Goal: Task Accomplishment & Management: Manage account settings

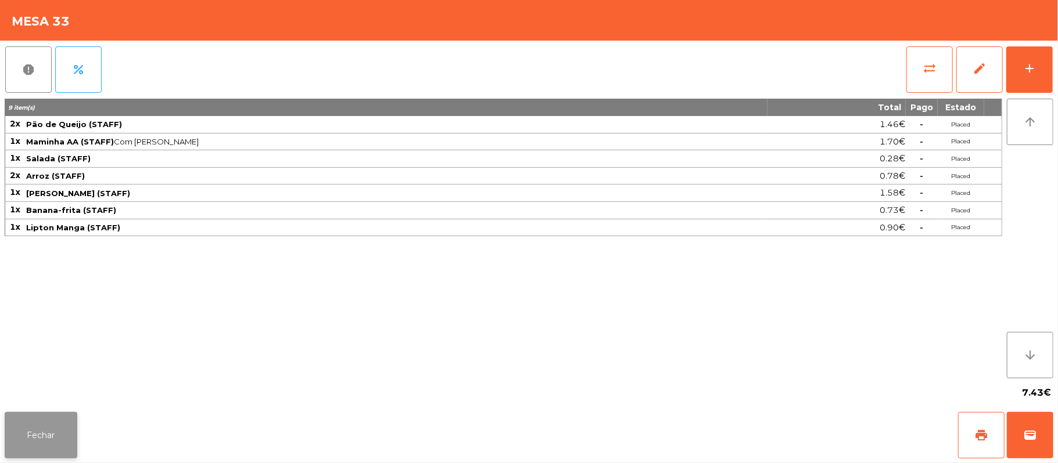
click at [31, 447] on button "Fechar" at bounding box center [41, 435] width 73 height 46
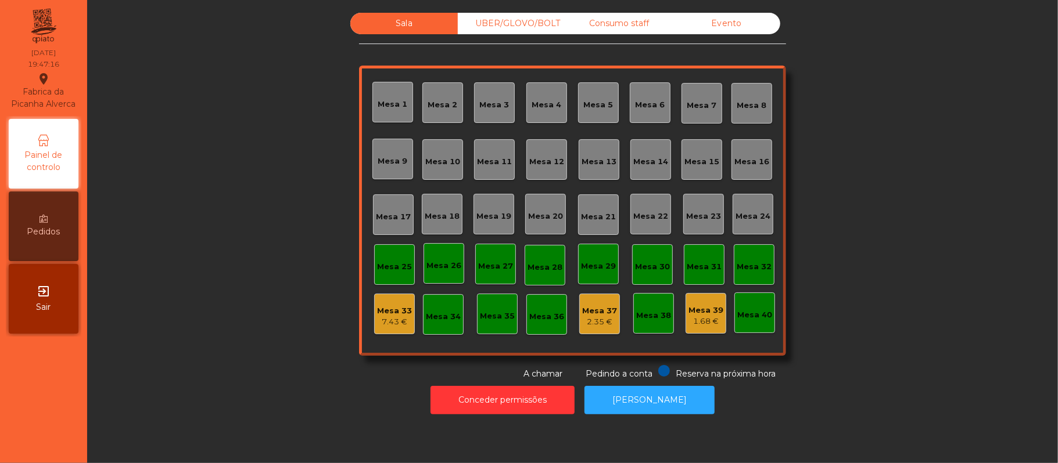
click at [706, 310] on div "Mesa 39" at bounding box center [705, 311] width 35 height 12
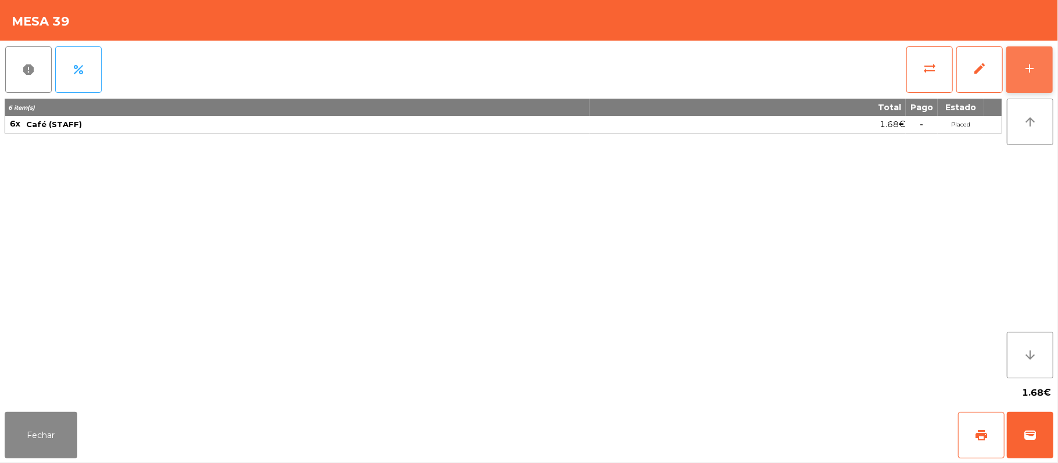
click at [1025, 56] on button "add" at bounding box center [1029, 69] width 46 height 46
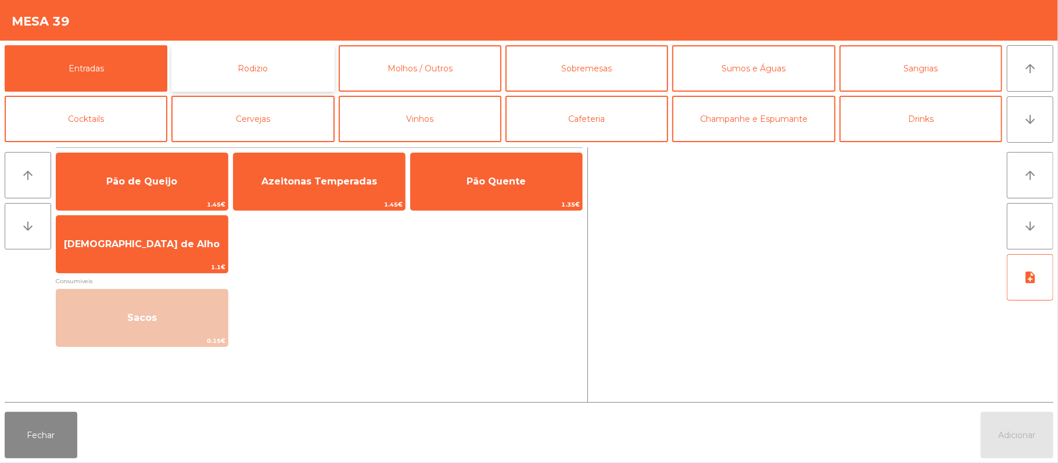
click at [265, 72] on button "Rodizio" at bounding box center [252, 68] width 163 height 46
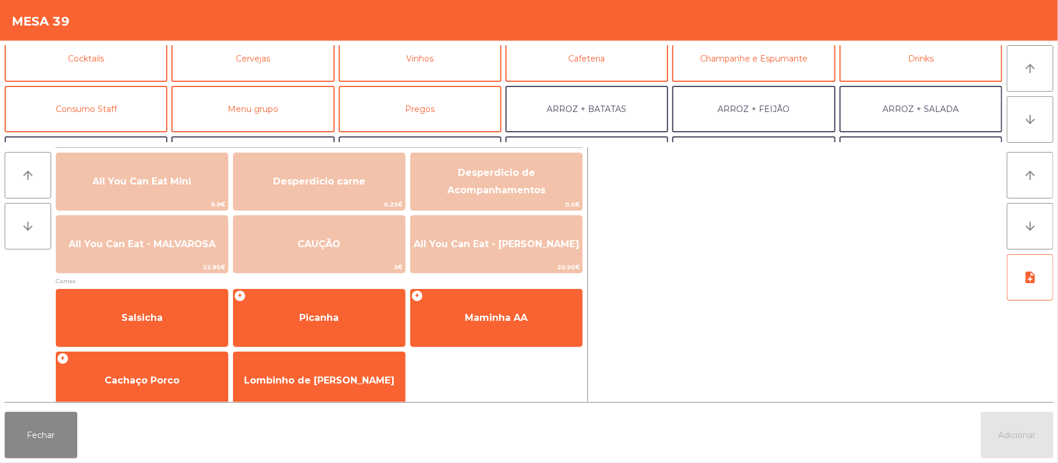
scroll to position [88, 0]
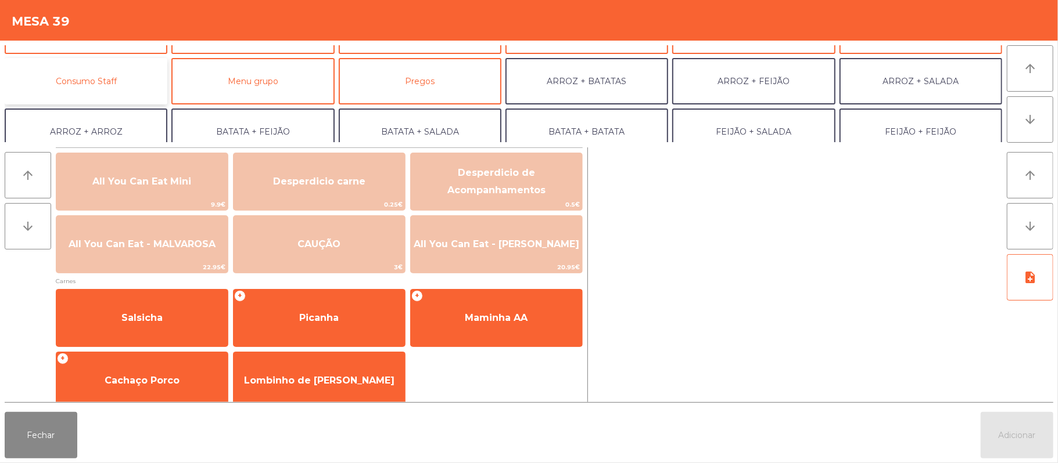
click at [146, 93] on button "Consumo Staff" at bounding box center [86, 81] width 163 height 46
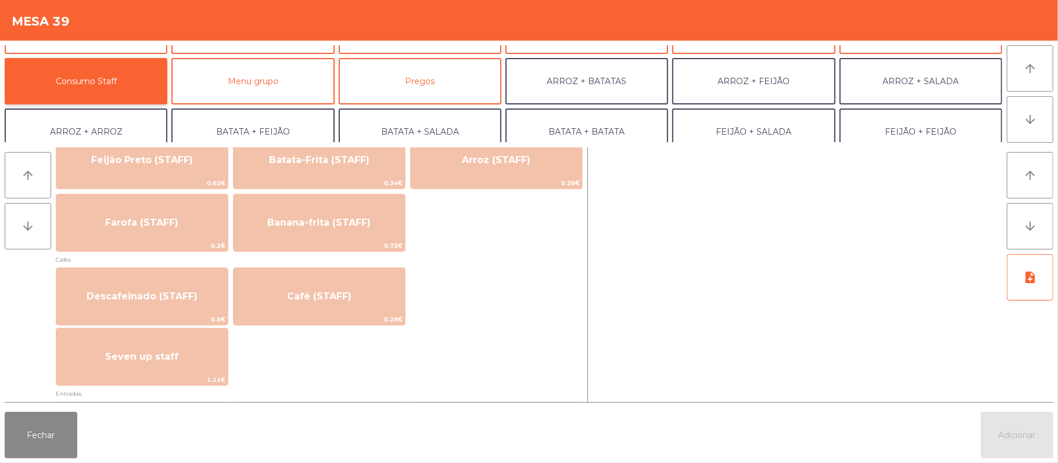
scroll to position [605, 0]
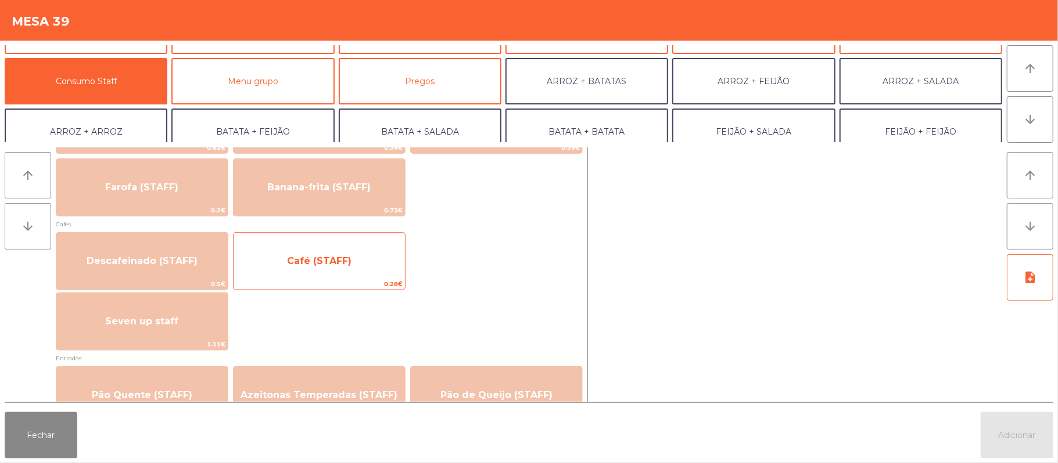
click at [375, 270] on span "Café (STAFF)" at bounding box center [318, 261] width 171 height 31
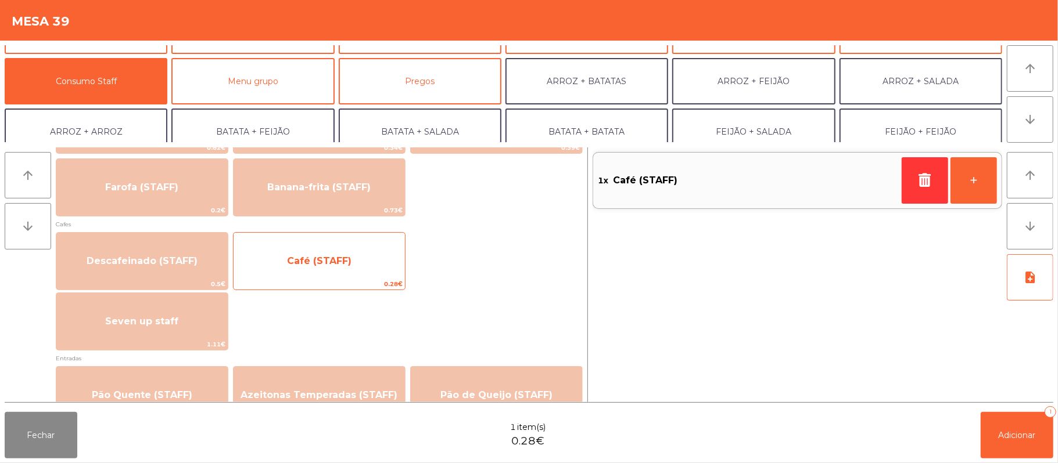
click at [370, 271] on span "Café (STAFF)" at bounding box center [318, 261] width 171 height 31
click at [373, 270] on span "Café (STAFF)" at bounding box center [318, 261] width 171 height 31
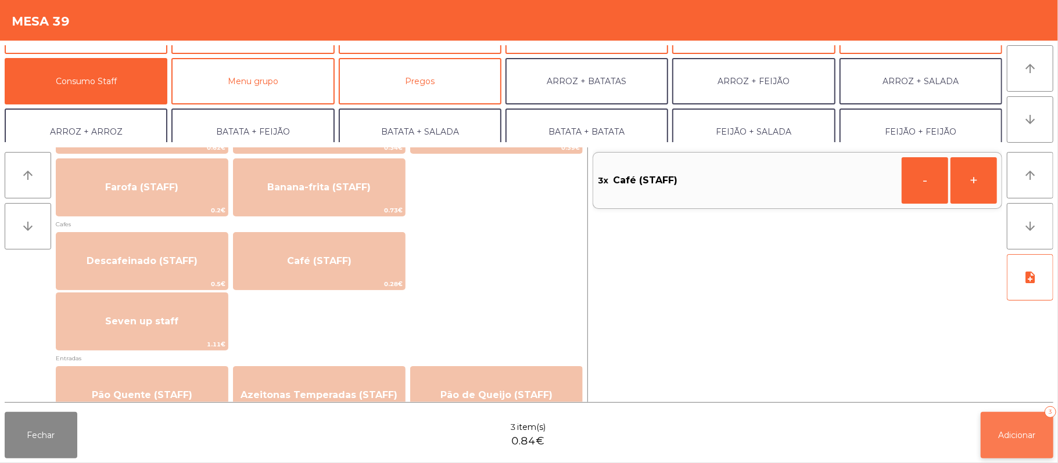
click at [1019, 436] on span "Adicionar" at bounding box center [1016, 435] width 37 height 10
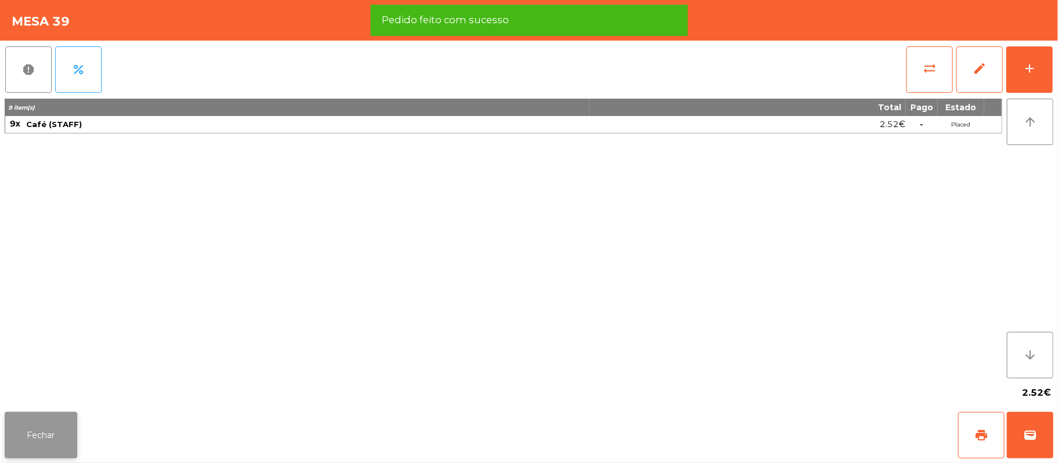
click at [69, 434] on button "Fechar" at bounding box center [41, 435] width 73 height 46
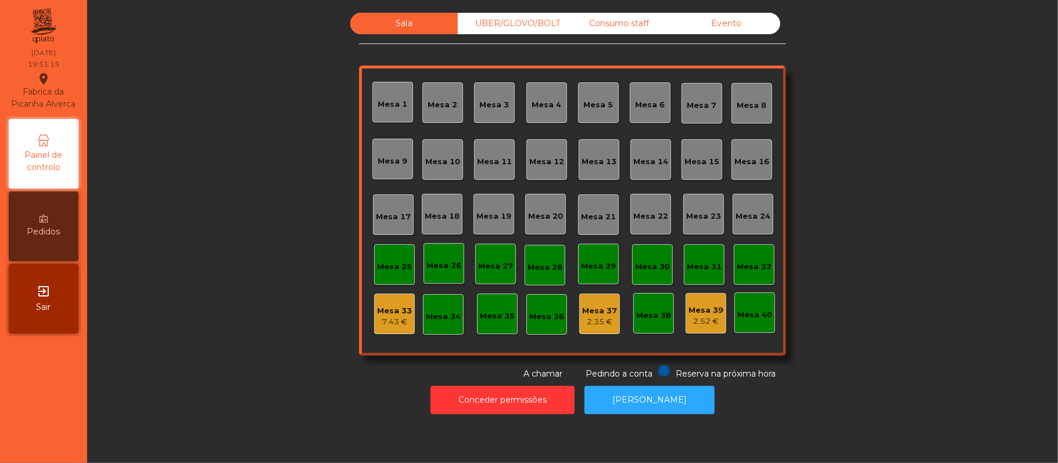
click at [627, 29] on div "Consumo staff" at bounding box center [618, 23] width 107 height 21
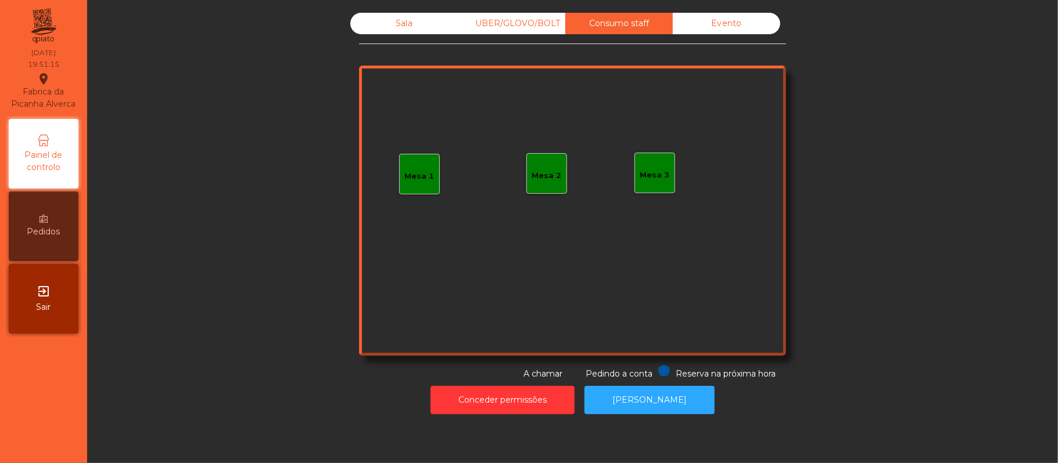
click at [426, 191] on div "Mesa 1" at bounding box center [419, 174] width 41 height 41
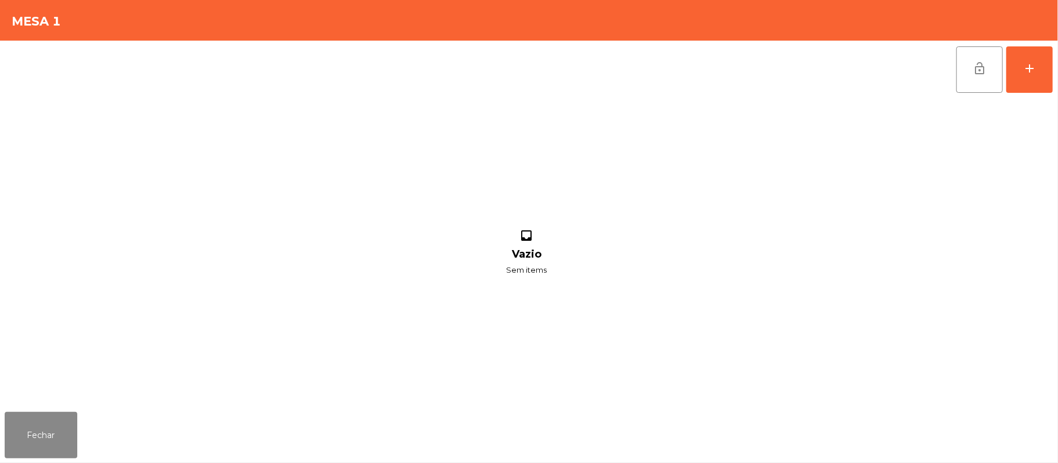
click at [1055, 56] on div "lock_open add inbox Vazio Sem items" at bounding box center [529, 224] width 1058 height 367
click at [1029, 75] on button "add" at bounding box center [1029, 69] width 46 height 46
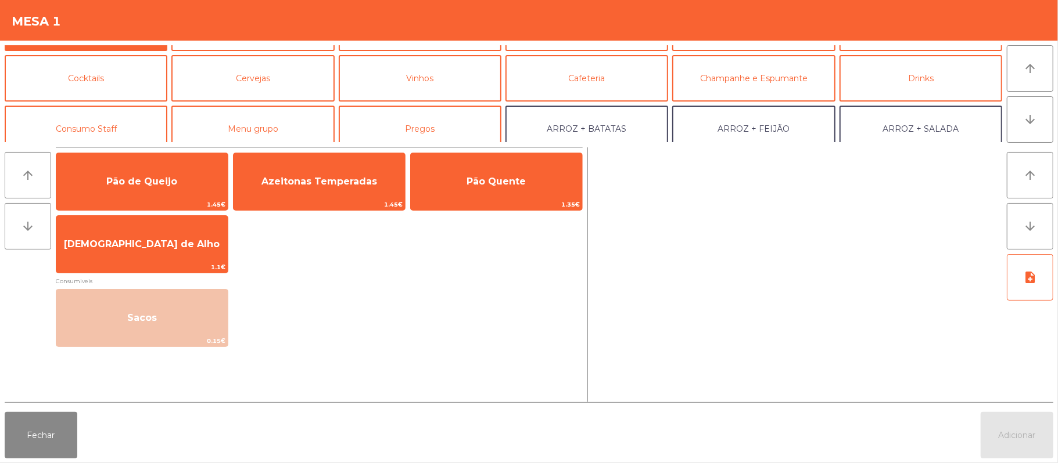
scroll to position [66, 0]
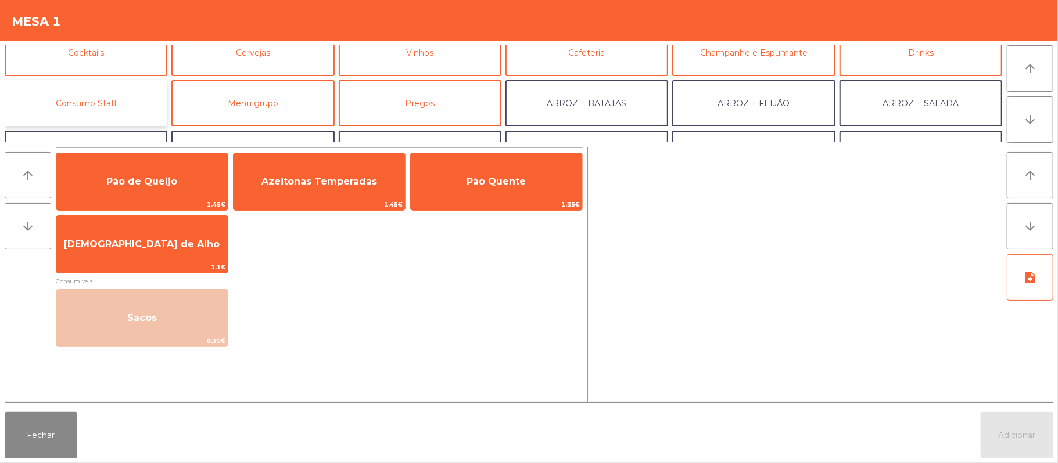
click at [118, 118] on button "Consumo Staff" at bounding box center [86, 103] width 163 height 46
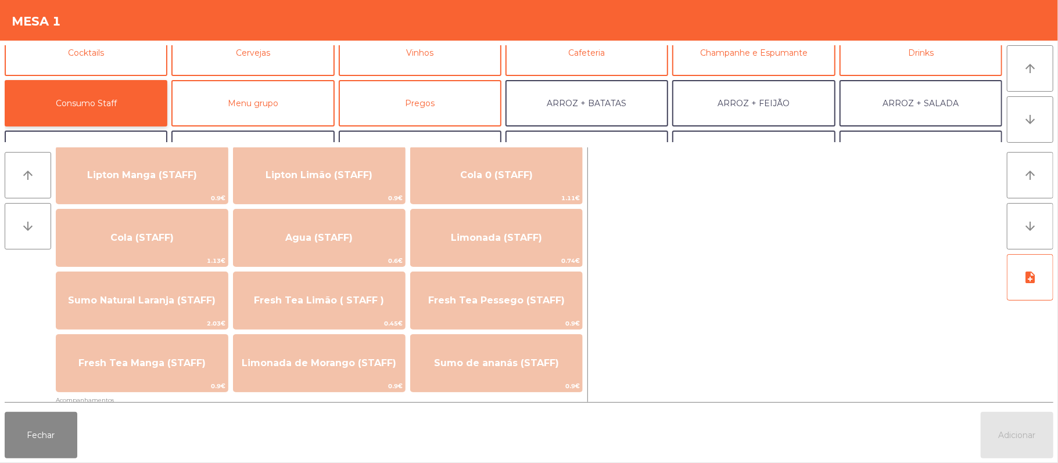
scroll to position [218, 0]
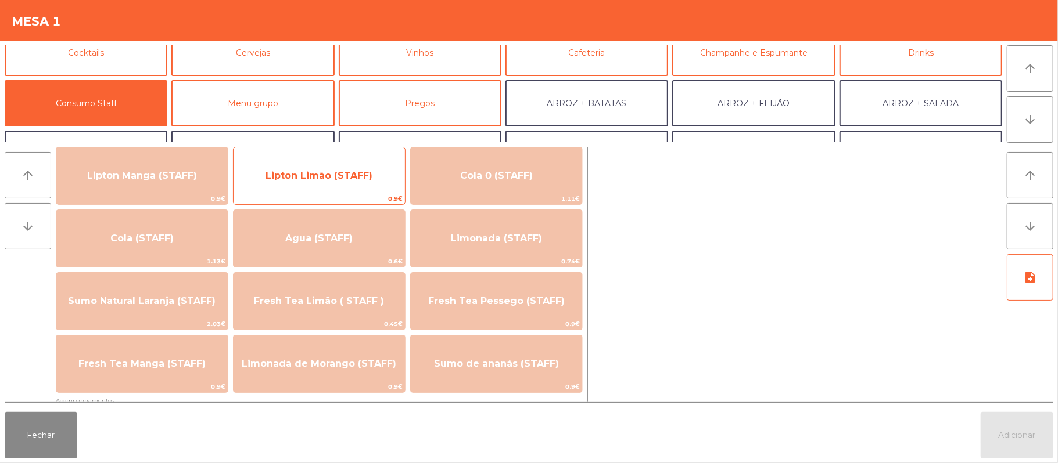
click at [363, 178] on span "Lipton Limão (STAFF)" at bounding box center [318, 175] width 107 height 11
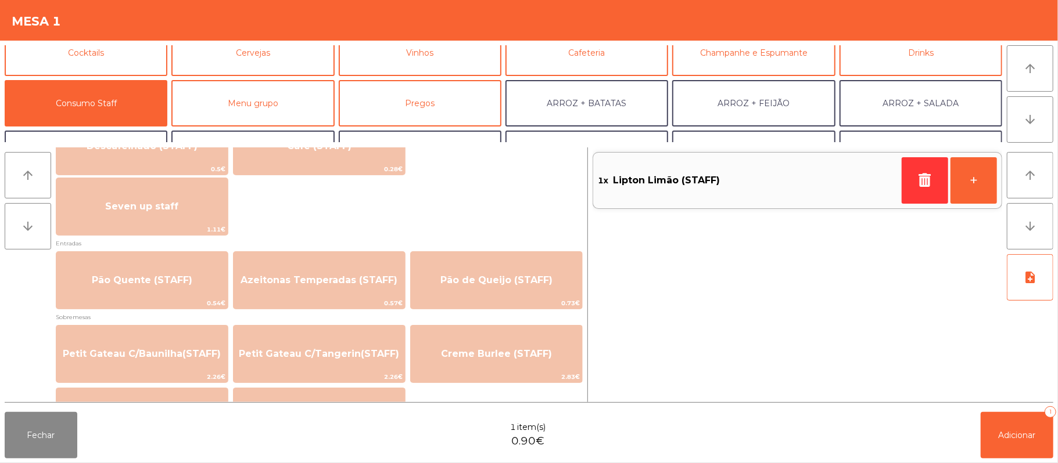
scroll to position [738, 0]
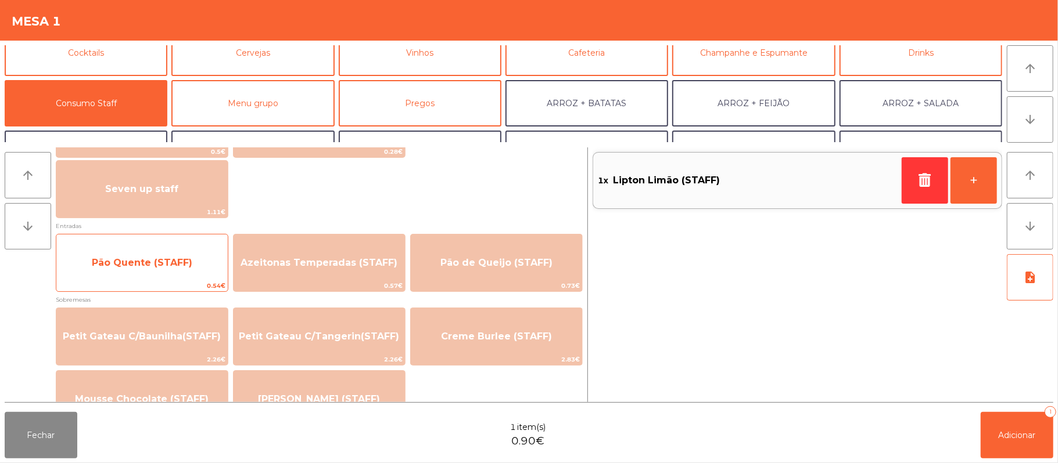
click at [194, 262] on span "Pão Quente (STAFF)" at bounding box center [141, 262] width 171 height 31
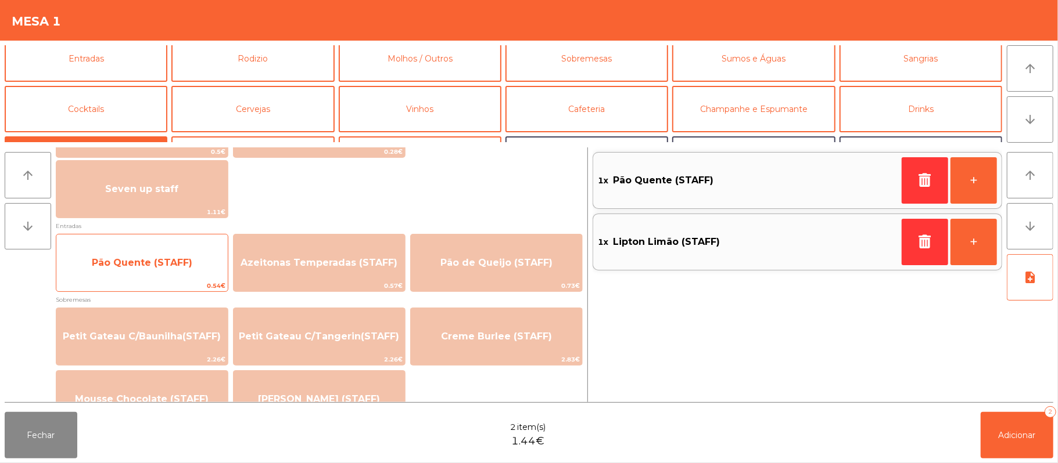
scroll to position [0, 0]
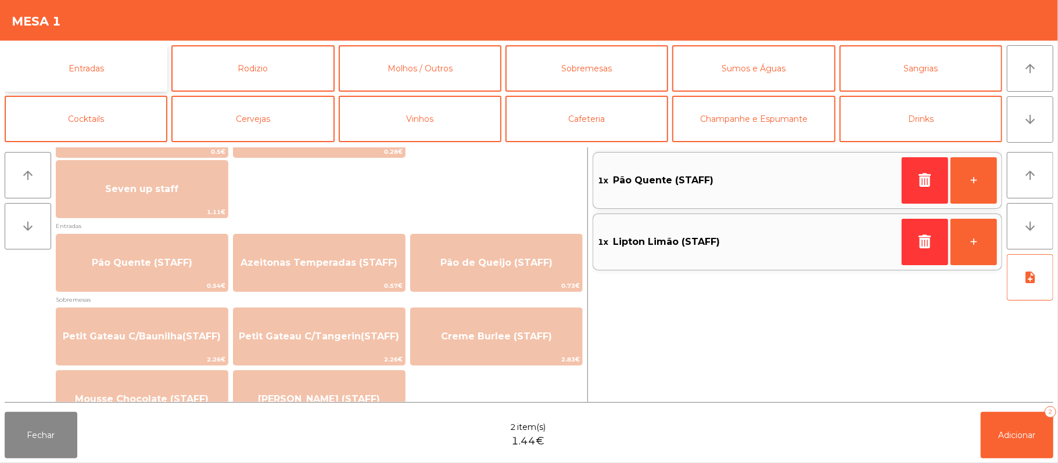
click at [120, 55] on button "Entradas" at bounding box center [86, 68] width 163 height 46
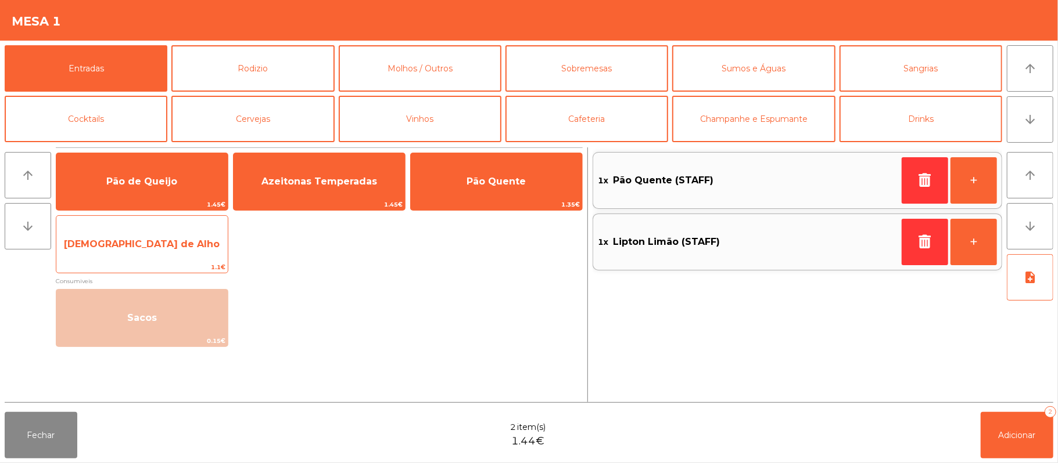
click at [159, 249] on span "[DEMOGRAPHIC_DATA] de Alho" at bounding box center [142, 244] width 156 height 11
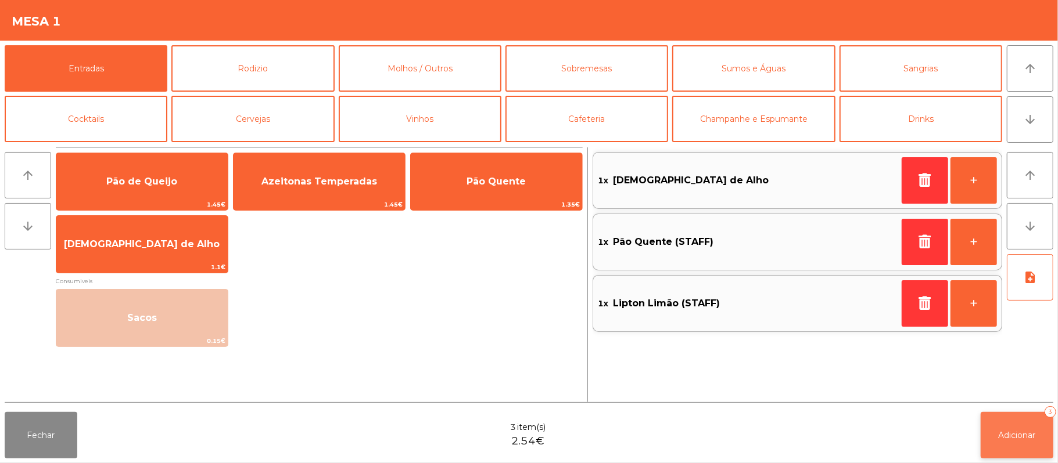
click at [1048, 454] on button "Adicionar 3" at bounding box center [1016, 435] width 73 height 46
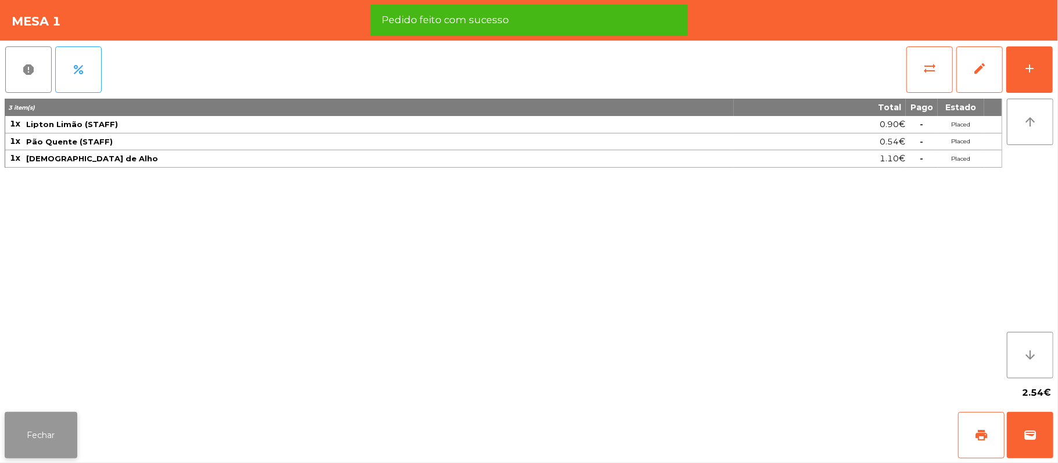
click at [64, 425] on button "Fechar" at bounding box center [41, 435] width 73 height 46
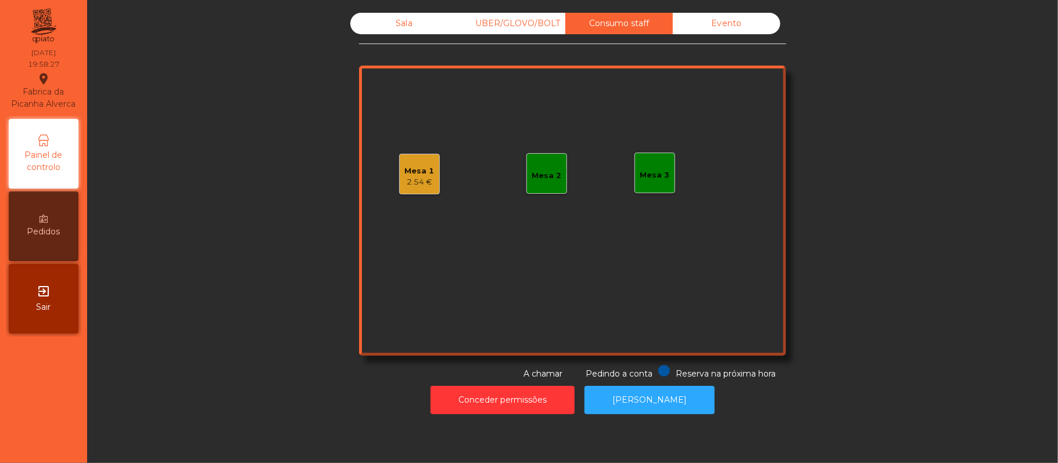
click at [523, 22] on div "UBER/GLOVO/BOLT" at bounding box center [511, 23] width 107 height 21
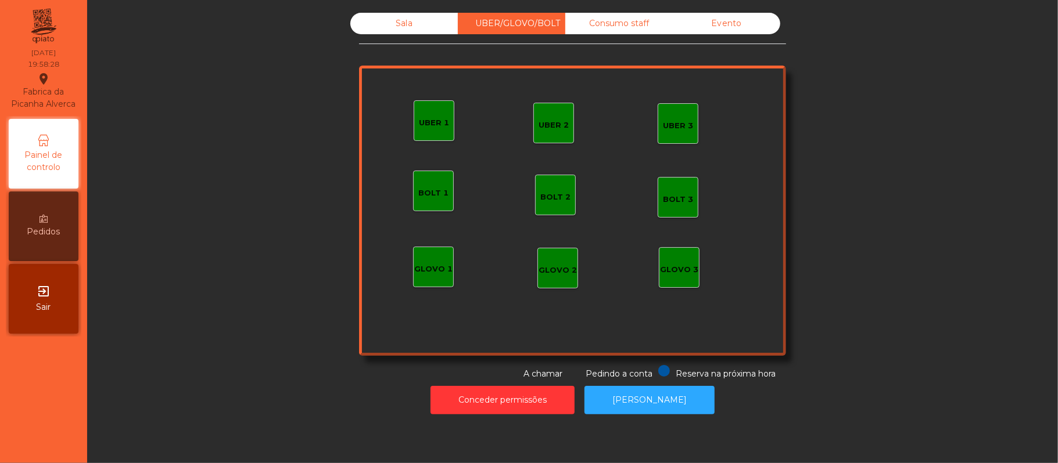
click at [429, 279] on div "GLOVO 1" at bounding box center [433, 267] width 41 height 41
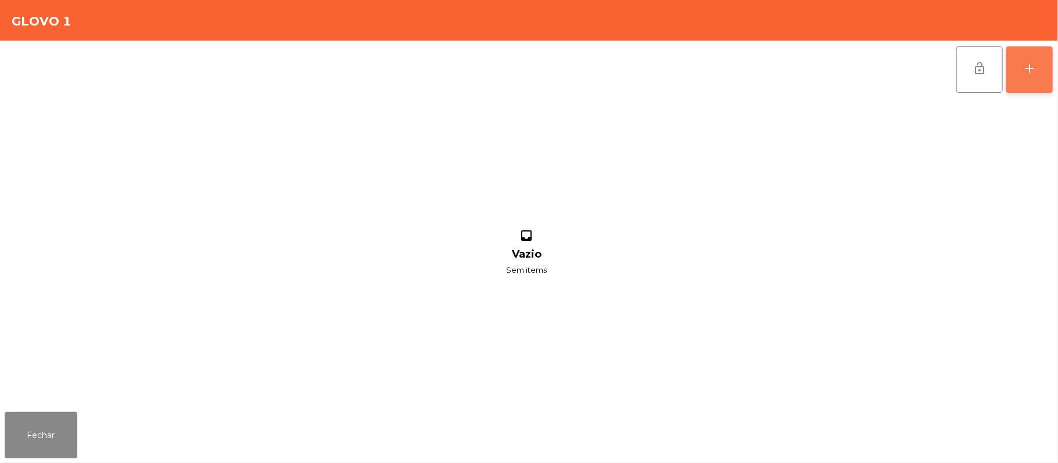
click at [1032, 79] on button "add" at bounding box center [1029, 69] width 46 height 46
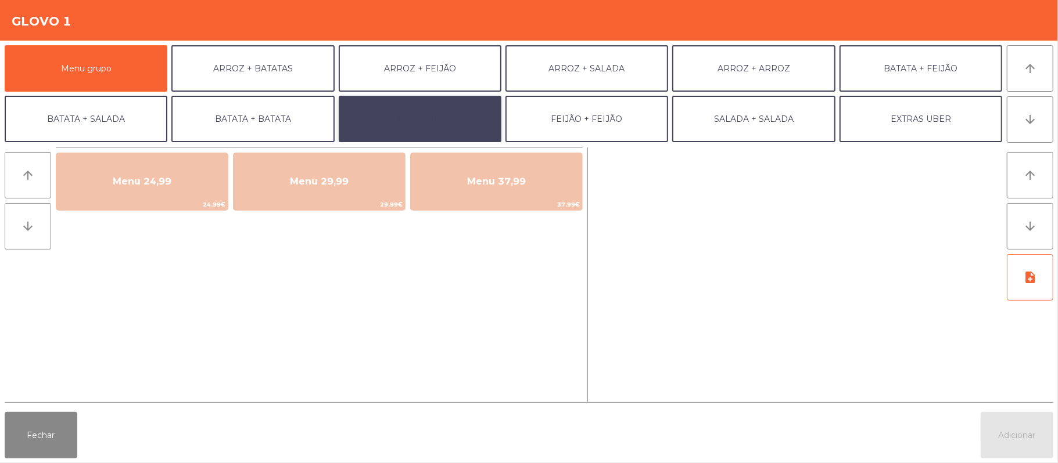
click at [410, 110] on button "FEIJÃO + SALADA" at bounding box center [420, 119] width 163 height 46
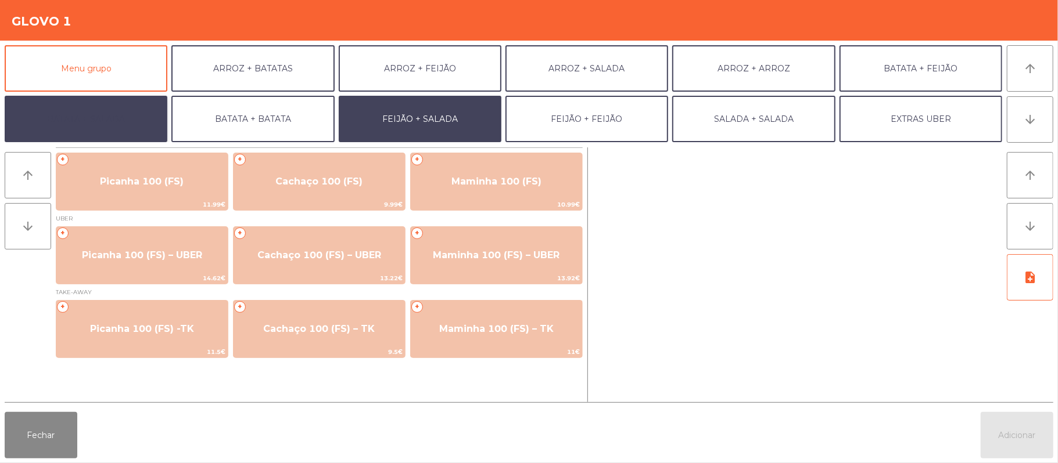
click at [136, 123] on button "BATATA + SALADA" at bounding box center [86, 119] width 163 height 46
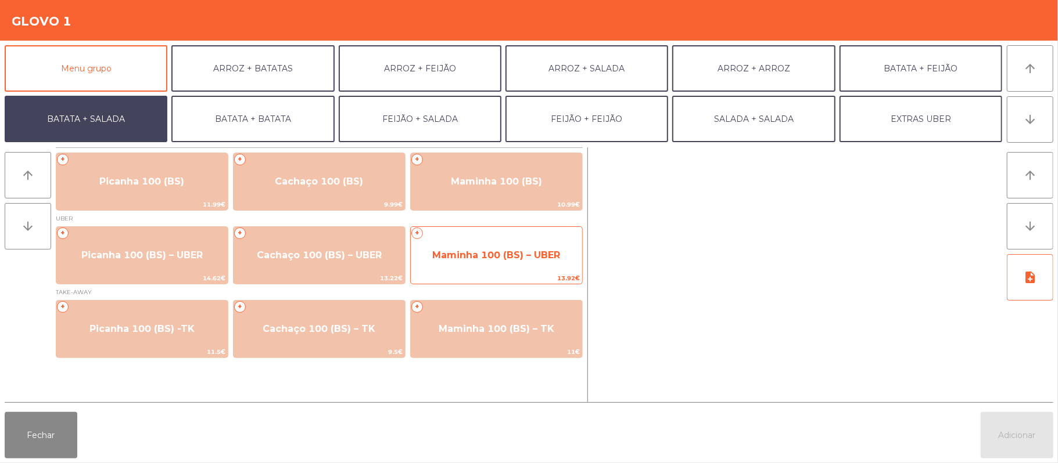
click at [531, 265] on span "Maminha 100 (BS) – UBER" at bounding box center [496, 255] width 171 height 31
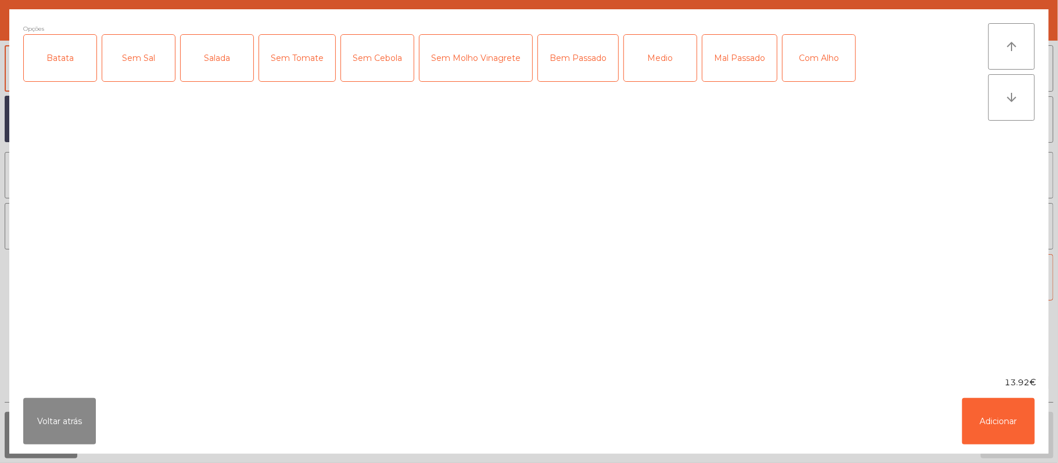
click at [58, 63] on div "Batata" at bounding box center [60, 58] width 73 height 46
click at [223, 66] on div "Salada" at bounding box center [217, 58] width 73 height 46
click at [662, 73] on div "Medio" at bounding box center [660, 58] width 73 height 46
click at [995, 423] on button "Adicionar" at bounding box center [998, 421] width 73 height 46
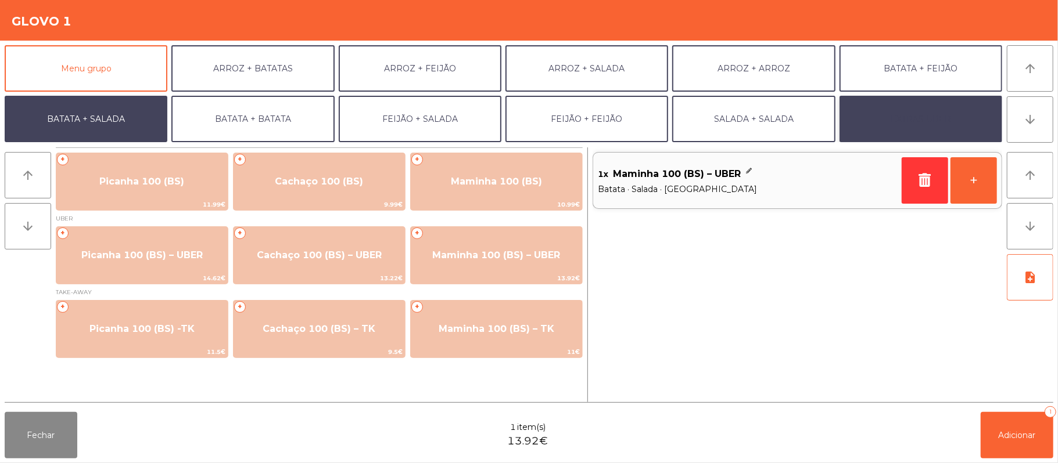
click at [915, 122] on button "EXTRAS UBER" at bounding box center [920, 119] width 163 height 46
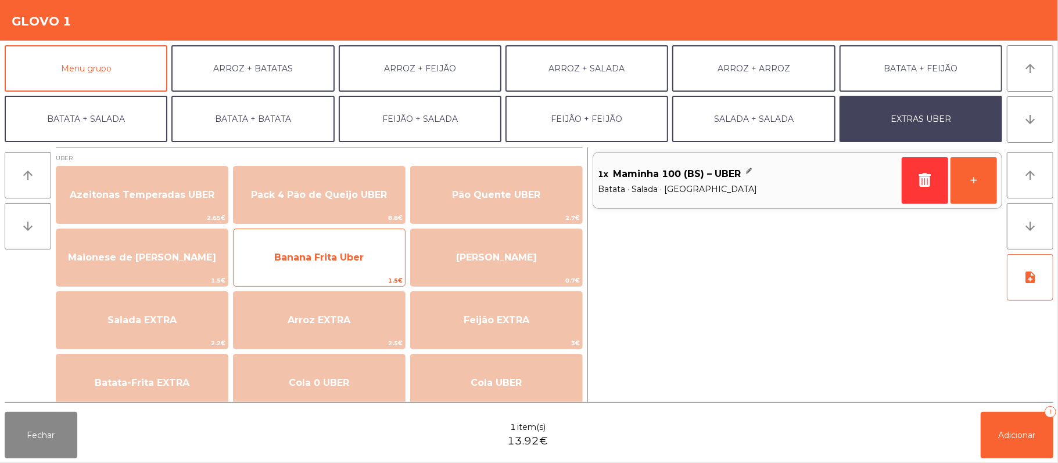
click at [347, 272] on span "Banana Frita Uber" at bounding box center [318, 257] width 171 height 31
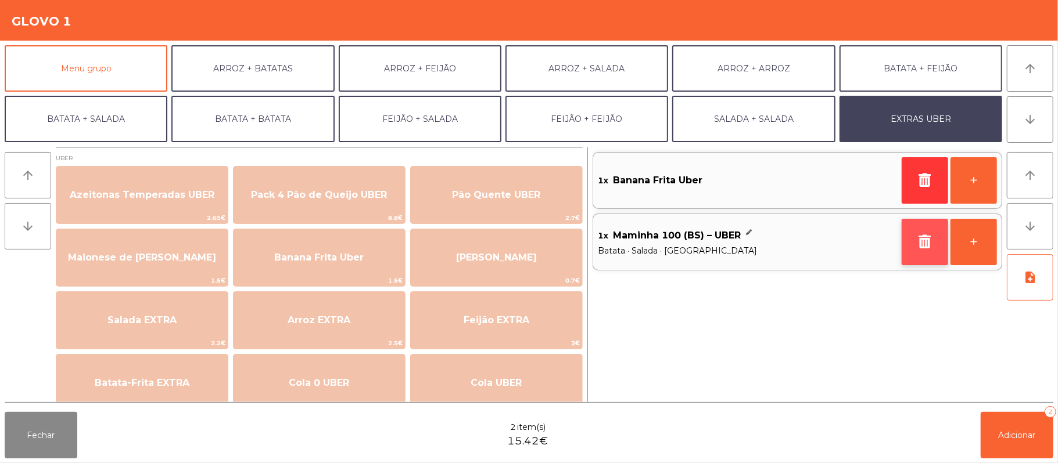
click at [922, 232] on button "button" at bounding box center [924, 242] width 46 height 46
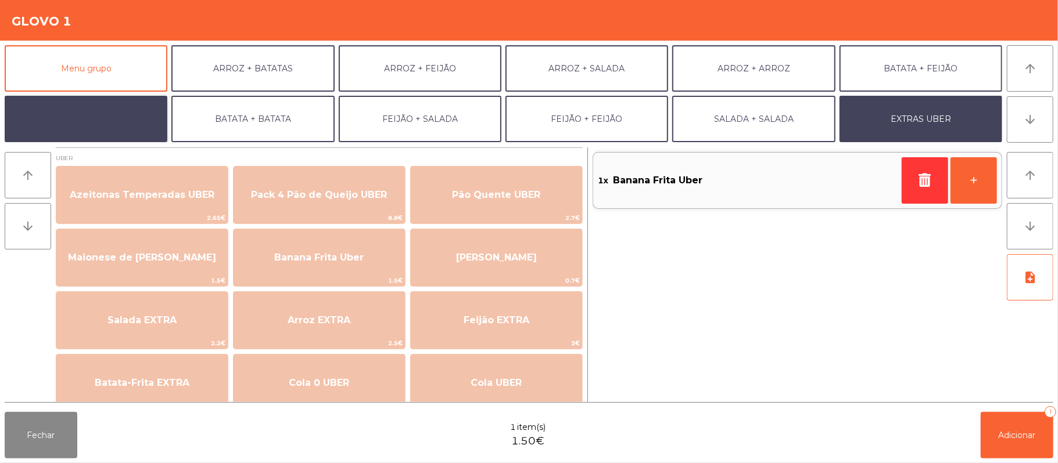
click at [114, 107] on button "BATATA + SALADA" at bounding box center [86, 119] width 163 height 46
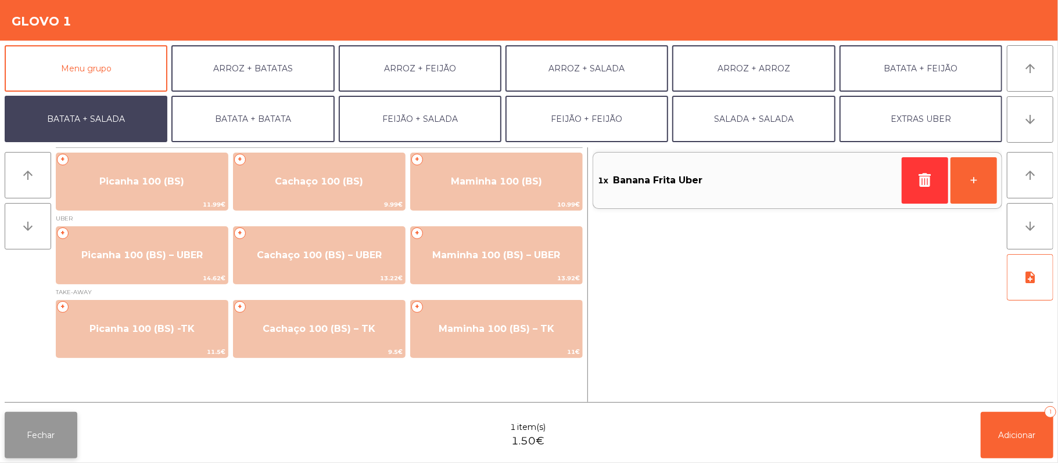
click at [39, 445] on button "Fechar" at bounding box center [41, 435] width 73 height 46
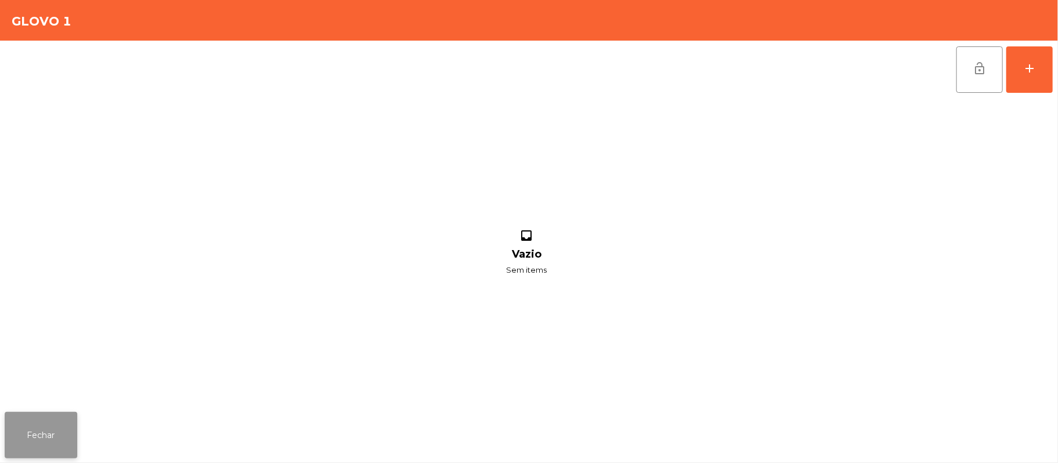
click at [43, 423] on button "Fechar" at bounding box center [41, 435] width 73 height 46
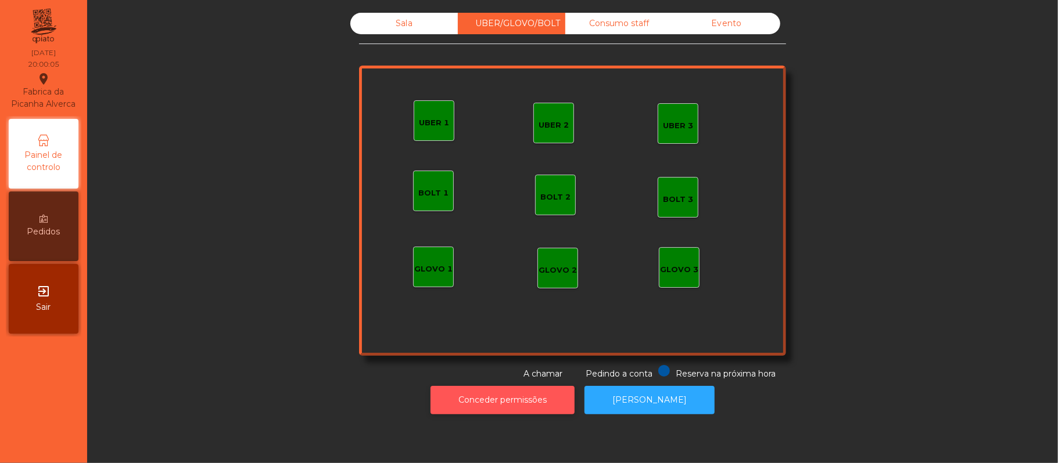
click at [533, 400] on button "Conceder permissões" at bounding box center [502, 400] width 144 height 28
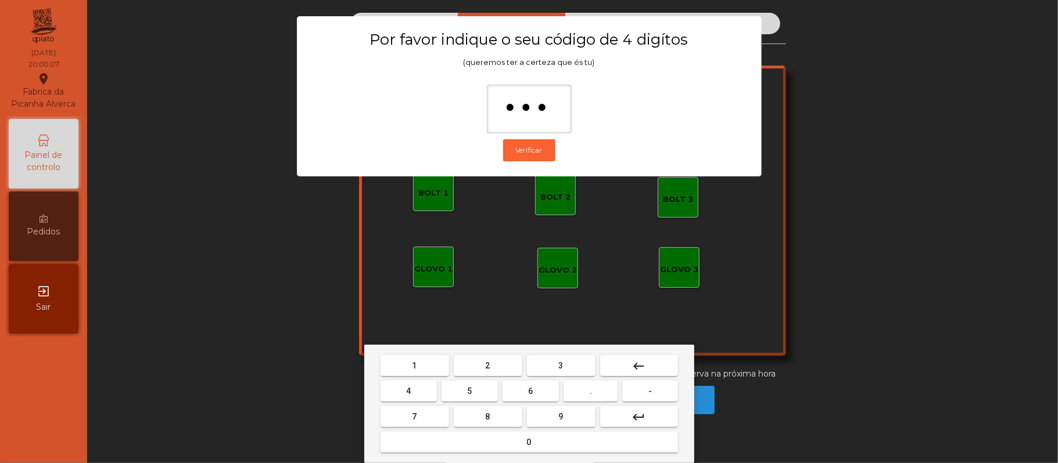
type input "****"
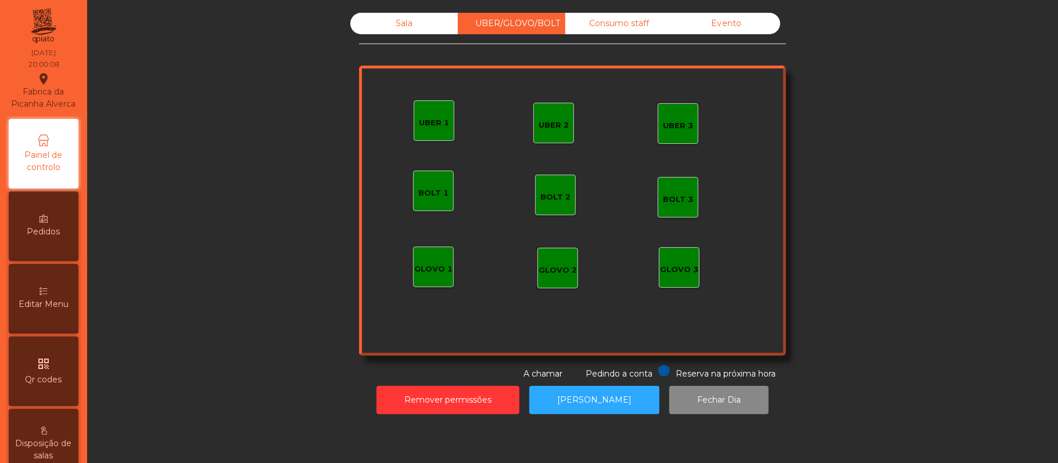
click at [60, 328] on div "Editar Menu" at bounding box center [44, 299] width 70 height 70
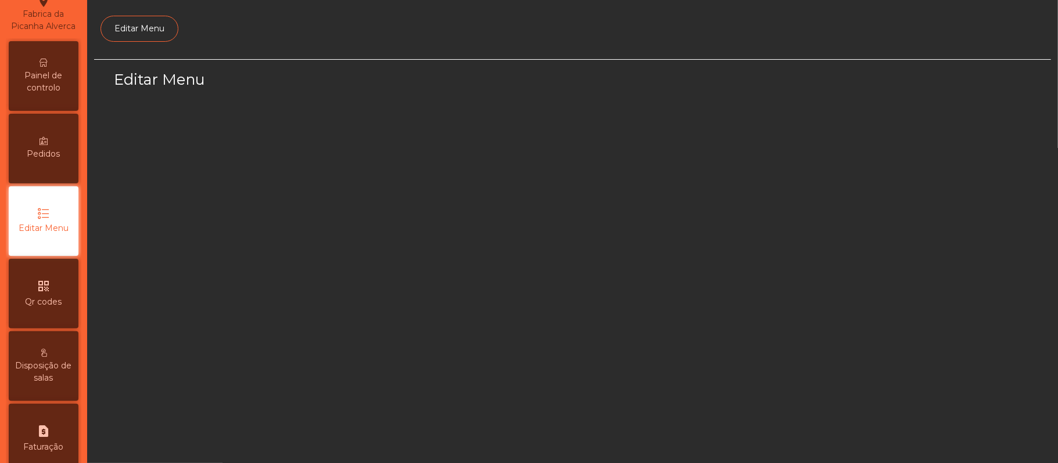
select select "*"
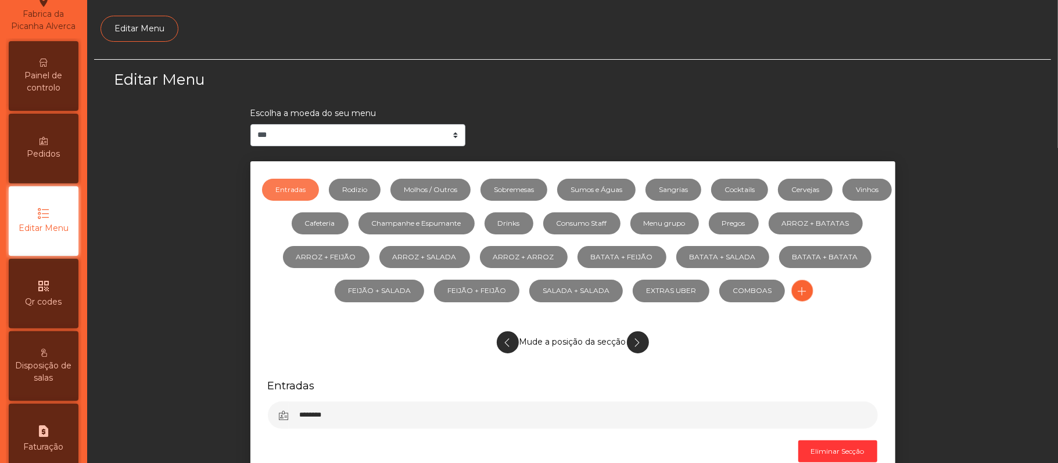
scroll to position [80, 0]
click at [769, 258] on link "BATATA + SALADA" at bounding box center [722, 257] width 93 height 22
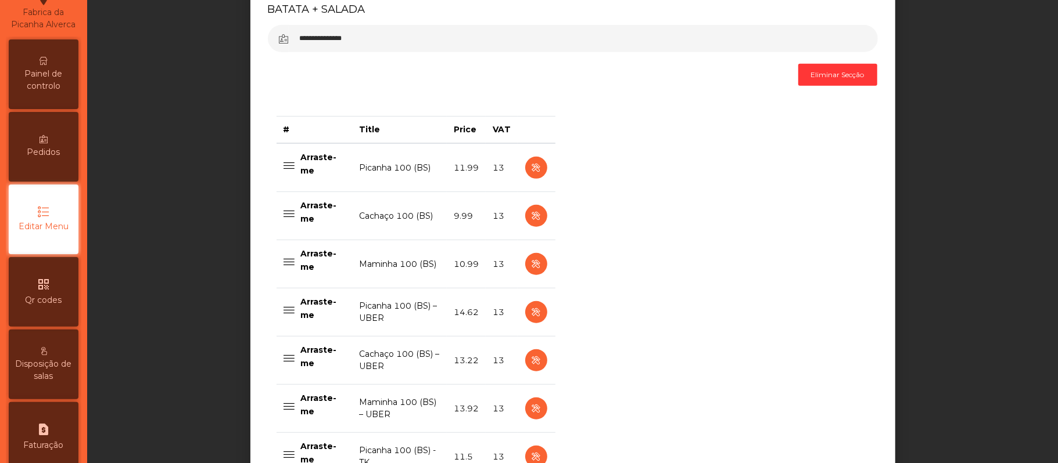
scroll to position [375, 0]
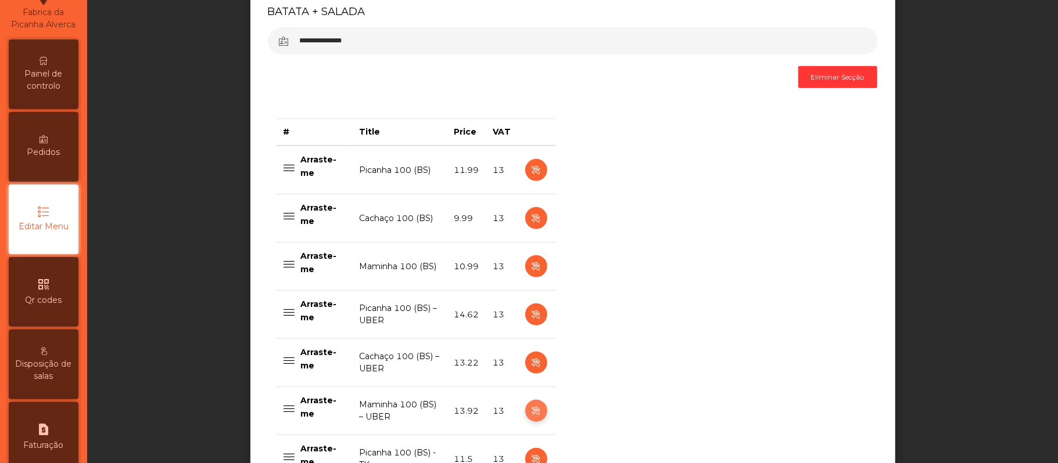
click at [529, 413] on icon "button" at bounding box center [535, 411] width 13 height 15
select select "**"
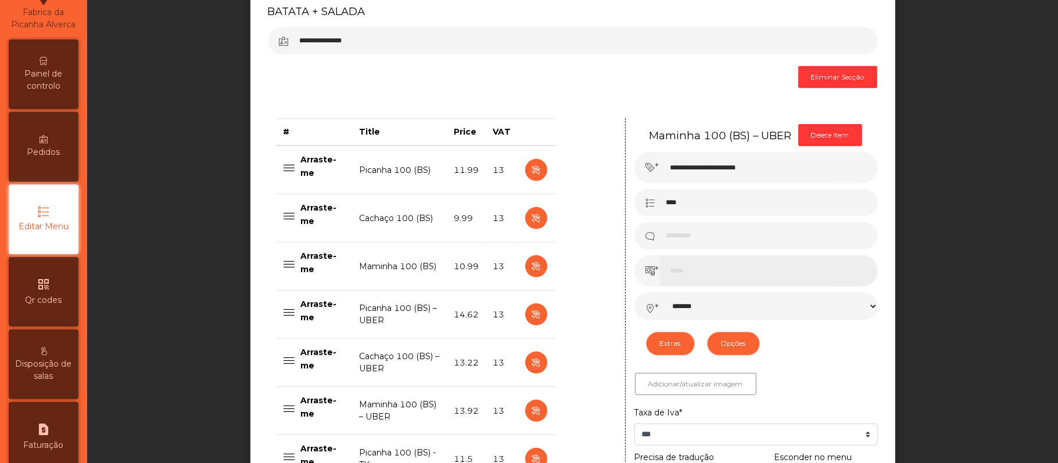
click at [688, 275] on input "*****" at bounding box center [768, 271] width 218 height 31
type input "**"
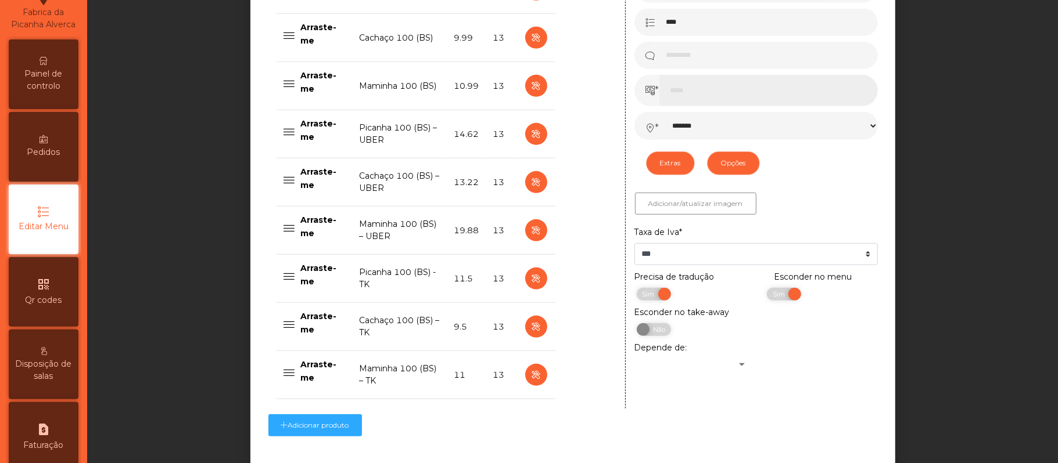
scroll to position [642, 0]
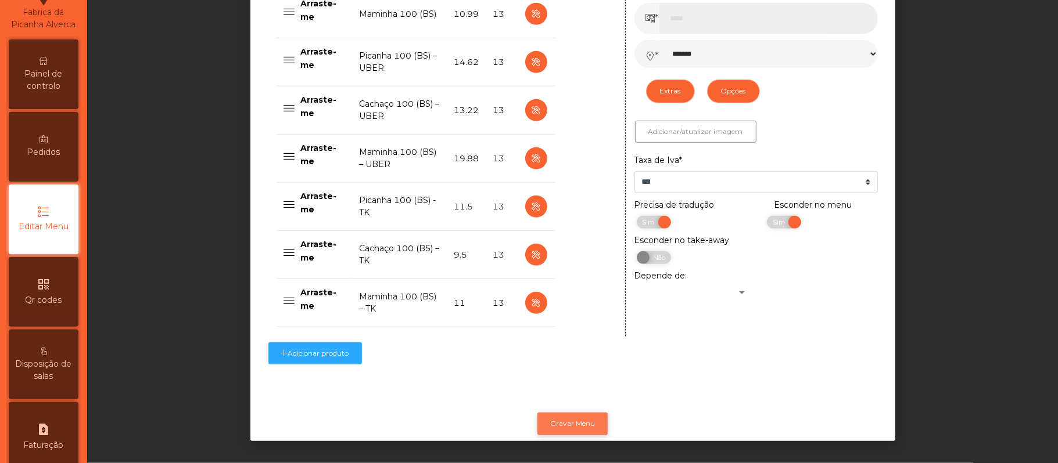
type input "*****"
click at [562, 413] on button "Gravar Menu" at bounding box center [572, 424] width 70 height 22
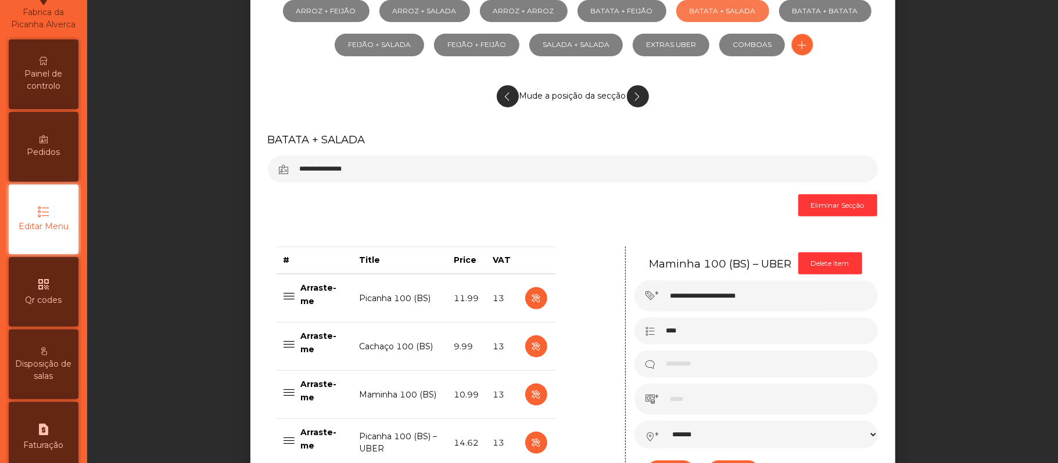
scroll to position [214, 0]
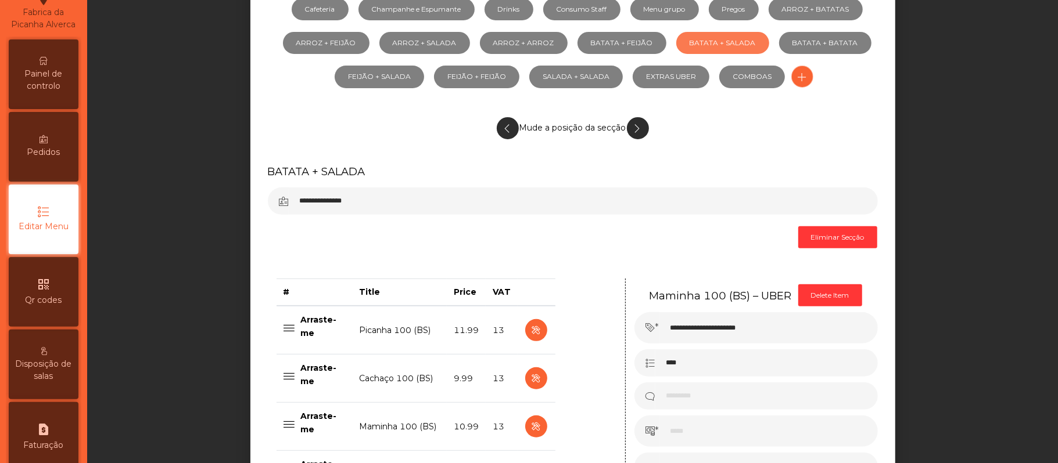
click at [66, 92] on span "Painel de controlo" at bounding box center [44, 80] width 64 height 24
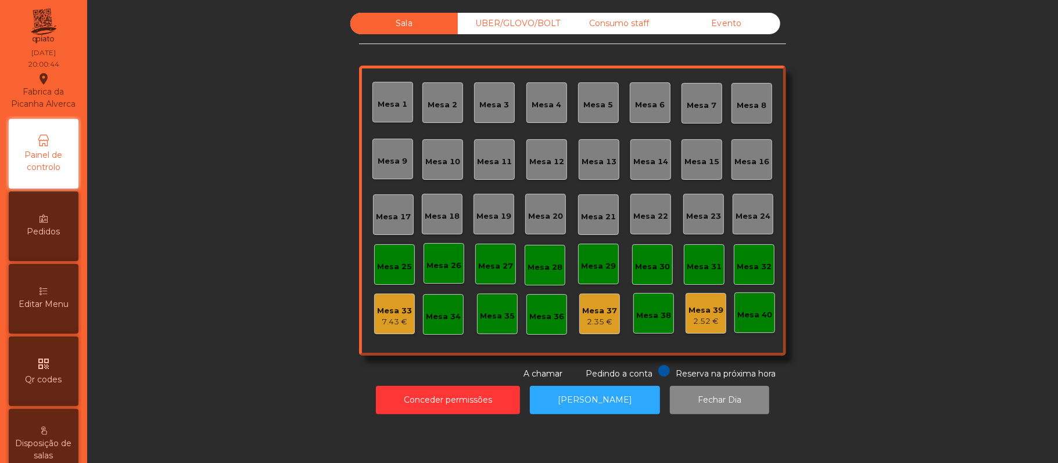
click at [525, 24] on div "UBER/GLOVO/BOLT" at bounding box center [511, 23] width 107 height 21
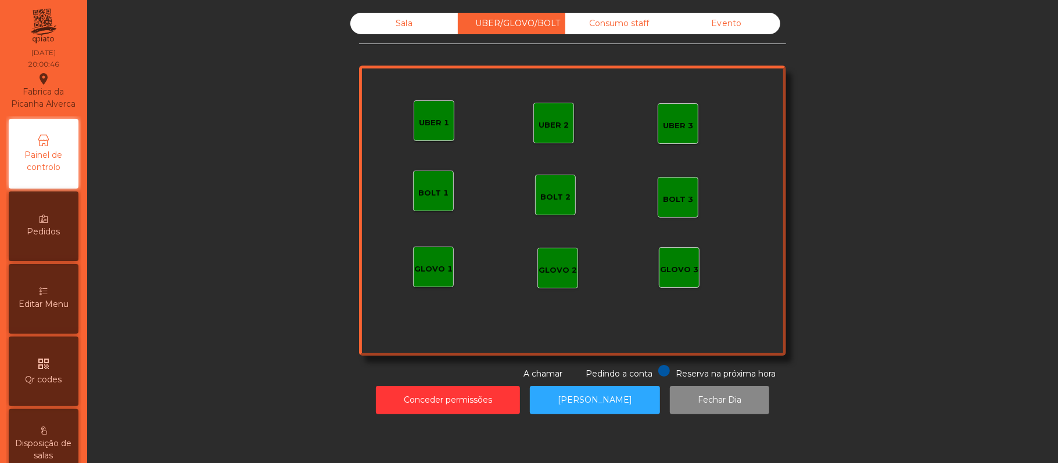
click at [432, 278] on div "GLOVO 1" at bounding box center [433, 267] width 41 height 41
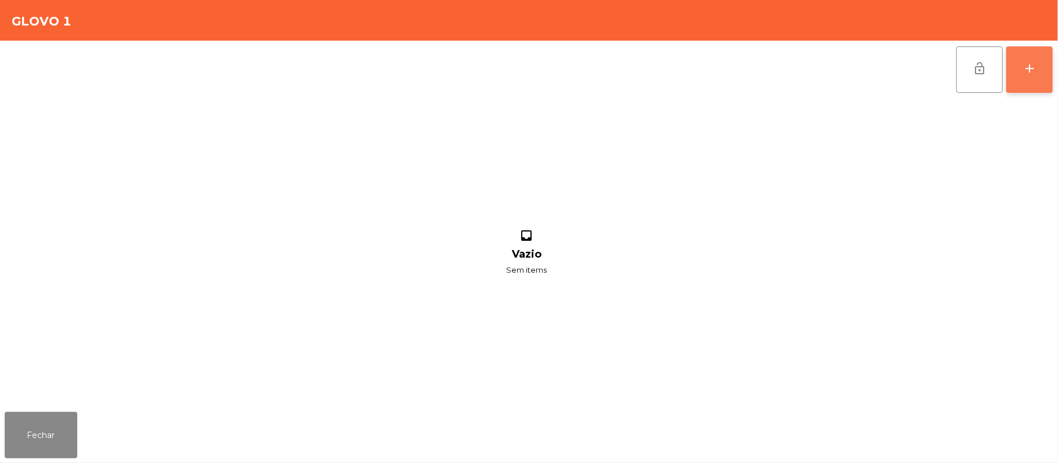
click at [1037, 58] on button "add" at bounding box center [1029, 69] width 46 height 46
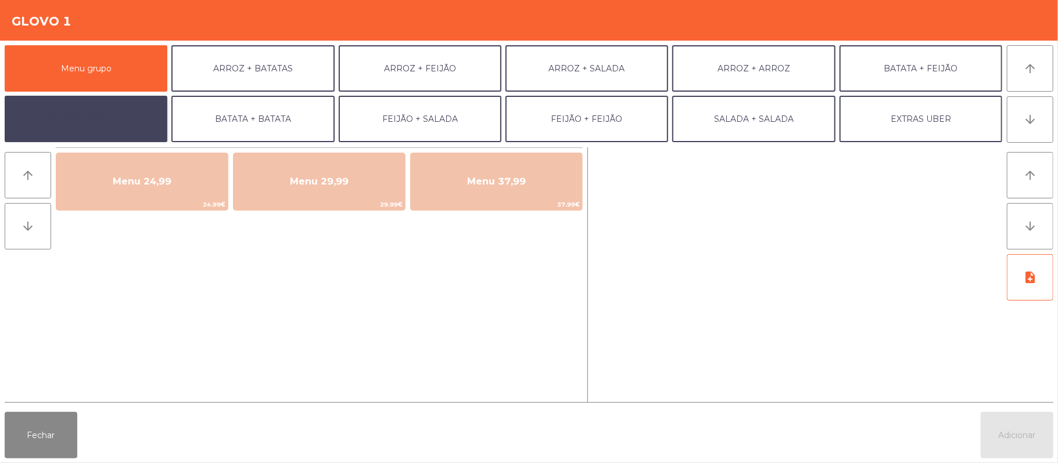
click at [138, 124] on button "BATATA + SALADA" at bounding box center [86, 119] width 163 height 46
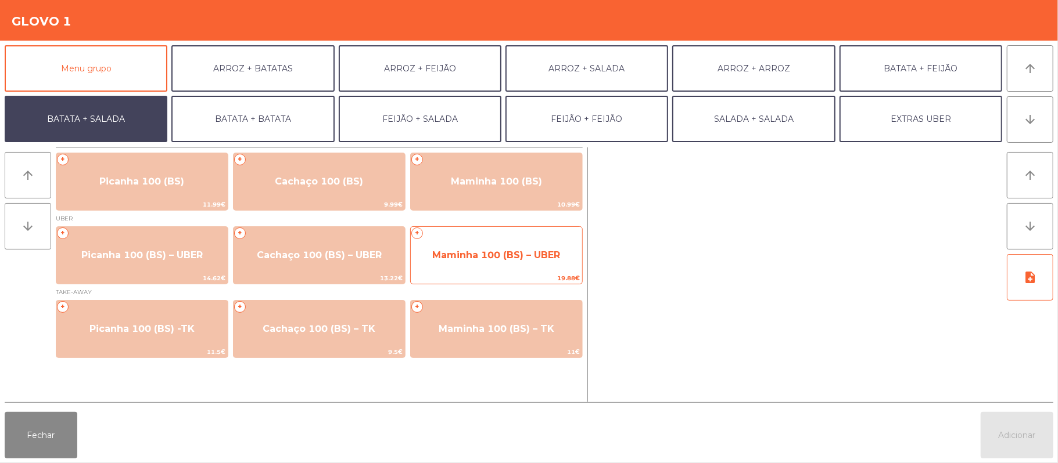
click at [531, 254] on span "Maminha 100 (BS) – UBER" at bounding box center [496, 255] width 128 height 11
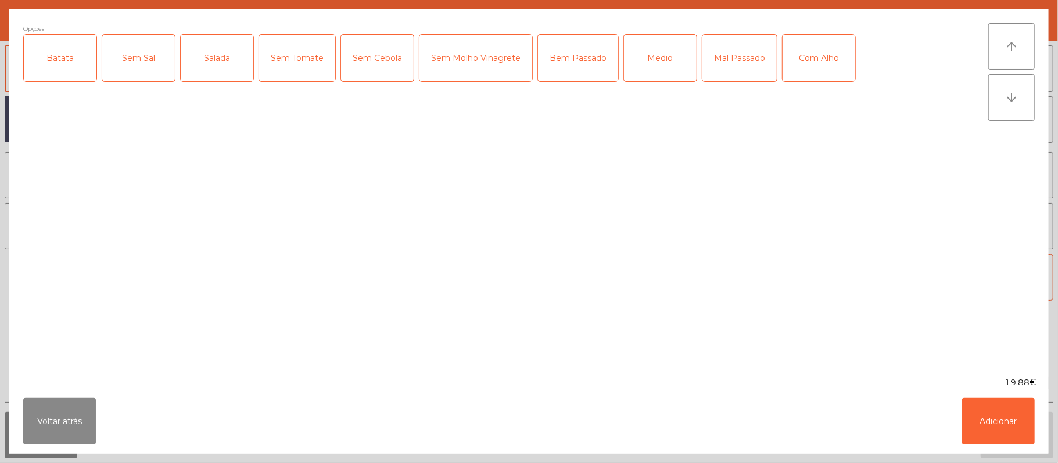
click at [81, 74] on div "Batata" at bounding box center [60, 58] width 73 height 46
click at [217, 59] on div "Salada" at bounding box center [217, 58] width 73 height 46
click at [656, 66] on div "Medio" at bounding box center [660, 58] width 73 height 46
click at [997, 419] on button "Adicionar" at bounding box center [998, 421] width 73 height 46
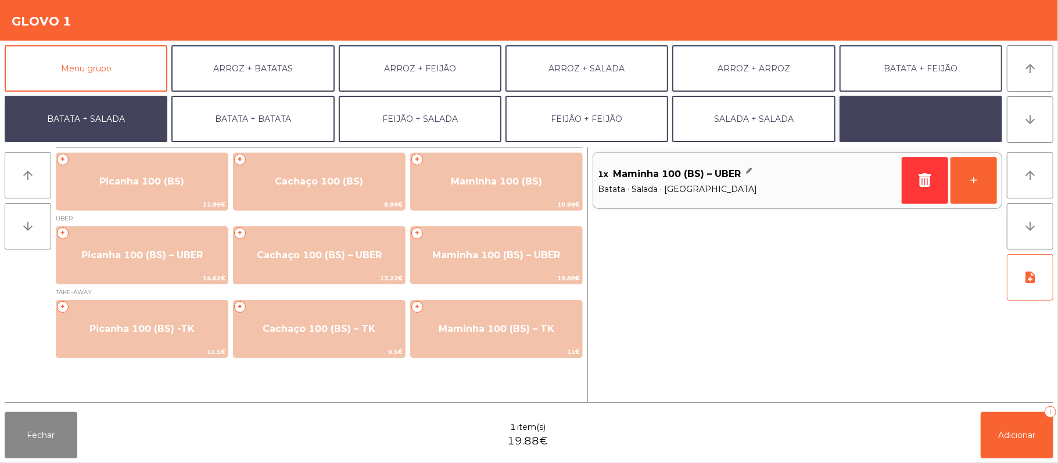
click at [942, 114] on button "EXTRAS UBER" at bounding box center [920, 119] width 163 height 46
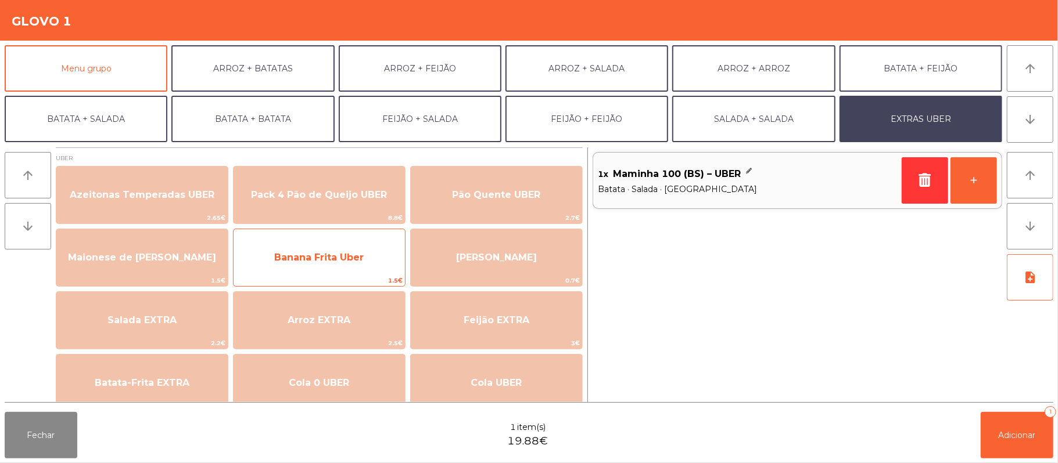
click at [362, 253] on span "Banana Frita Uber" at bounding box center [318, 257] width 89 height 11
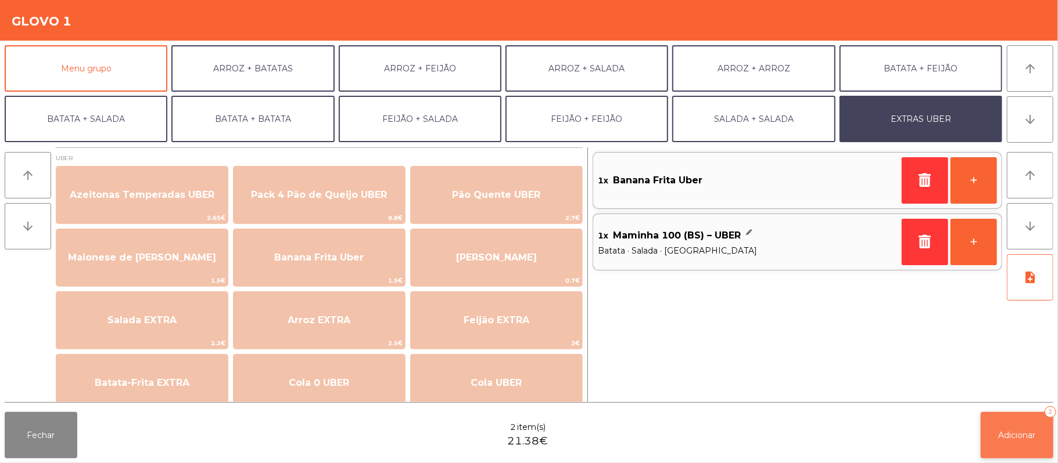
click at [1011, 435] on span "Adicionar" at bounding box center [1016, 435] width 37 height 10
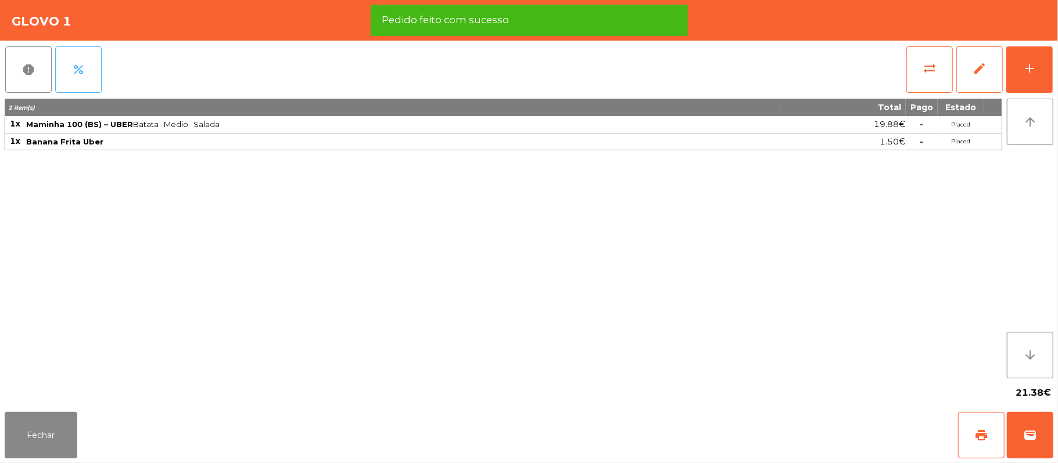
click at [88, 75] on button "percent" at bounding box center [78, 69] width 46 height 46
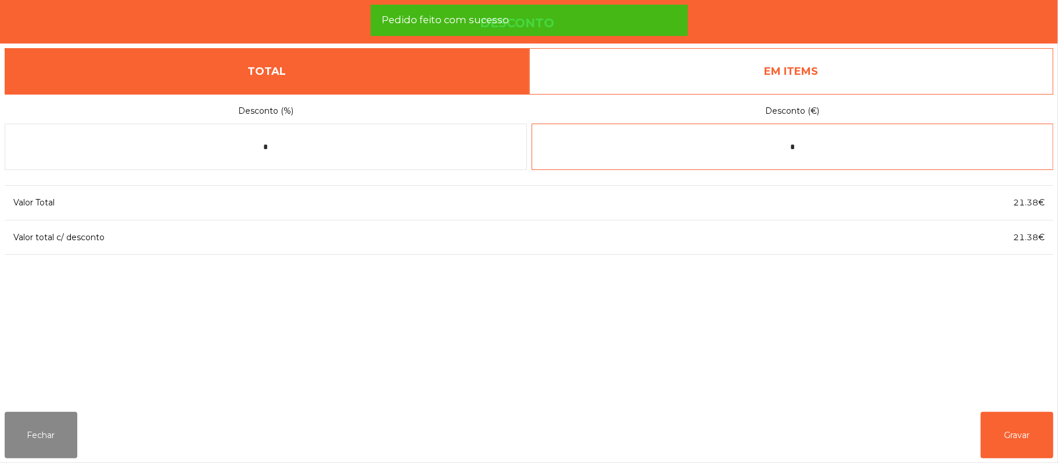
click at [840, 152] on input "*" at bounding box center [792, 147] width 522 height 46
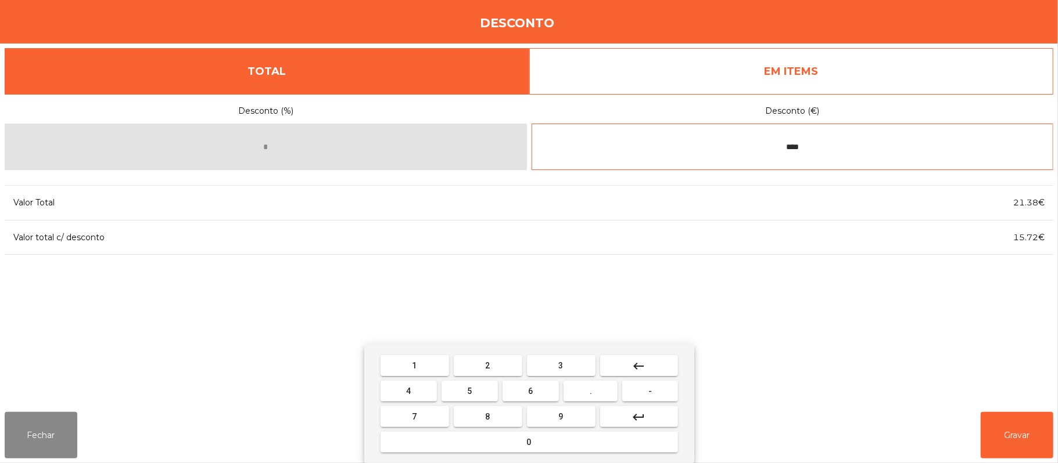
type input "****"
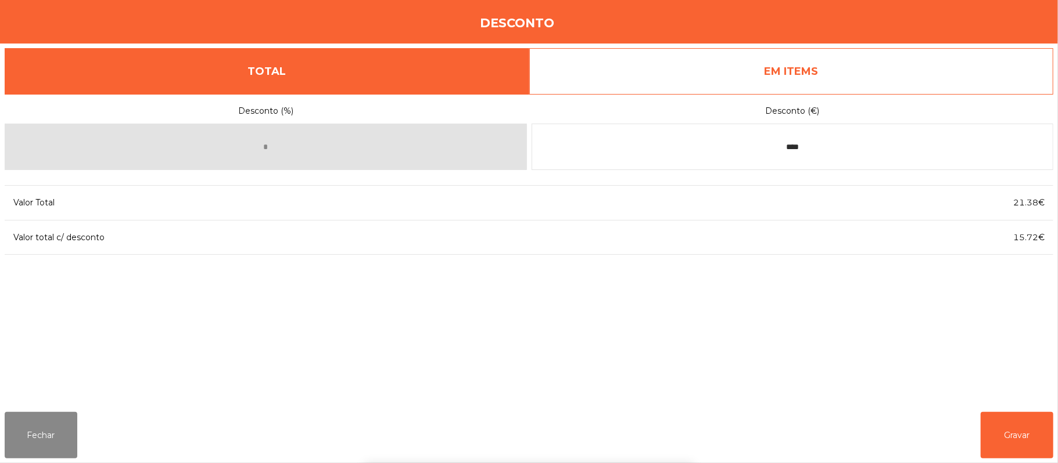
click at [1023, 440] on div "1 2 3 keyboard_backspace 4 5 6 . - 7 8 9 keyboard_return 0" at bounding box center [529, 404] width 1058 height 118
click at [994, 433] on button "Gravar" at bounding box center [1016, 435] width 73 height 46
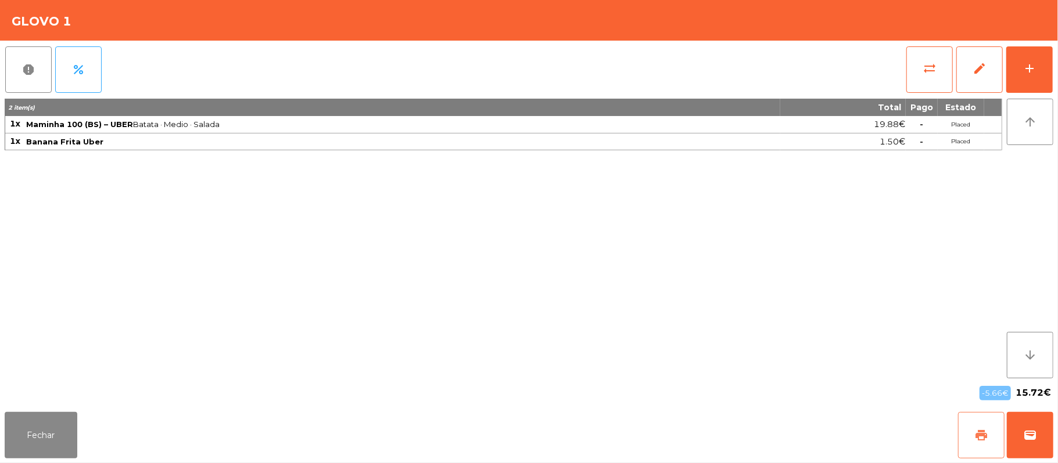
click at [969, 425] on button "print" at bounding box center [981, 435] width 46 height 46
click at [1009, 423] on button "wallet" at bounding box center [1029, 435] width 46 height 46
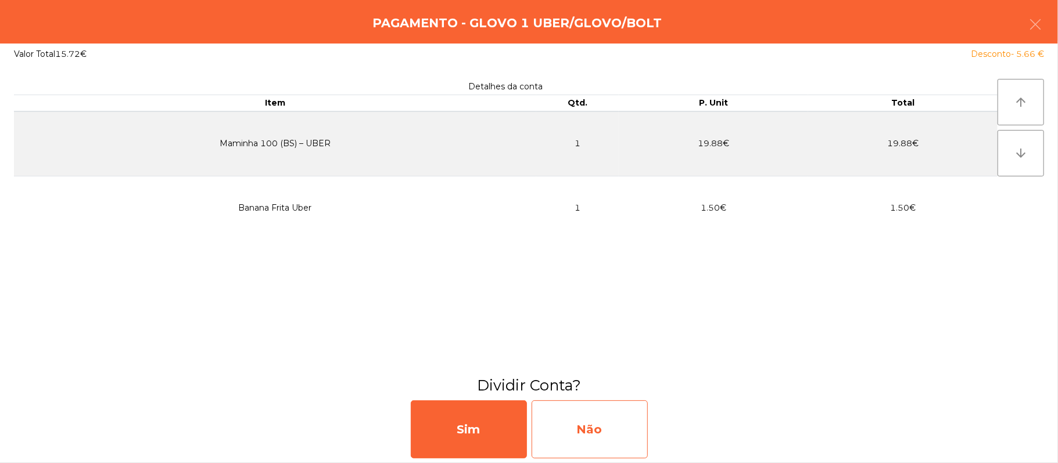
click at [604, 440] on div "Não" at bounding box center [589, 430] width 116 height 58
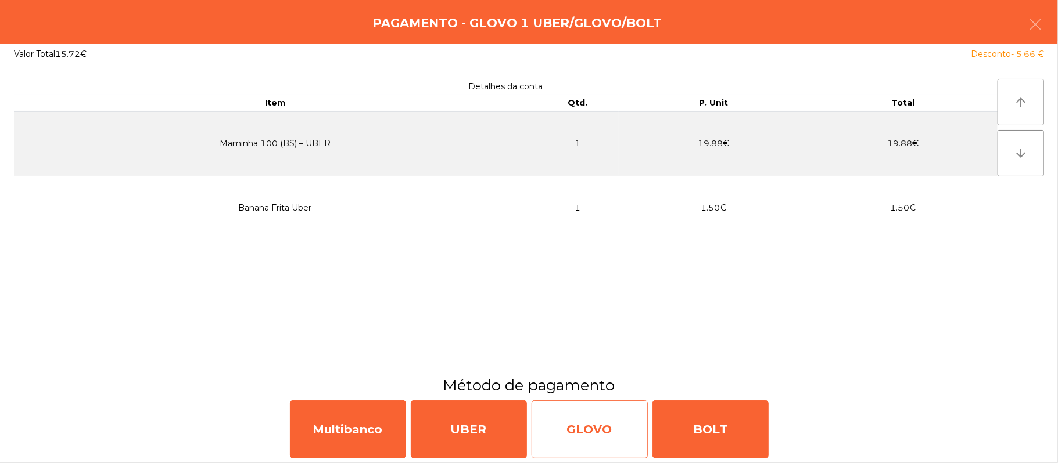
click at [599, 436] on div "GLOVO" at bounding box center [589, 430] width 116 height 58
select select "**"
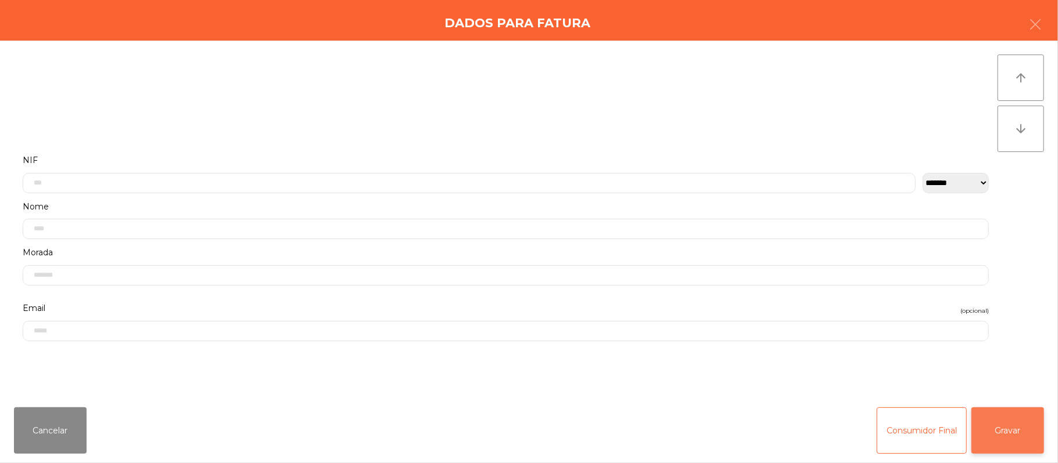
click at [1005, 441] on button "Gravar" at bounding box center [1007, 431] width 73 height 46
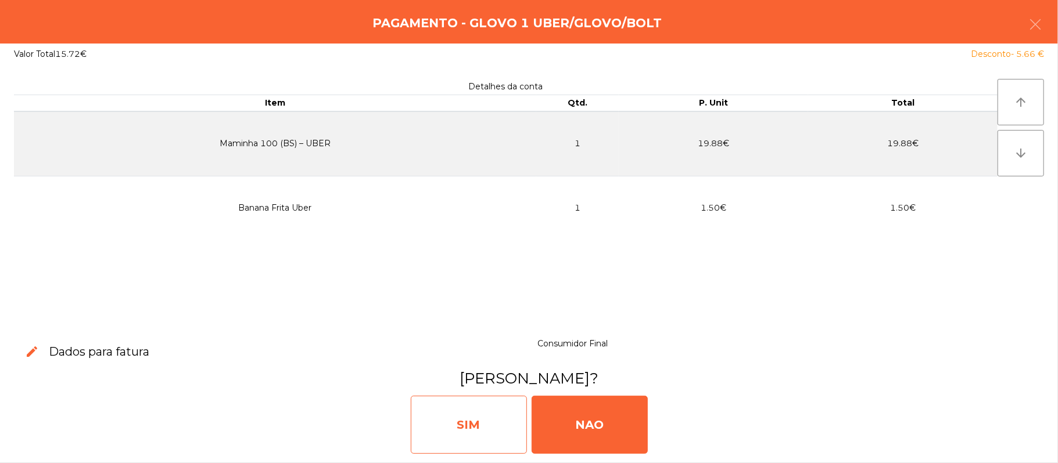
click at [469, 437] on div "SIM" at bounding box center [469, 425] width 116 height 58
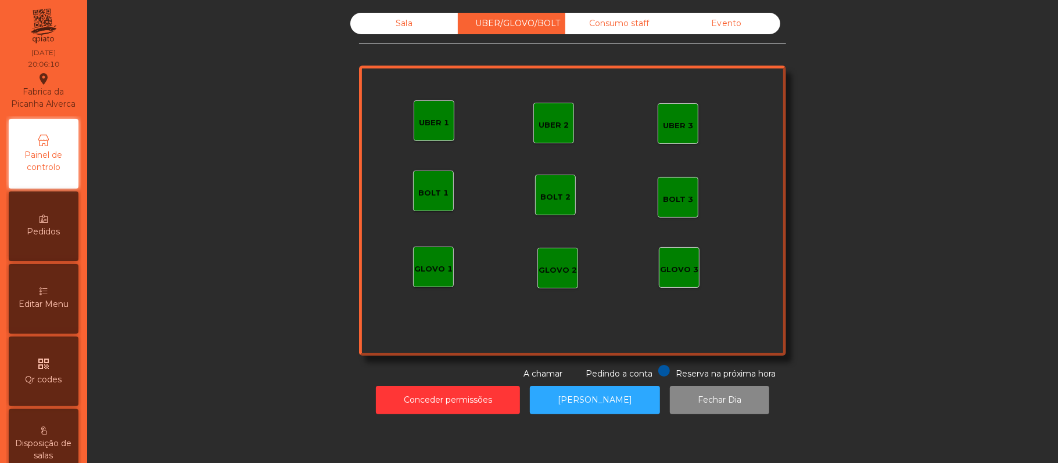
click at [422, 135] on div "UBER 1" at bounding box center [433, 120] width 41 height 41
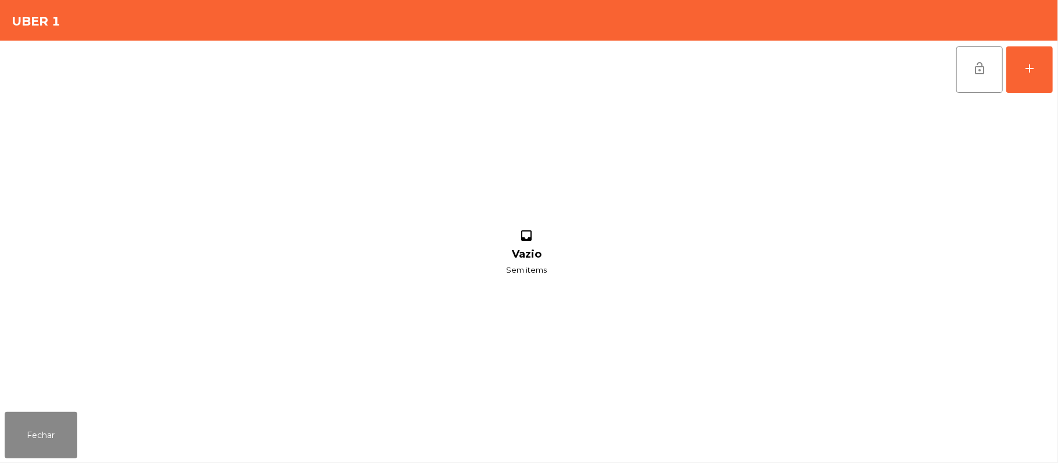
click at [1053, 84] on div "lock_open add inbox Vazio Sem items" at bounding box center [529, 224] width 1058 height 367
click at [1045, 77] on button "add" at bounding box center [1029, 69] width 46 height 46
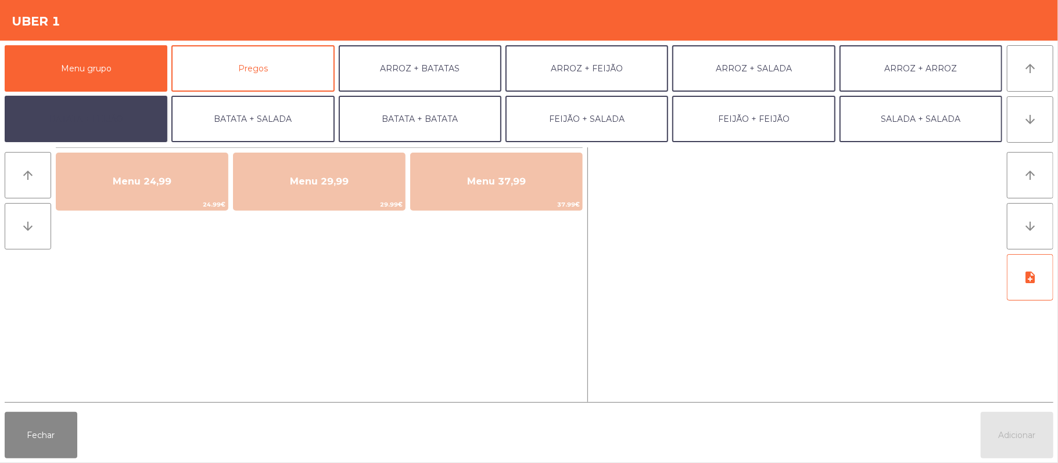
click at [63, 128] on button "BATATA + FEIJÃO" at bounding box center [86, 119] width 163 height 46
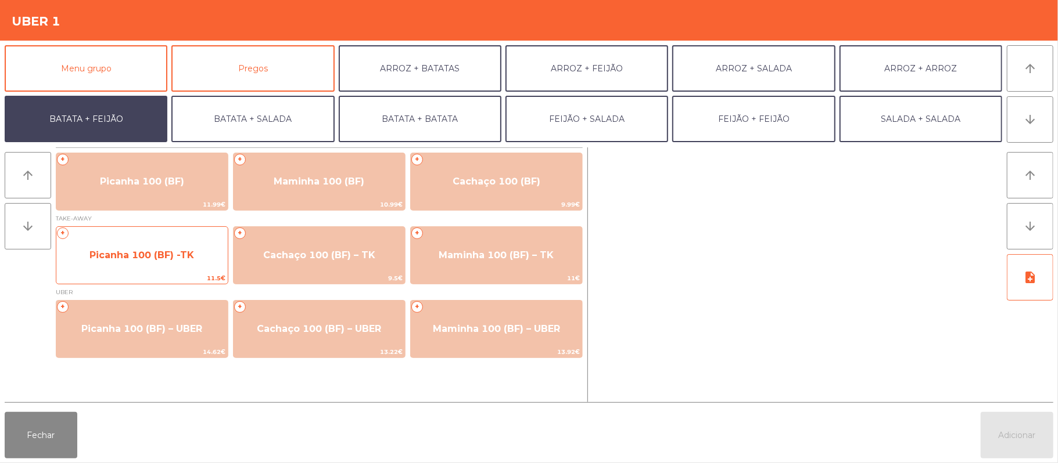
click at [140, 256] on span "Picanha 100 (BF) -TK" at bounding box center [141, 255] width 105 height 11
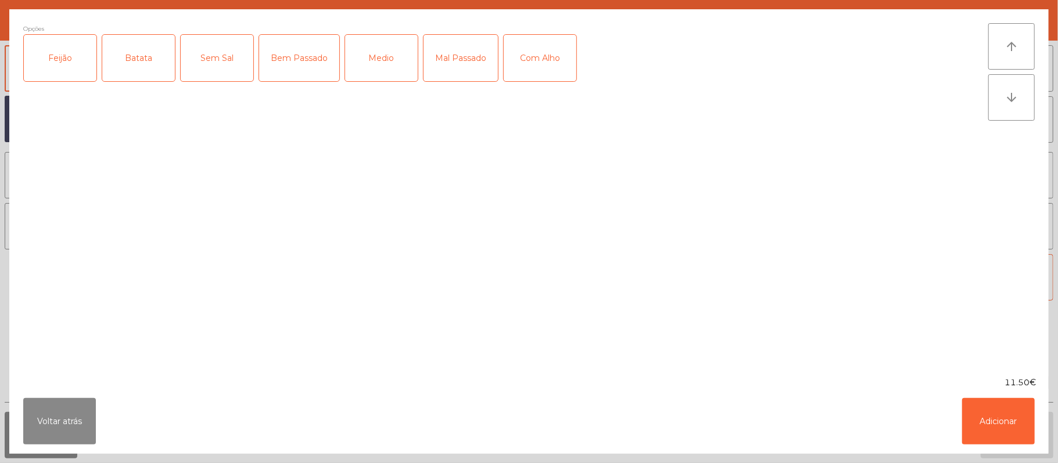
click at [41, 73] on div "Feijão" at bounding box center [60, 58] width 73 height 46
click at [142, 70] on div "Batata" at bounding box center [138, 58] width 73 height 46
click at [394, 66] on div "Medio" at bounding box center [381, 58] width 73 height 46
click at [435, 55] on div "Mal Passado" at bounding box center [460, 58] width 74 height 46
click at [997, 414] on button "Adicionar" at bounding box center [998, 421] width 73 height 46
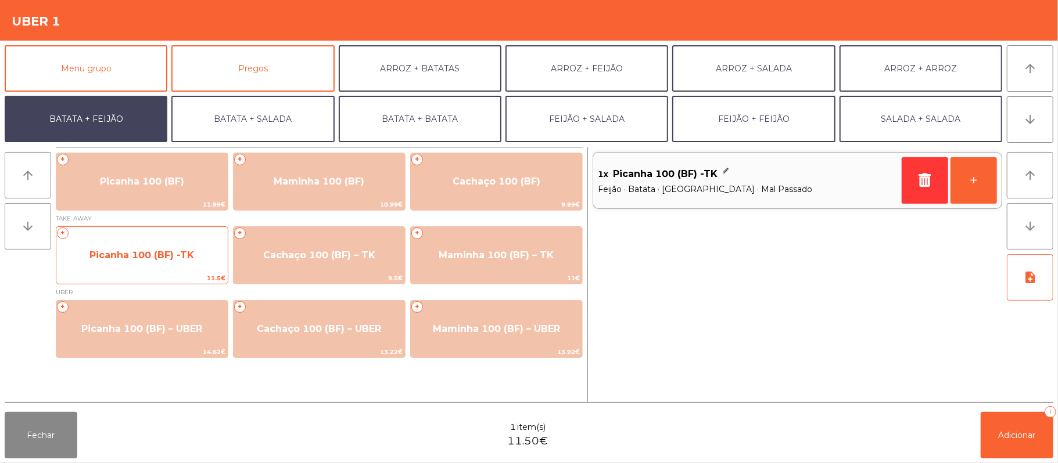
click at [186, 268] on span "Picanha 100 (BF) -TK" at bounding box center [141, 255] width 171 height 31
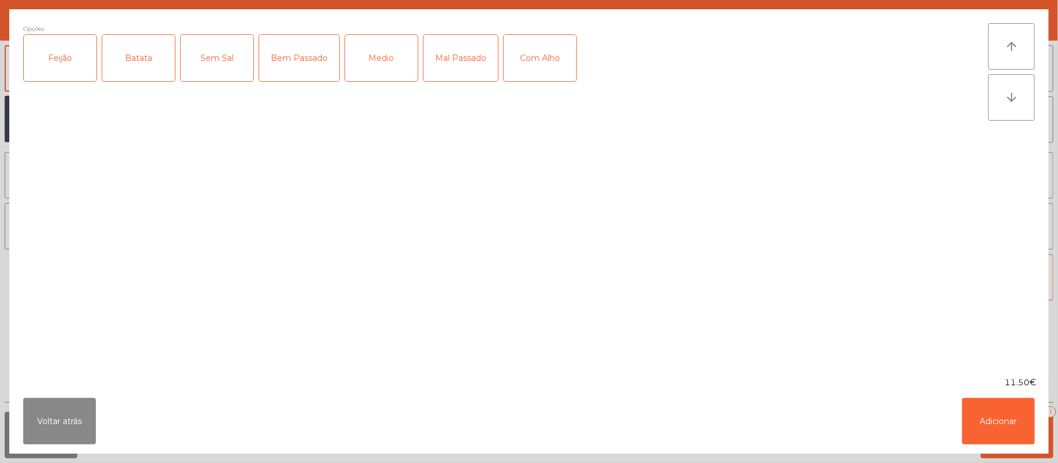
click at [64, 55] on div "Feijão" at bounding box center [60, 58] width 73 height 46
click at [136, 51] on div "Batata" at bounding box center [138, 58] width 73 height 46
click at [372, 55] on div "Medio" at bounding box center [381, 58] width 73 height 46
click at [997, 407] on button "Adicionar" at bounding box center [998, 421] width 73 height 46
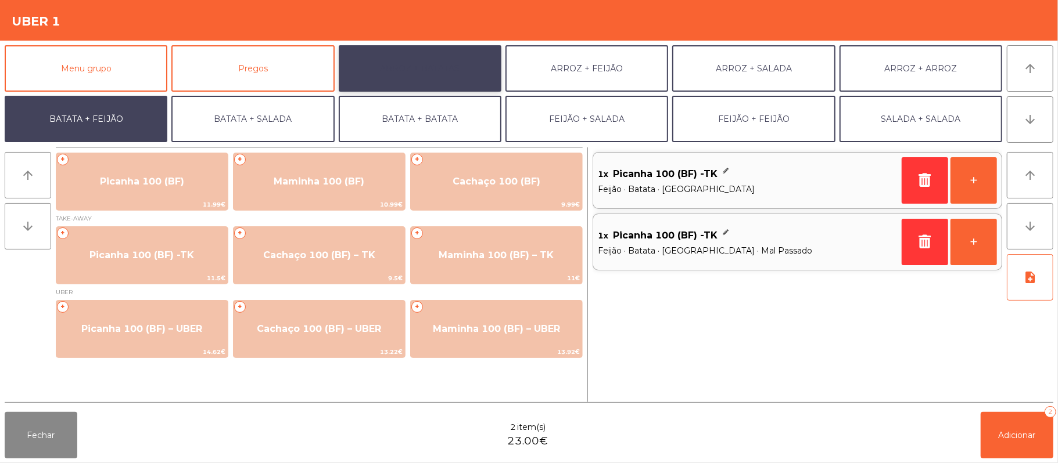
click at [467, 69] on button "ARROZ + BATATAS" at bounding box center [420, 68] width 163 height 46
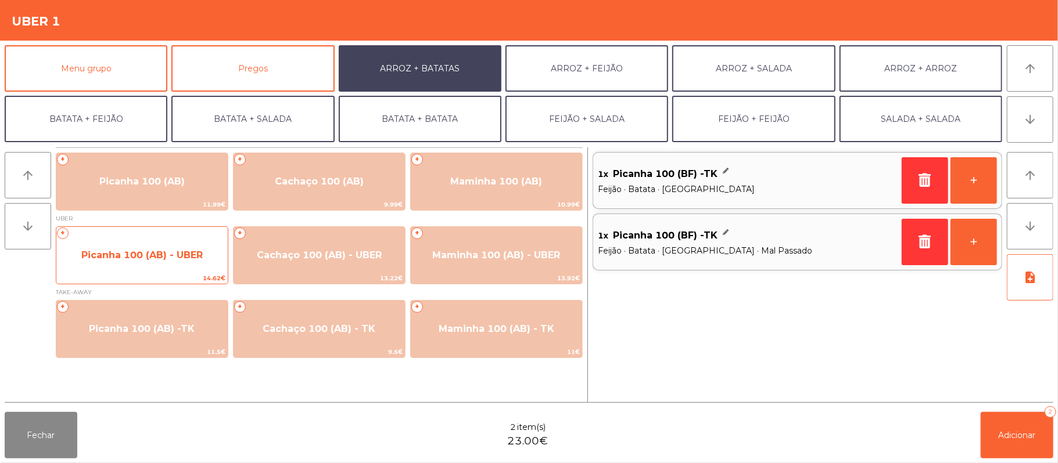
click at [172, 257] on span "Picanha 100 (AB) - UBER" at bounding box center [141, 255] width 121 height 11
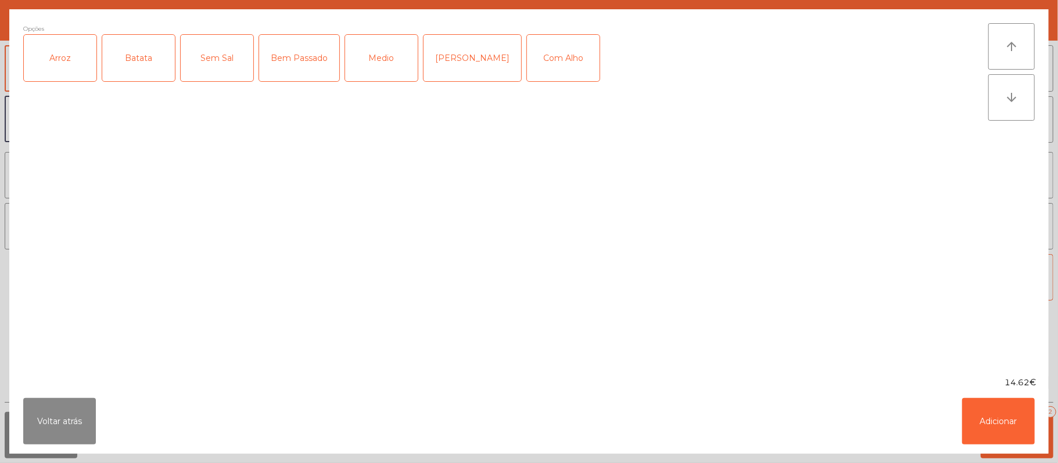
click at [64, 77] on div "Arroz" at bounding box center [60, 58] width 73 height 46
click at [132, 71] on div "Batata" at bounding box center [138, 58] width 73 height 46
click at [375, 75] on div "Medio" at bounding box center [381, 58] width 73 height 46
click at [293, 70] on div "Bem Passado" at bounding box center [299, 58] width 80 height 46
click at [995, 419] on button "Adicionar" at bounding box center [998, 421] width 73 height 46
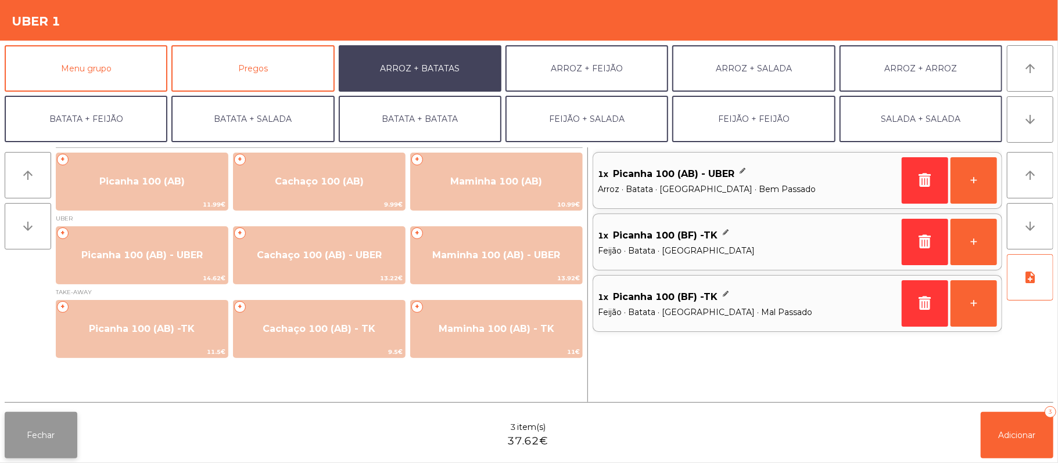
click at [56, 439] on button "Fechar" at bounding box center [41, 435] width 73 height 46
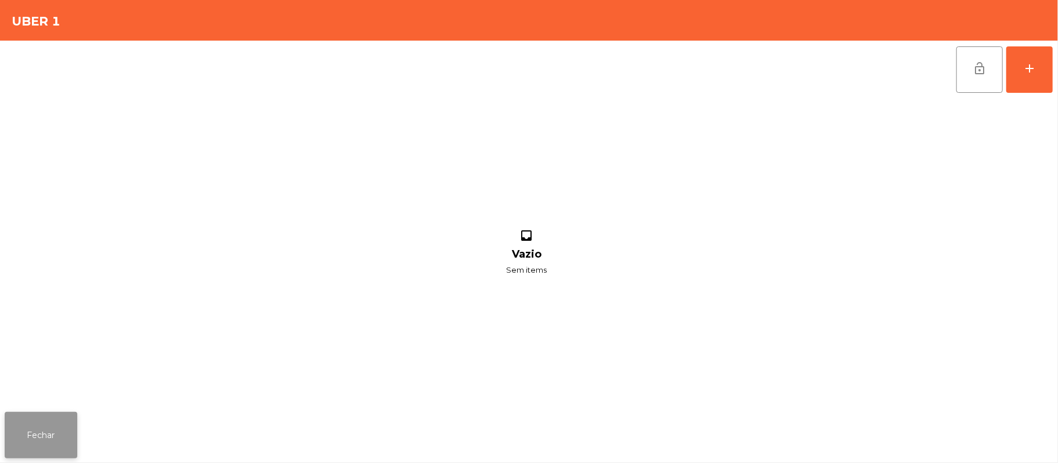
click at [40, 455] on button "Fechar" at bounding box center [41, 435] width 73 height 46
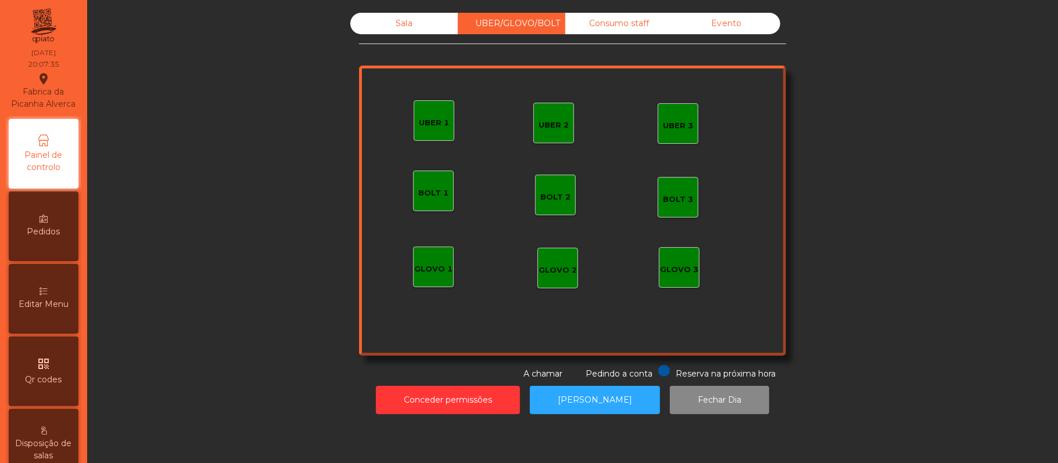
click at [383, 17] on div "Sala" at bounding box center [403, 23] width 107 height 21
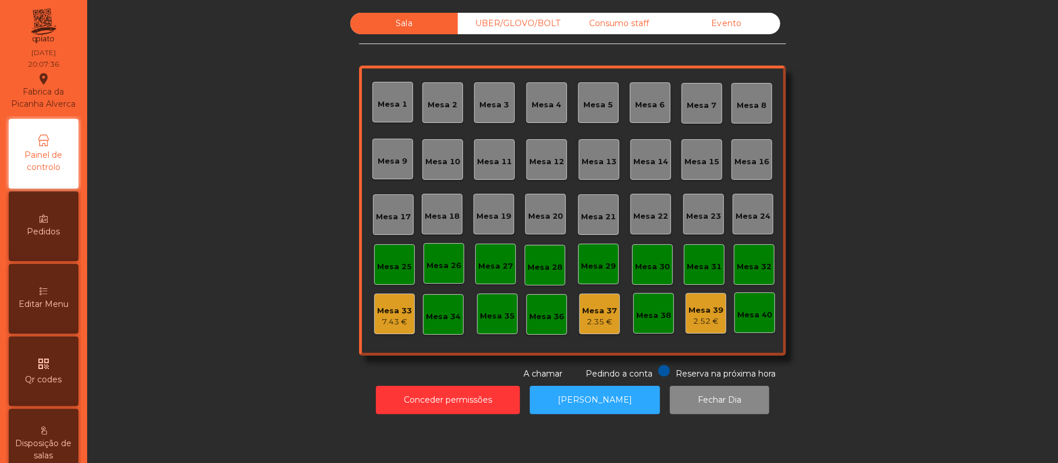
click at [755, 152] on div "Mesa 16" at bounding box center [751, 160] width 35 height 16
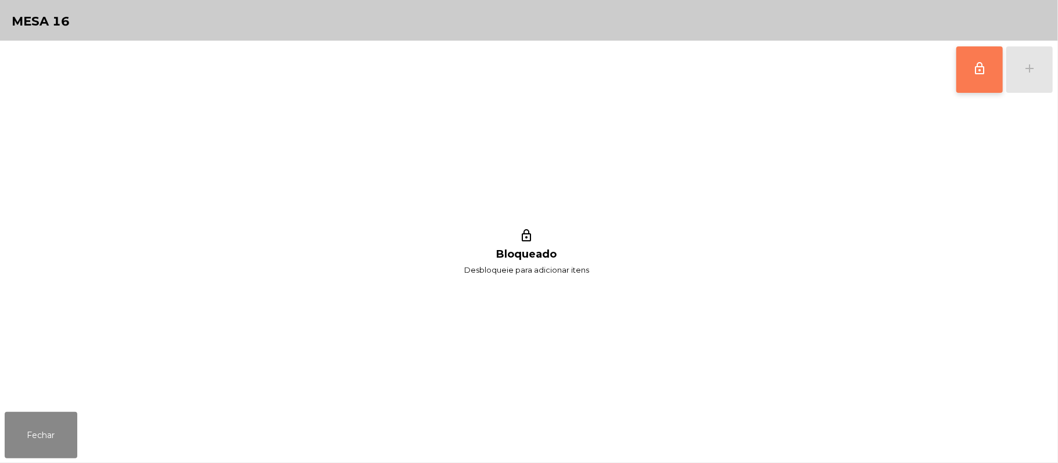
click at [970, 77] on button "lock_outline" at bounding box center [979, 69] width 46 height 46
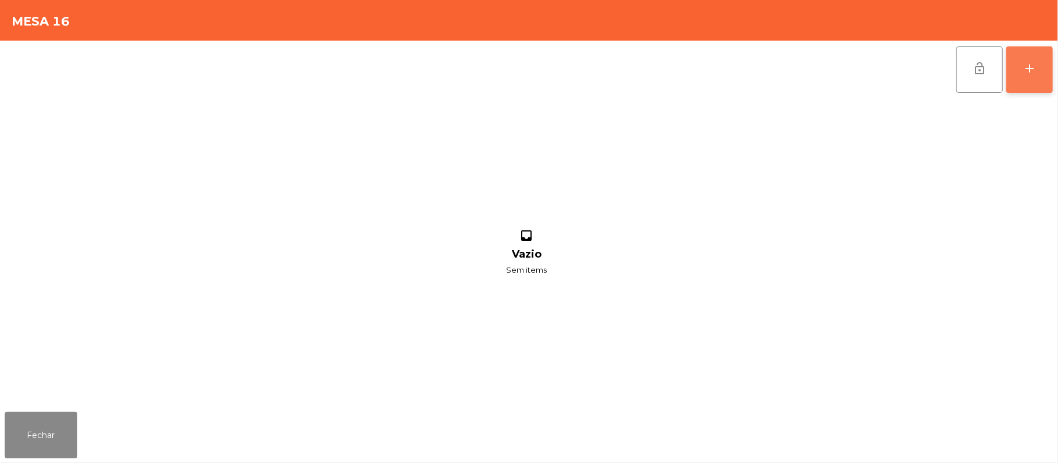
click at [1020, 74] on button "add" at bounding box center [1029, 69] width 46 height 46
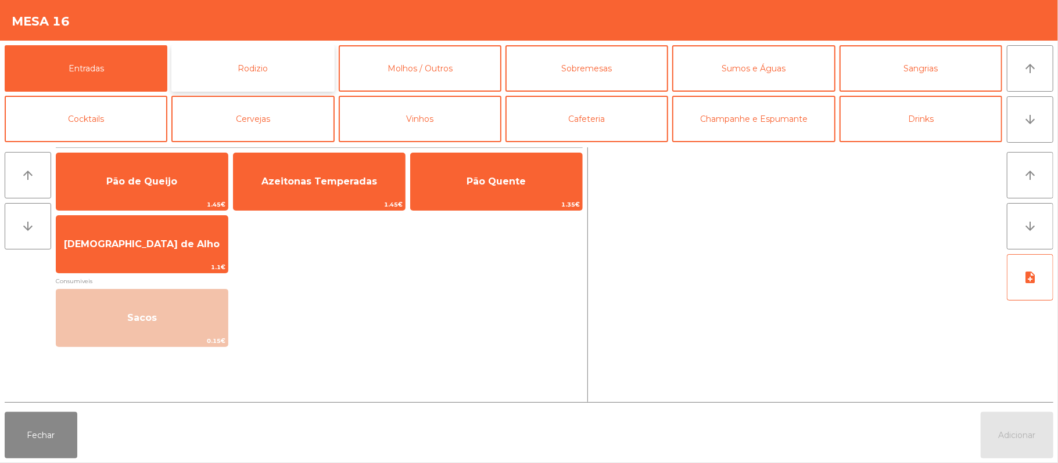
click at [259, 75] on button "Rodizio" at bounding box center [252, 68] width 163 height 46
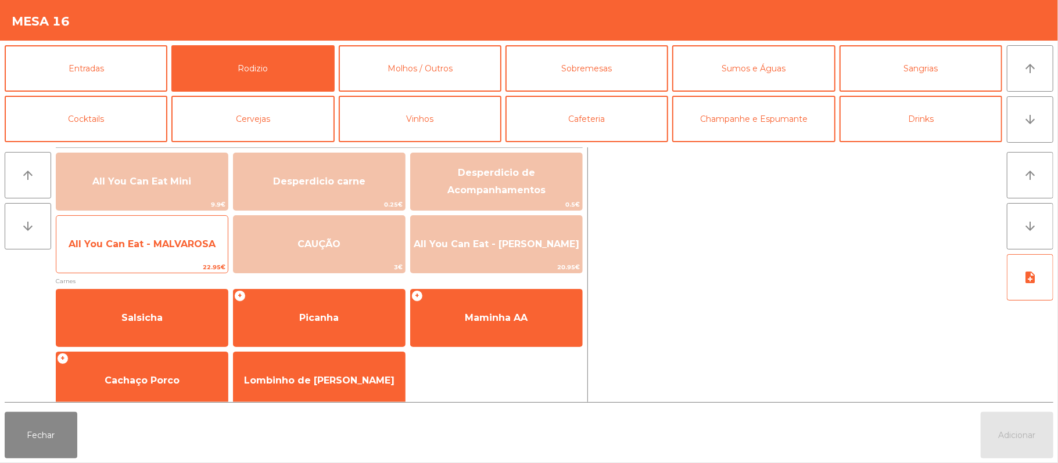
click at [136, 247] on span "All You Can Eat - MALVAROSA" at bounding box center [142, 244] width 147 height 11
click at [124, 256] on span "All You Can Eat - MALVAROSA" at bounding box center [141, 244] width 171 height 31
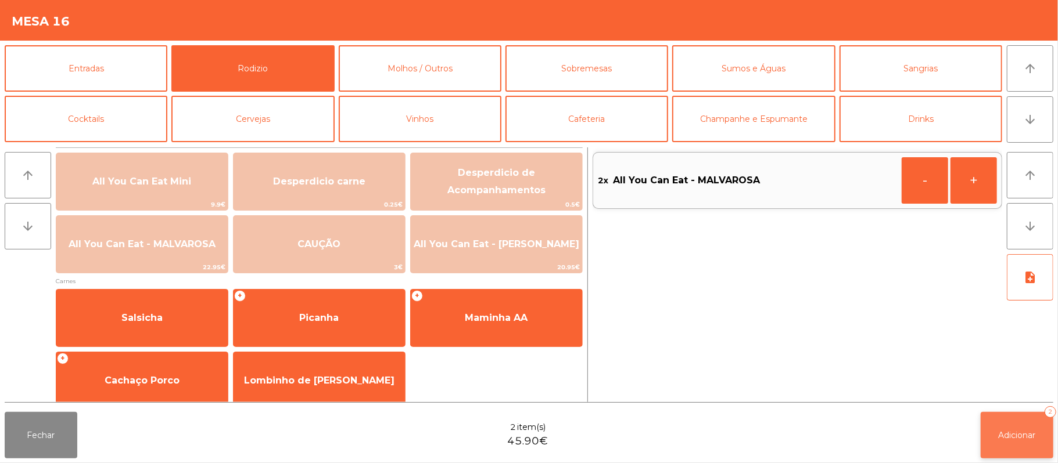
click at [1004, 417] on button "Adicionar 2" at bounding box center [1016, 435] width 73 height 46
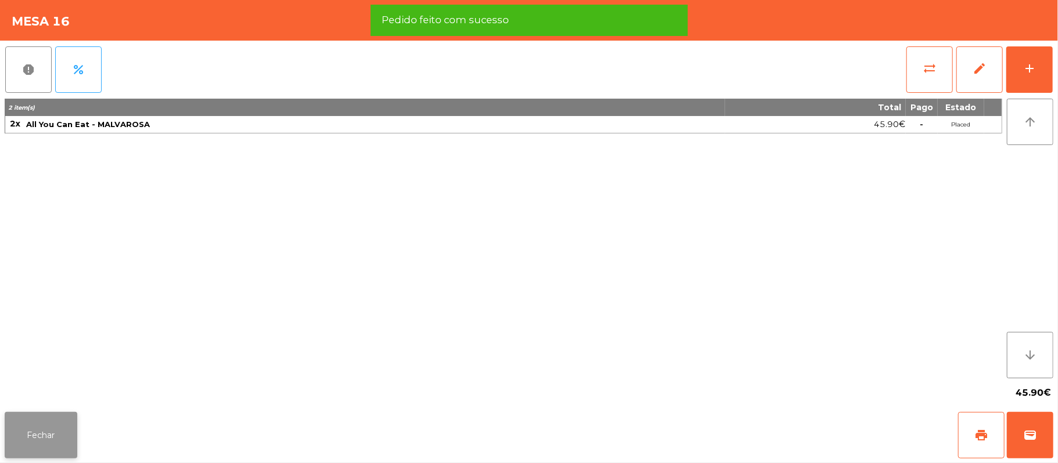
click at [15, 433] on button "Fechar" at bounding box center [41, 435] width 73 height 46
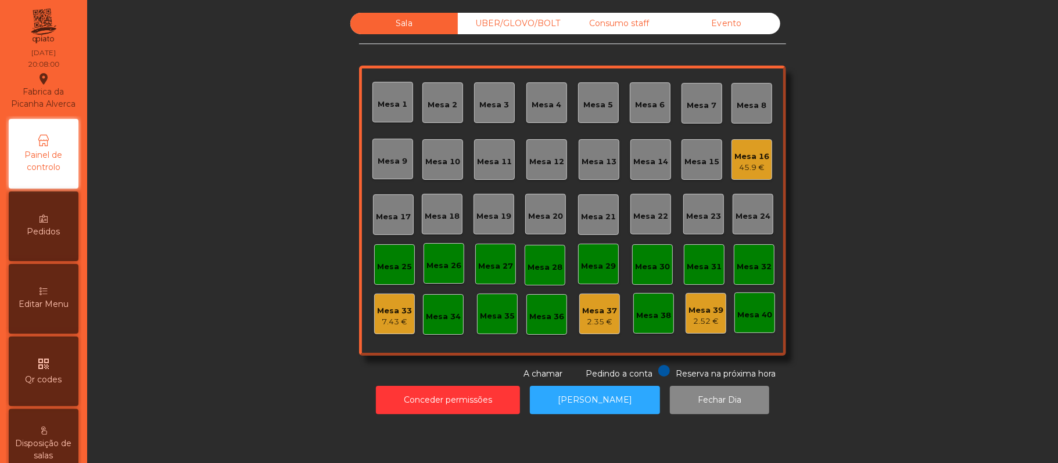
click at [484, 28] on div "UBER/GLOVO/BOLT" at bounding box center [511, 23] width 107 height 21
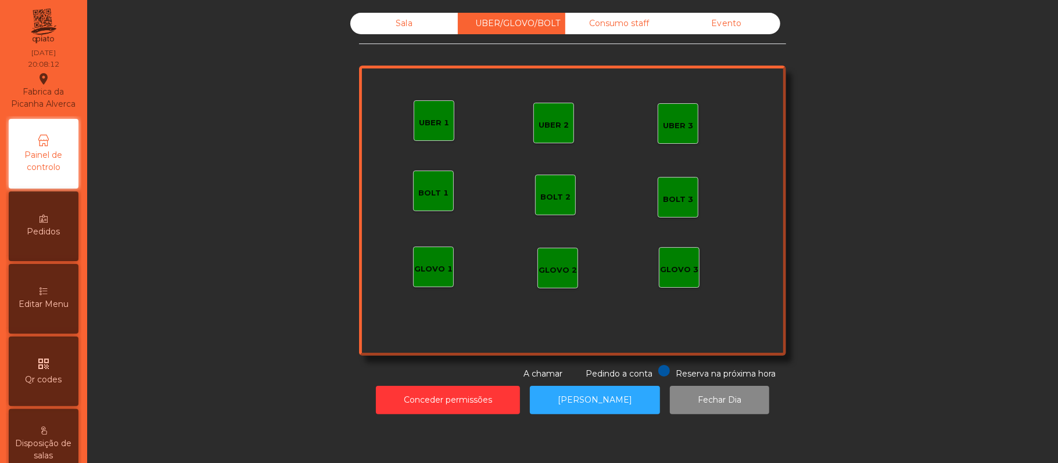
click at [419, 124] on div "UBER 1" at bounding box center [434, 123] width 30 height 12
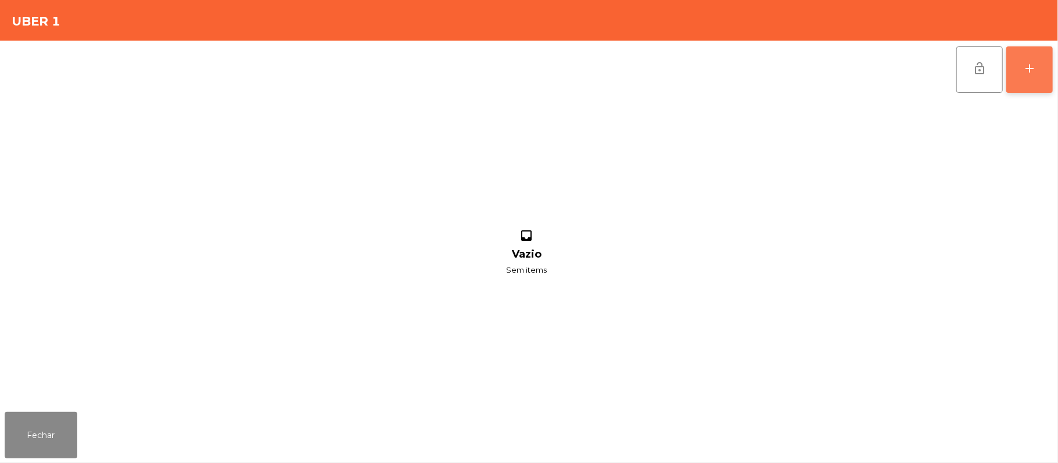
click at [1028, 73] on div "add" at bounding box center [1029, 69] width 14 height 14
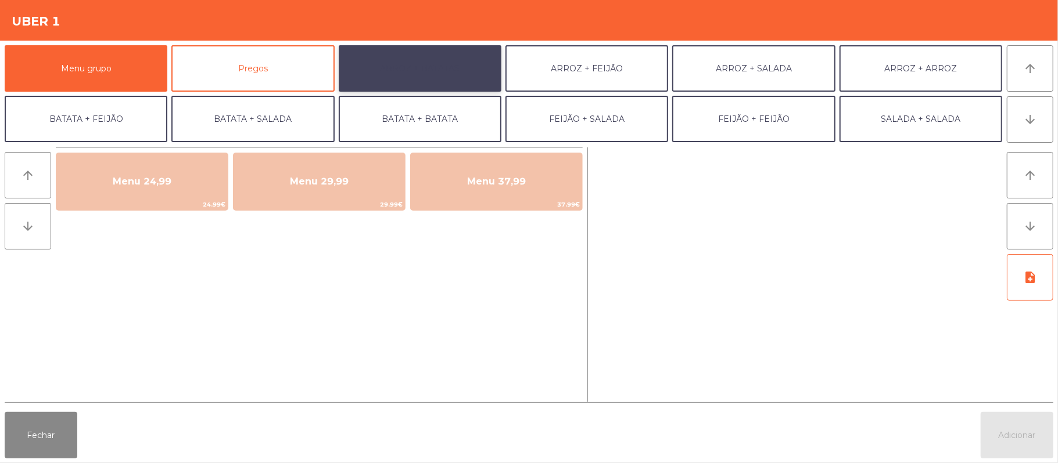
click at [409, 75] on button "ARROZ + BATATAS" at bounding box center [420, 68] width 163 height 46
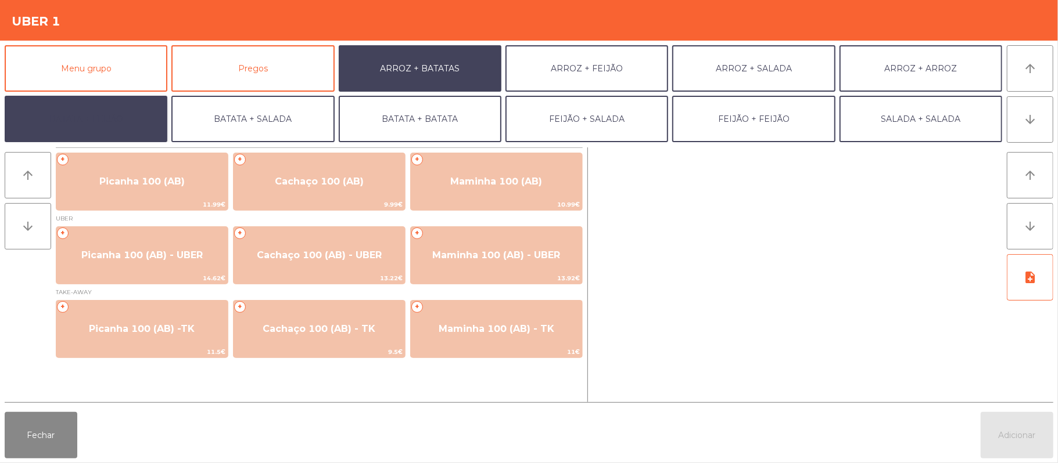
click at [159, 125] on button "BATATA + FEIJÃO" at bounding box center [86, 119] width 163 height 46
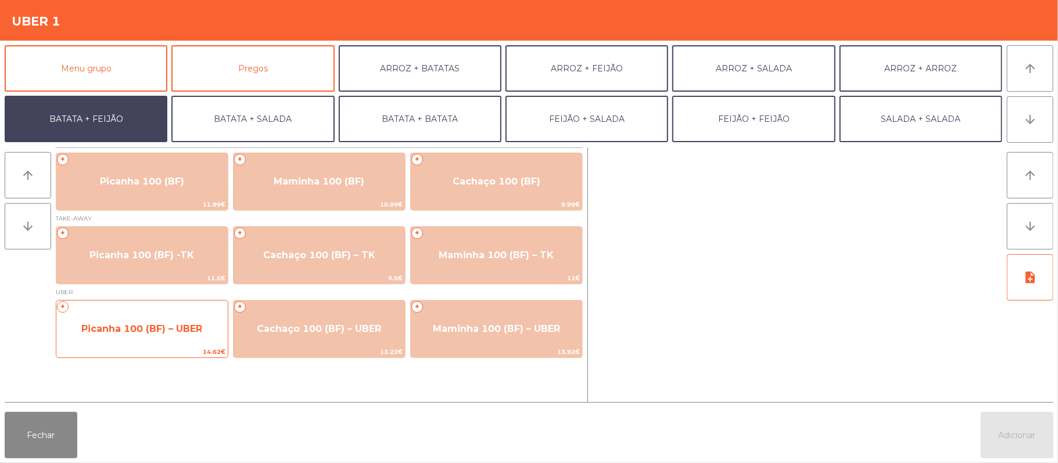
click at [166, 342] on span "Picanha 100 (BF) – UBER" at bounding box center [141, 329] width 171 height 31
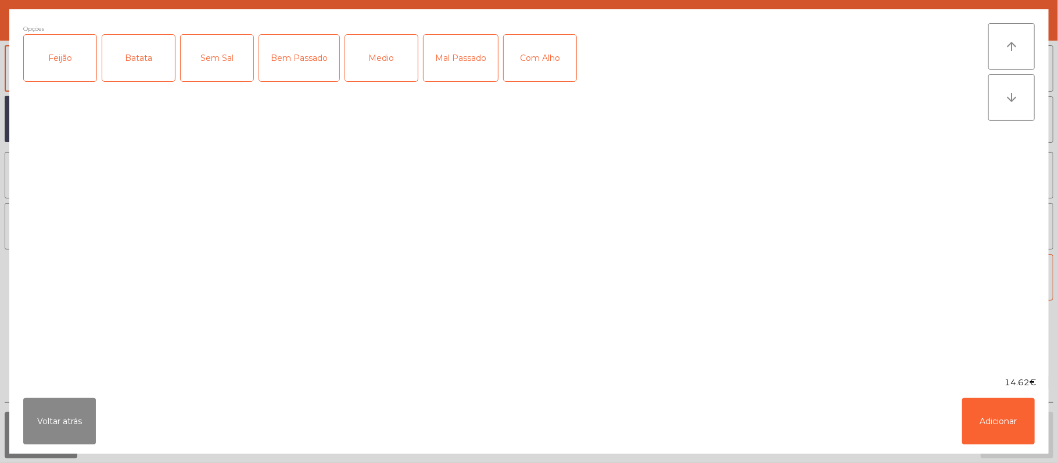
click at [64, 51] on div "Feijão" at bounding box center [60, 58] width 73 height 46
click at [142, 56] on div "Batata" at bounding box center [138, 58] width 73 height 46
click at [372, 65] on div "Medio" at bounding box center [381, 58] width 73 height 46
click at [461, 59] on div "Mal Passado" at bounding box center [460, 58] width 74 height 46
click at [1014, 439] on button "Adicionar" at bounding box center [998, 421] width 73 height 46
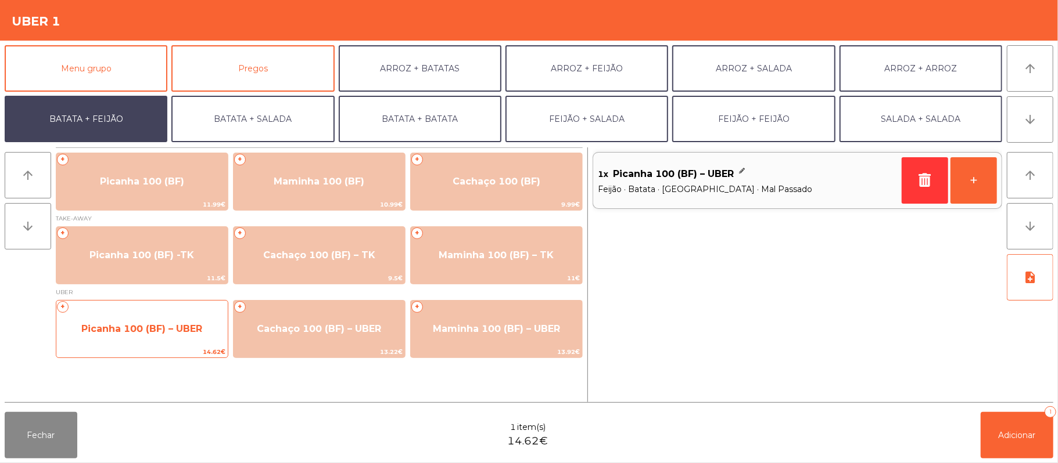
click at [151, 322] on span "Picanha 100 (BF) – UBER" at bounding box center [141, 329] width 171 height 31
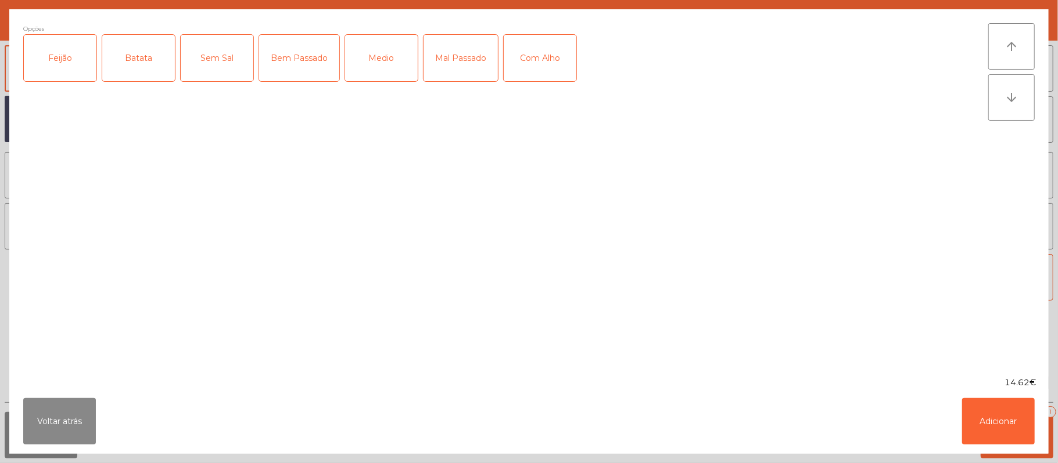
click at [71, 57] on div "Feijão" at bounding box center [60, 58] width 73 height 46
click at [132, 45] on div "Batata" at bounding box center [138, 58] width 73 height 46
click at [379, 47] on div "Medio" at bounding box center [381, 58] width 73 height 46
click at [974, 416] on button "Adicionar" at bounding box center [998, 421] width 73 height 46
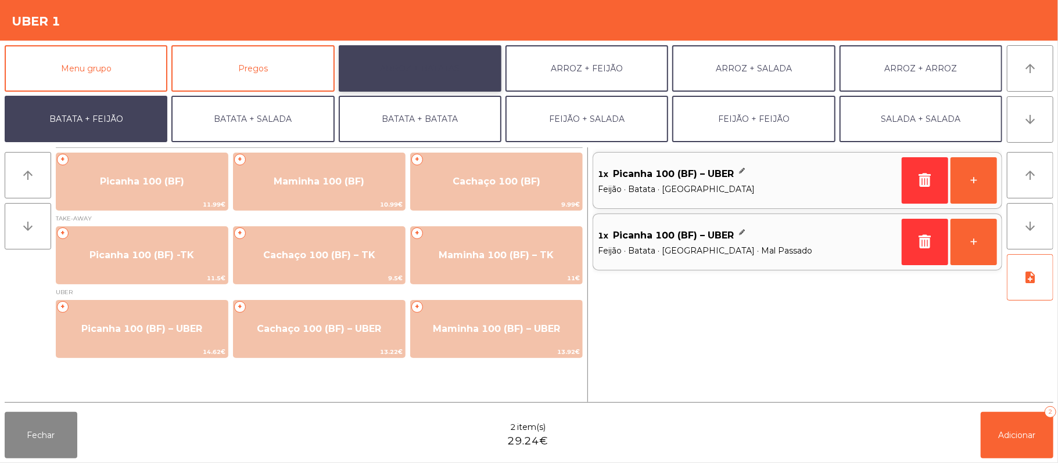
click at [455, 84] on button "ARROZ + BATATAS" at bounding box center [420, 68] width 163 height 46
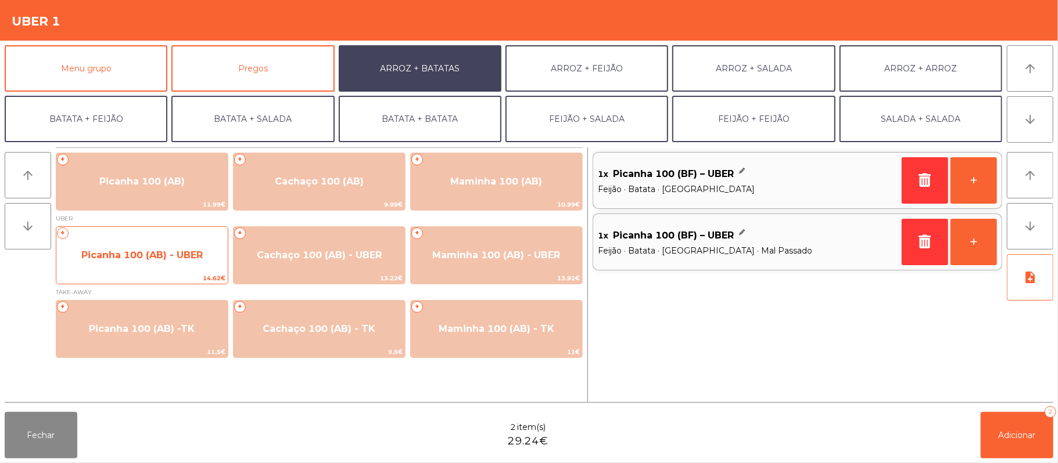
click at [154, 260] on span "Picanha 100 (AB) - UBER" at bounding box center [141, 255] width 121 height 11
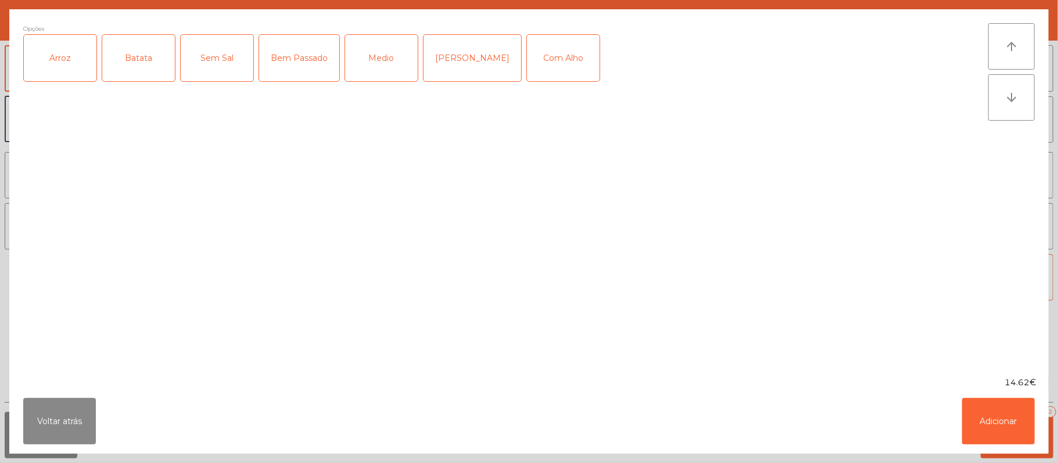
click at [64, 66] on div "Arroz" at bounding box center [60, 58] width 73 height 46
click at [142, 64] on div "Batata" at bounding box center [138, 58] width 73 height 46
click at [393, 73] on div "Medio" at bounding box center [381, 58] width 73 height 46
click at [323, 70] on div "Bem Passado" at bounding box center [299, 58] width 80 height 46
click at [1012, 425] on button "Adicionar" at bounding box center [998, 421] width 73 height 46
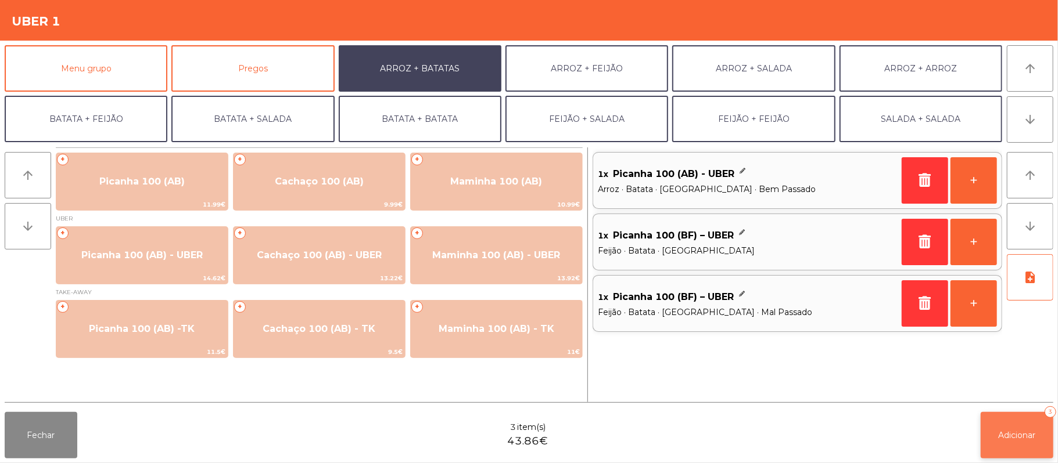
click at [1018, 439] on span "Adicionar" at bounding box center [1016, 435] width 37 height 10
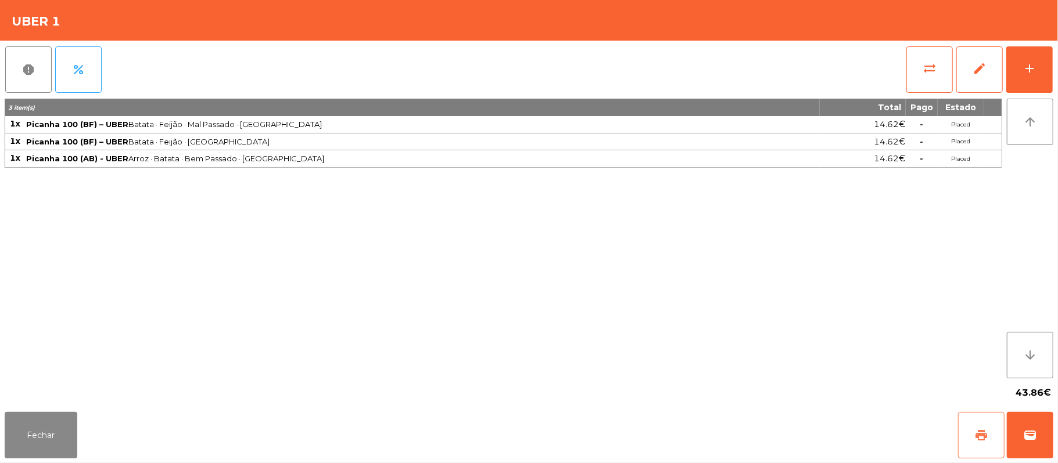
click at [977, 451] on button "print" at bounding box center [981, 435] width 46 height 46
click at [1040, 430] on button "wallet" at bounding box center [1029, 435] width 46 height 46
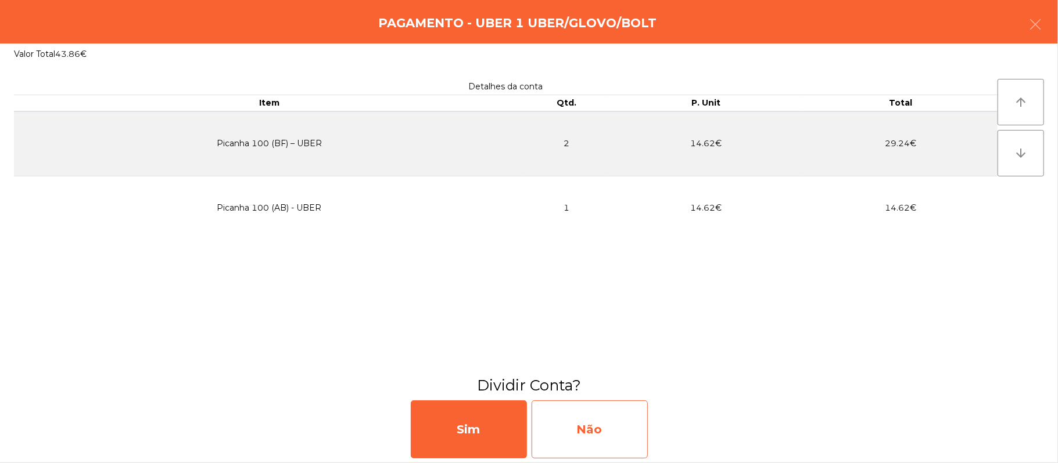
click at [605, 429] on div "Não" at bounding box center [589, 430] width 116 height 58
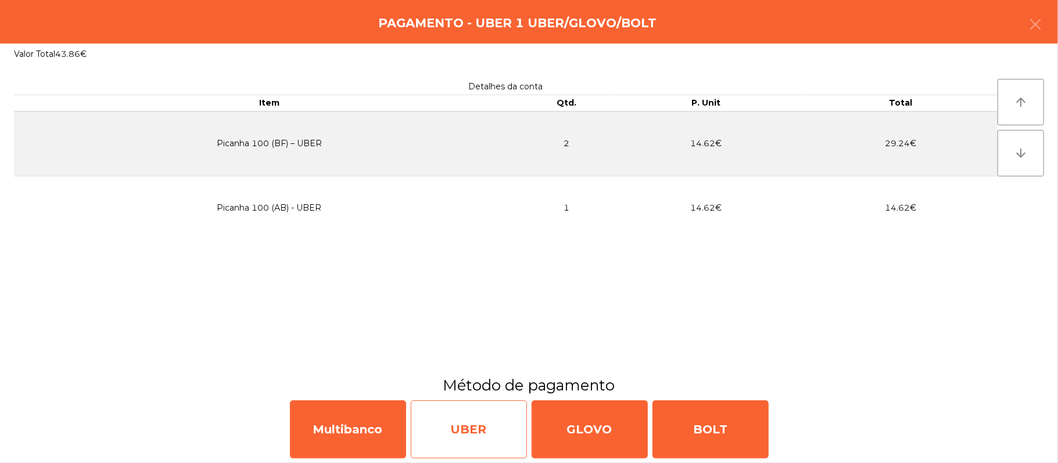
click at [480, 433] on div "UBER" at bounding box center [469, 430] width 116 height 58
select select "**"
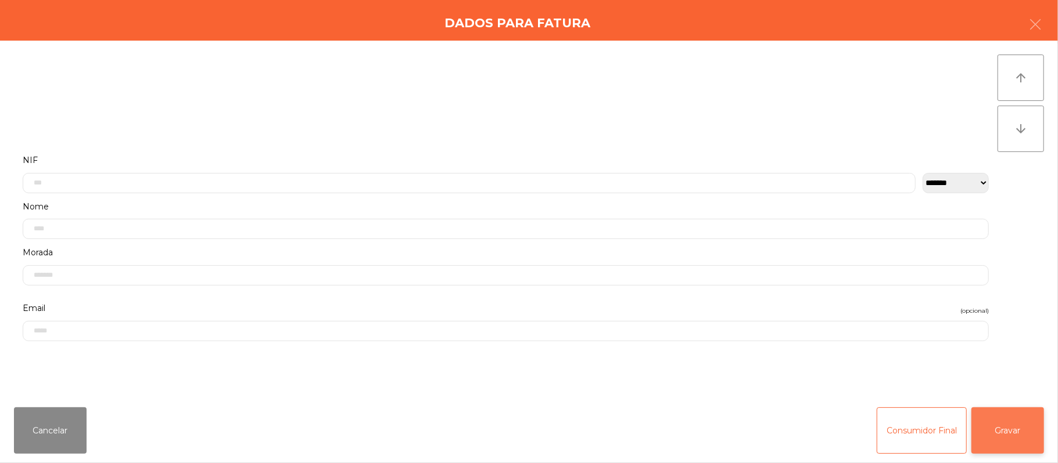
click at [999, 431] on button "Gravar" at bounding box center [1007, 431] width 73 height 46
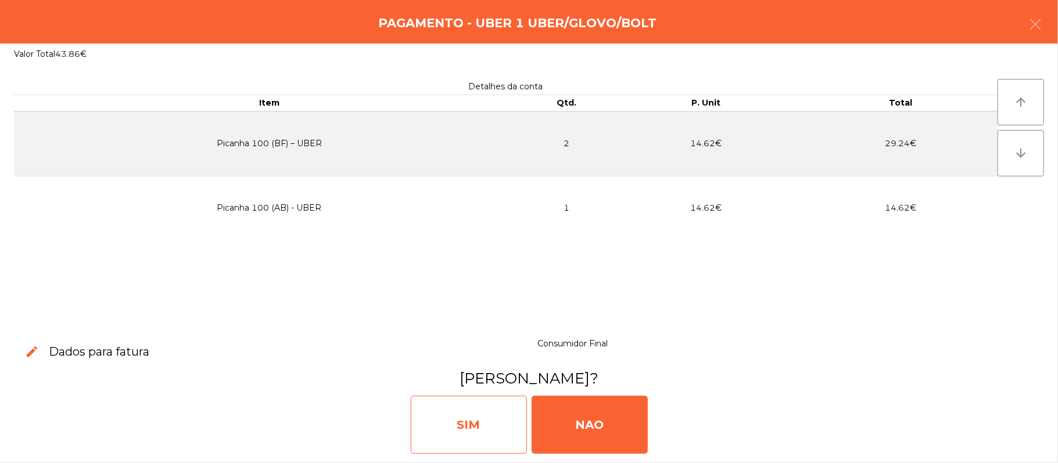
click at [476, 428] on div "SIM" at bounding box center [469, 425] width 116 height 58
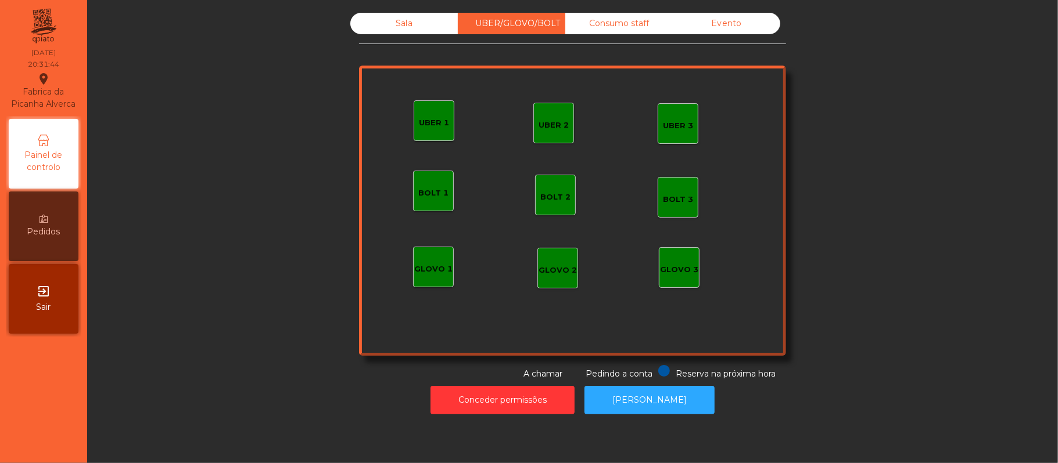
click at [559, 126] on div "UBER 2" at bounding box center [553, 126] width 30 height 12
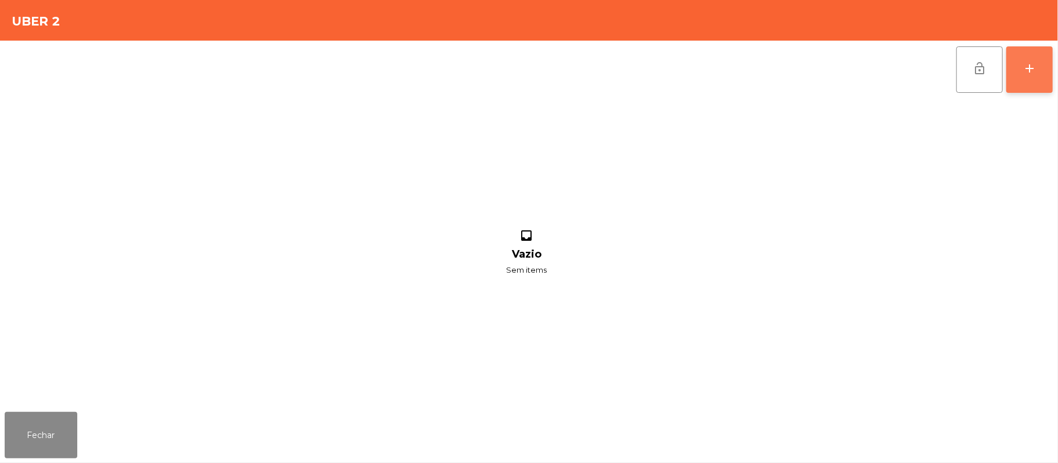
click at [1029, 78] on button "add" at bounding box center [1029, 69] width 46 height 46
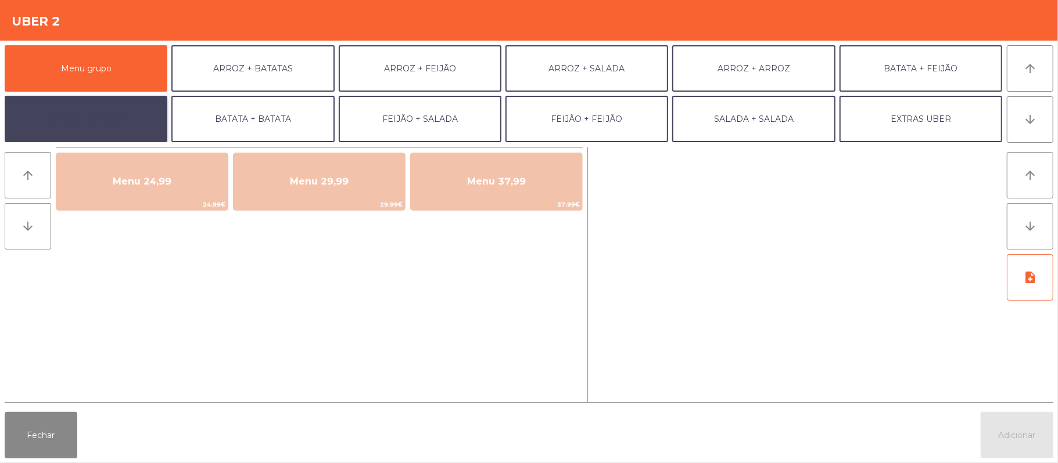
click at [133, 131] on button "BATATA + SALADA" at bounding box center [86, 119] width 163 height 46
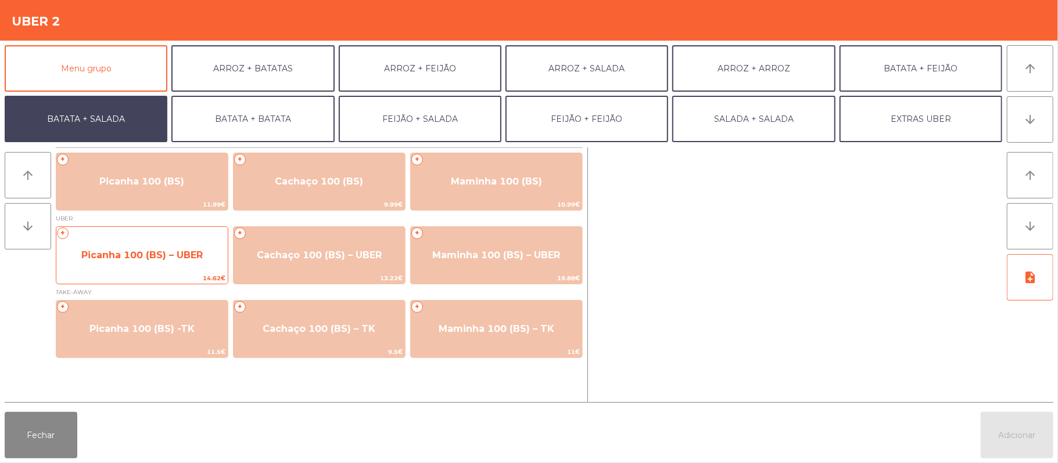
click at [200, 279] on span "14.62€" at bounding box center [141, 278] width 171 height 11
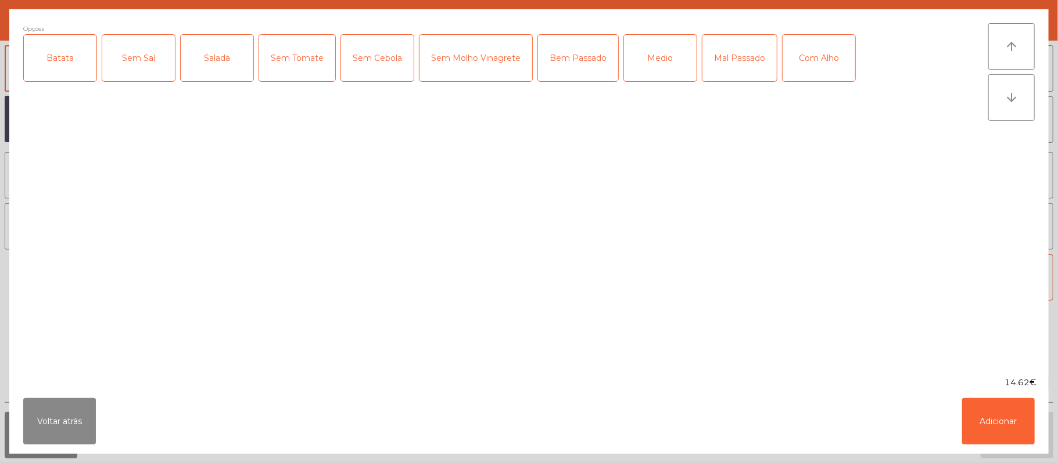
click at [70, 78] on div "Batata" at bounding box center [60, 58] width 73 height 46
click at [200, 70] on div "Salada" at bounding box center [217, 58] width 73 height 46
click at [728, 70] on div "Mal Passado" at bounding box center [739, 58] width 74 height 46
click at [839, 56] on div "Com Alho" at bounding box center [818, 58] width 73 height 46
click at [995, 432] on button "Adicionar" at bounding box center [998, 421] width 73 height 46
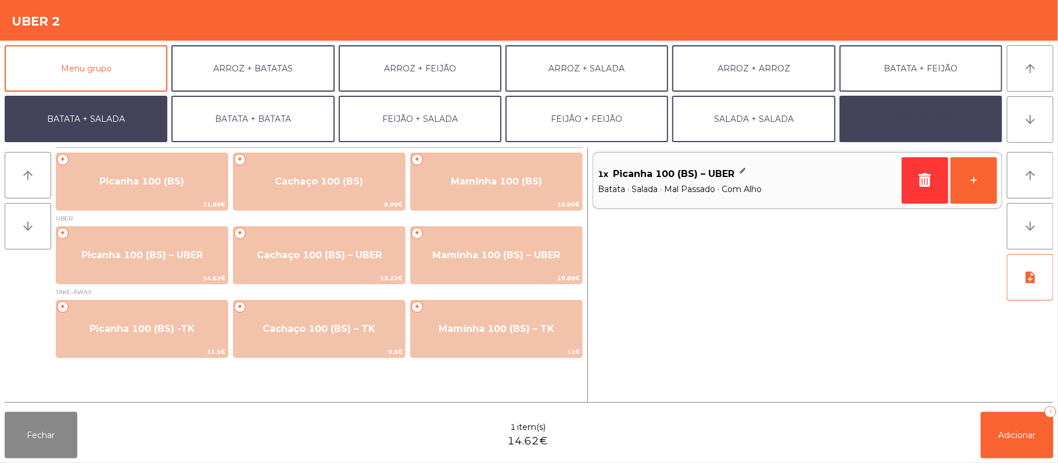
click at [934, 122] on button "EXTRAS UBER" at bounding box center [920, 119] width 163 height 46
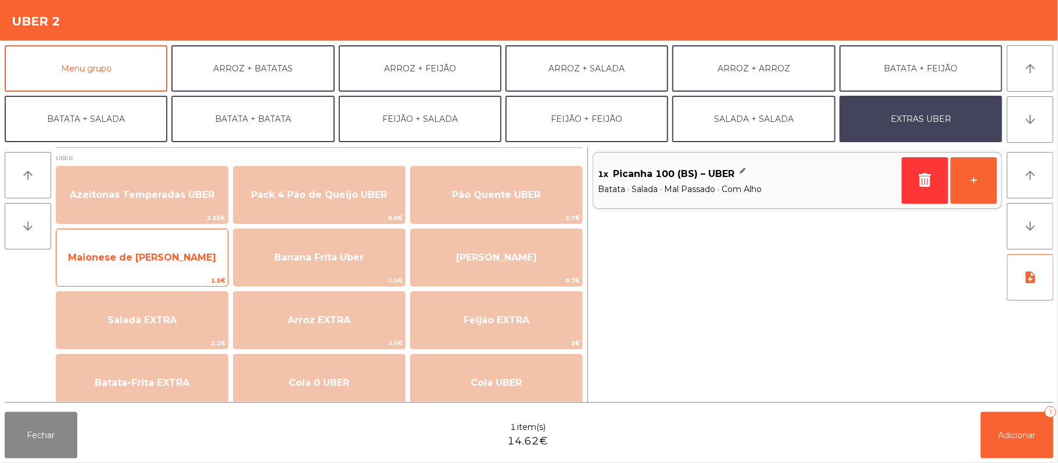
click at [172, 273] on span "Maionese de [PERSON_NAME]" at bounding box center [141, 257] width 171 height 31
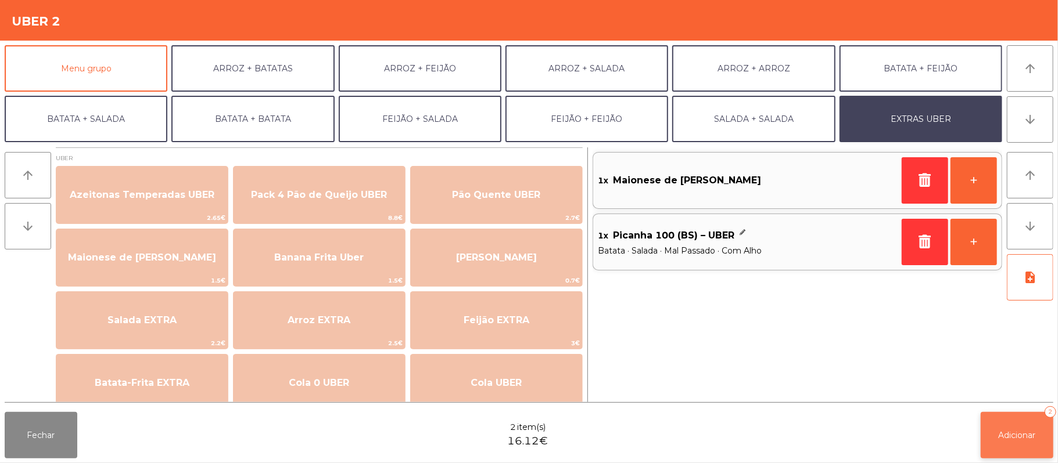
click at [1026, 435] on span "Adicionar" at bounding box center [1016, 435] width 37 height 10
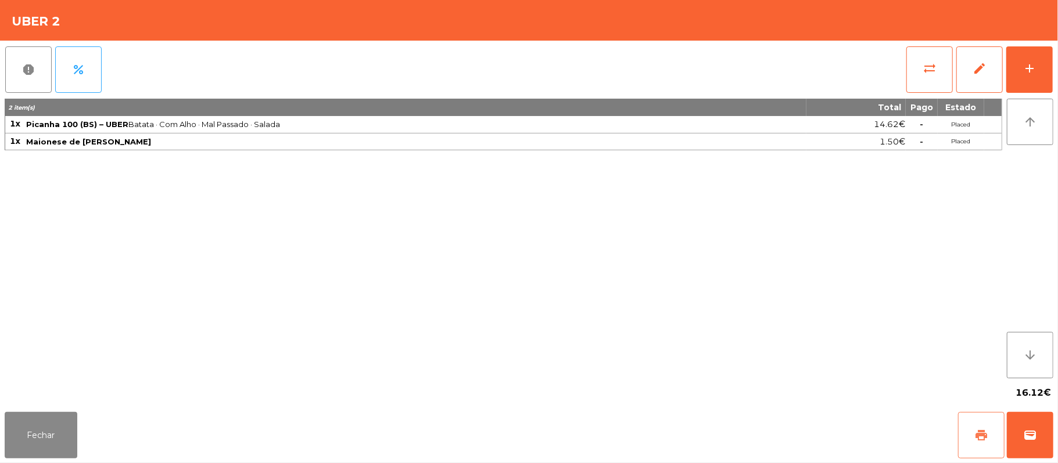
click at [976, 436] on span "print" at bounding box center [981, 436] width 14 height 14
click at [1055, 443] on div "Fechar print wallet" at bounding box center [529, 436] width 1058 height 56
click at [1044, 444] on button "wallet" at bounding box center [1029, 435] width 46 height 46
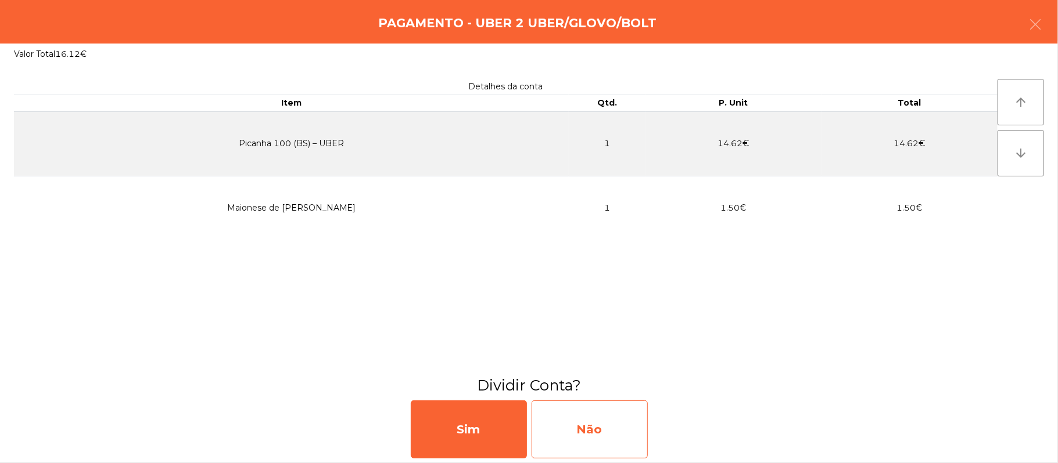
click at [590, 439] on div "Não" at bounding box center [589, 430] width 116 height 58
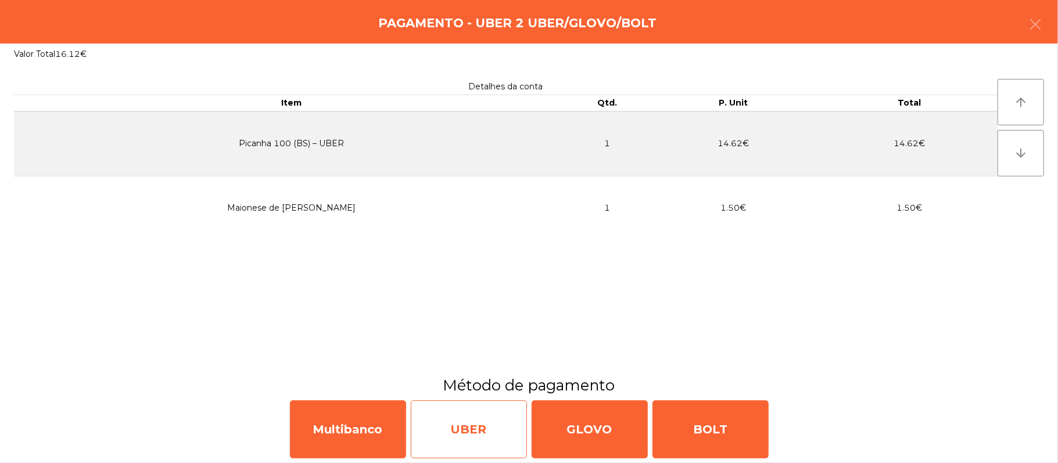
click at [455, 433] on div "UBER" at bounding box center [469, 430] width 116 height 58
select select "**"
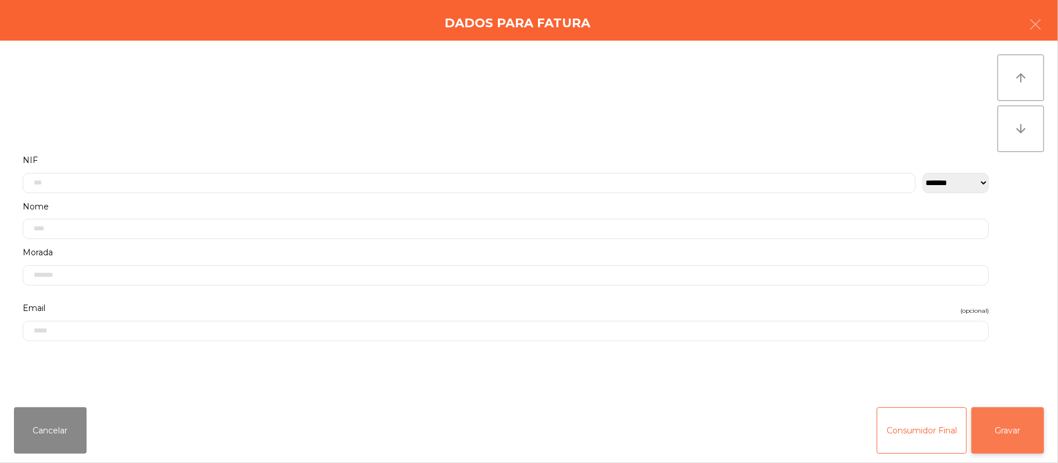
click at [1021, 430] on button "Gravar" at bounding box center [1007, 431] width 73 height 46
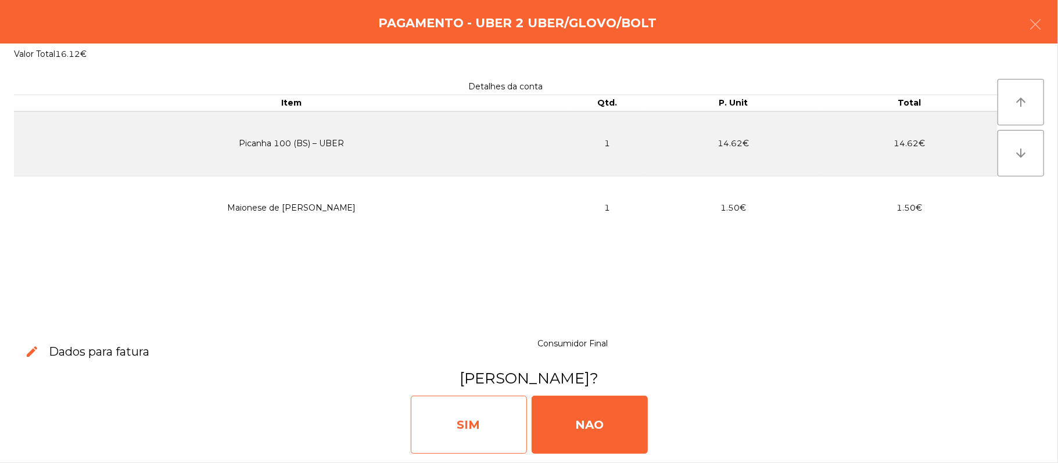
click at [484, 424] on div "SIM" at bounding box center [469, 425] width 116 height 58
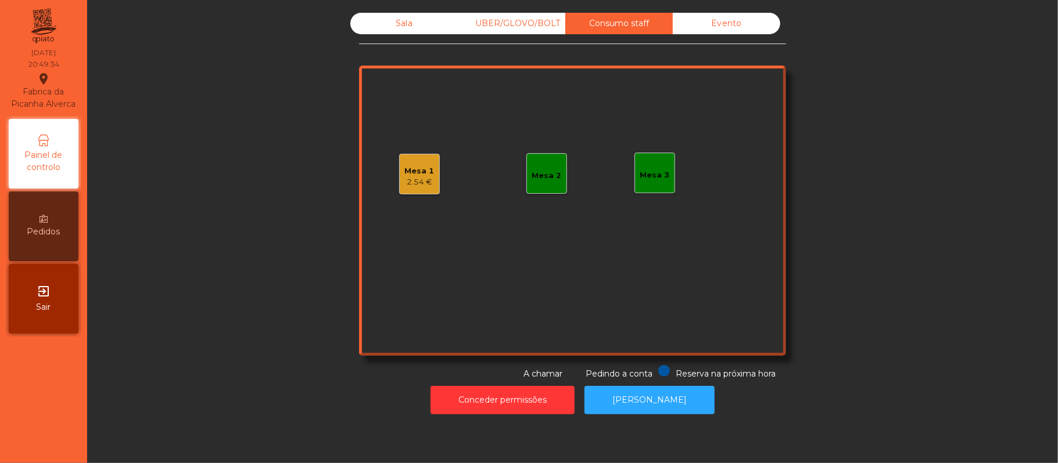
click at [399, 182] on div "Mesa 1 2.54 €" at bounding box center [419, 174] width 41 height 41
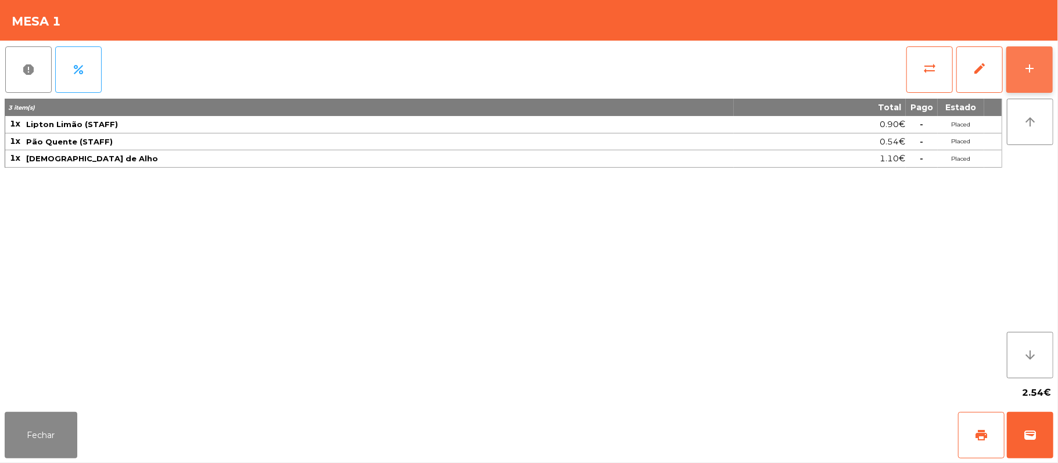
click at [1030, 54] on button "add" at bounding box center [1029, 69] width 46 height 46
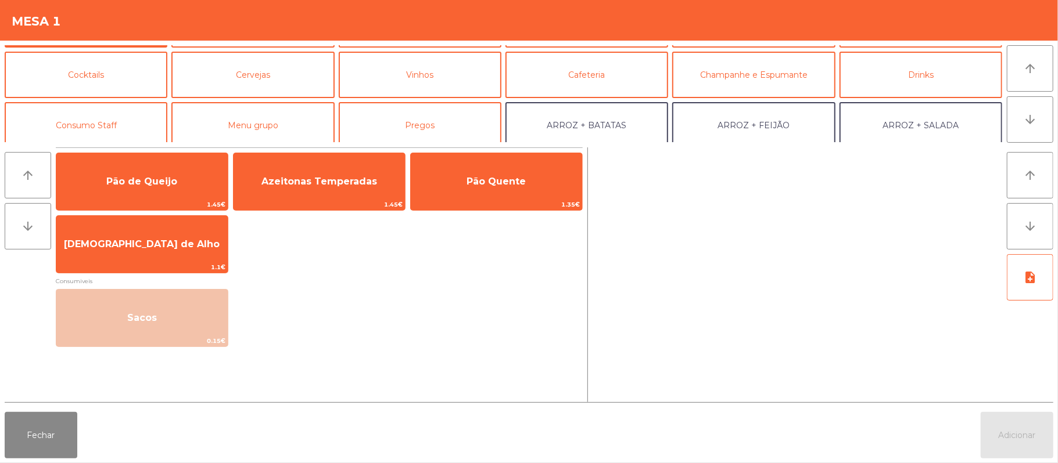
scroll to position [71, 0]
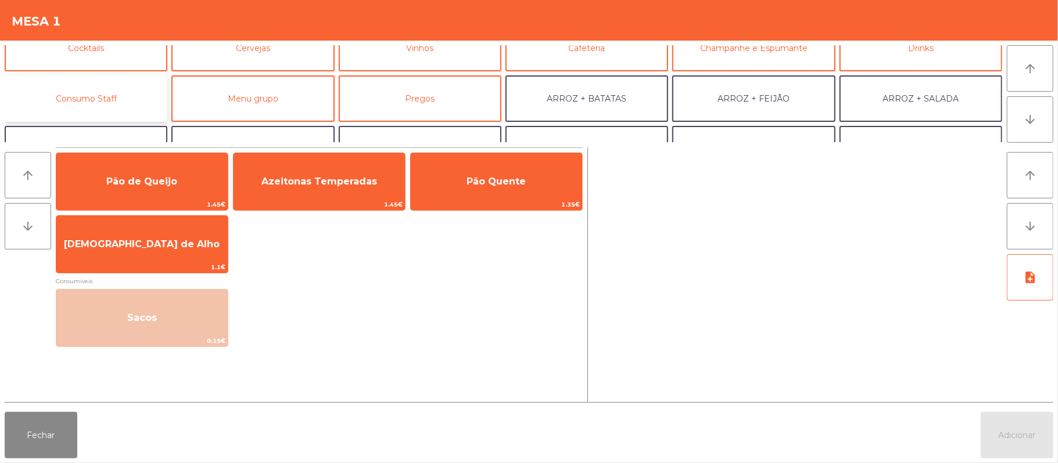
click at [132, 105] on button "Consumo Staff" at bounding box center [86, 98] width 163 height 46
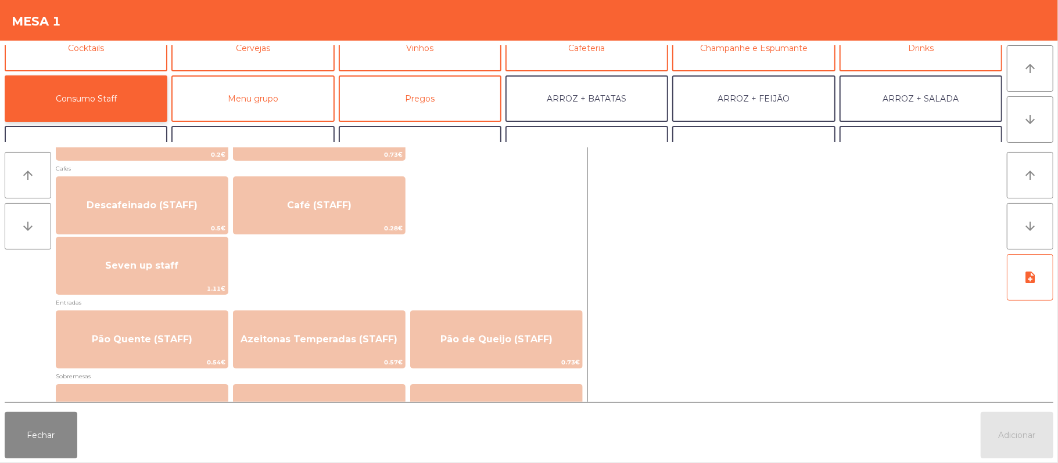
scroll to position [707, 0]
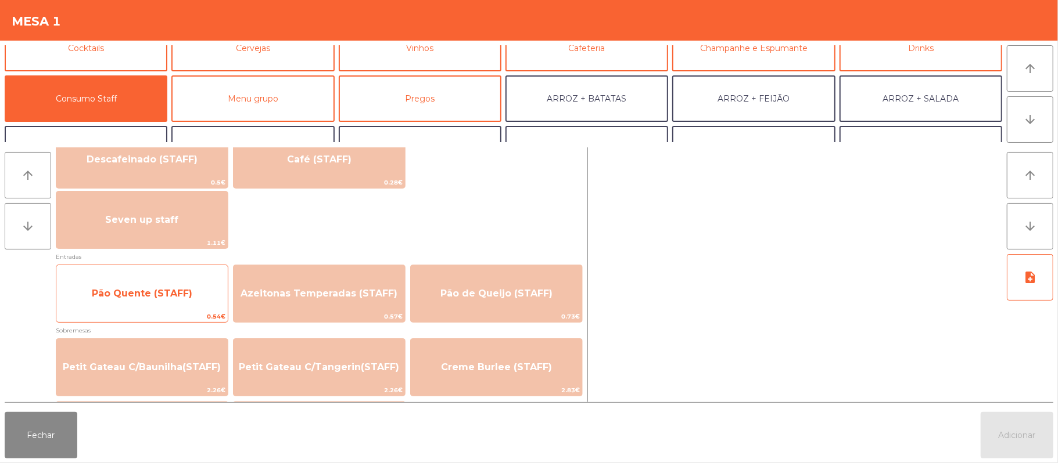
click at [159, 303] on span "Pão Quente (STAFF)" at bounding box center [141, 293] width 171 height 31
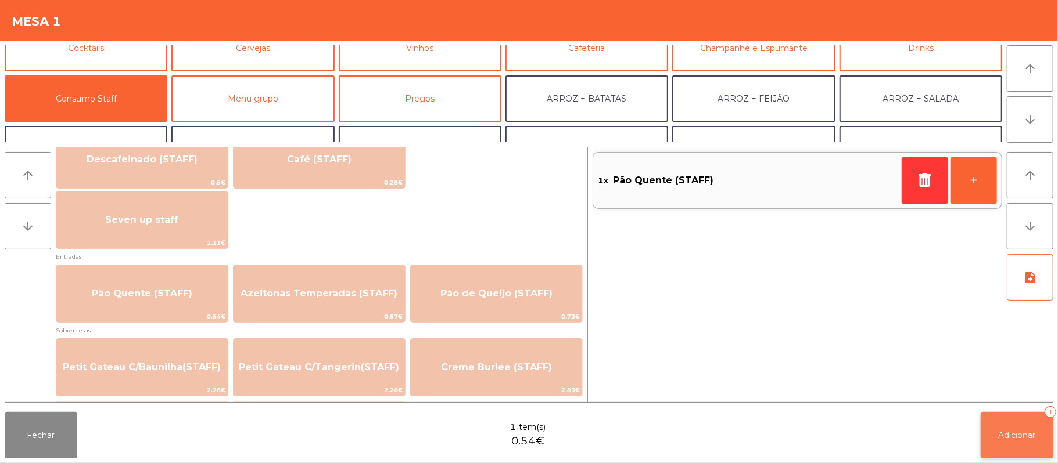
click at [1033, 444] on button "Adicionar 1" at bounding box center [1016, 435] width 73 height 46
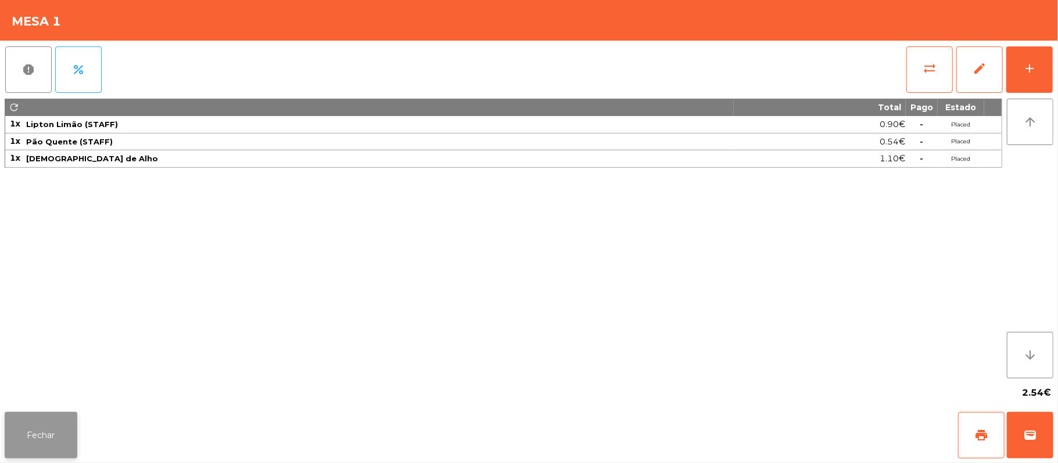
click at [47, 416] on button "Fechar" at bounding box center [41, 435] width 73 height 46
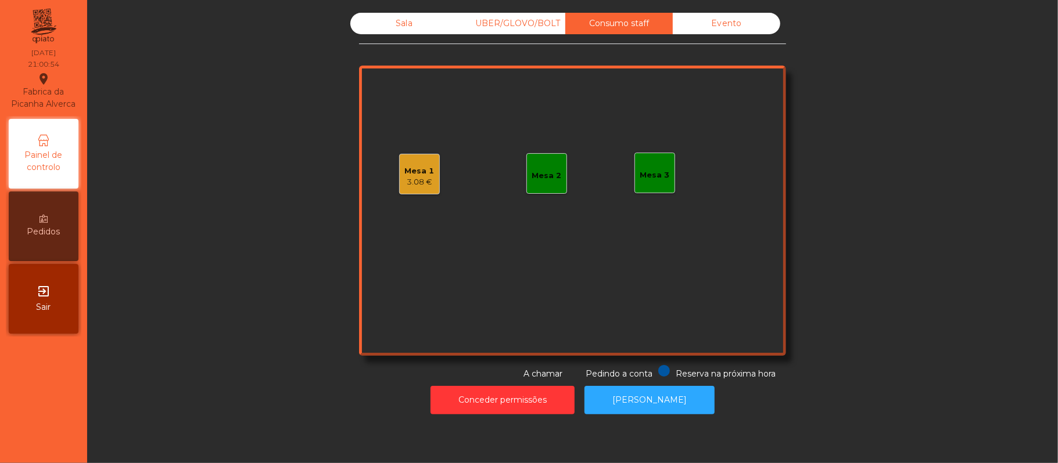
click at [405, 26] on div "Sala" at bounding box center [403, 23] width 107 height 21
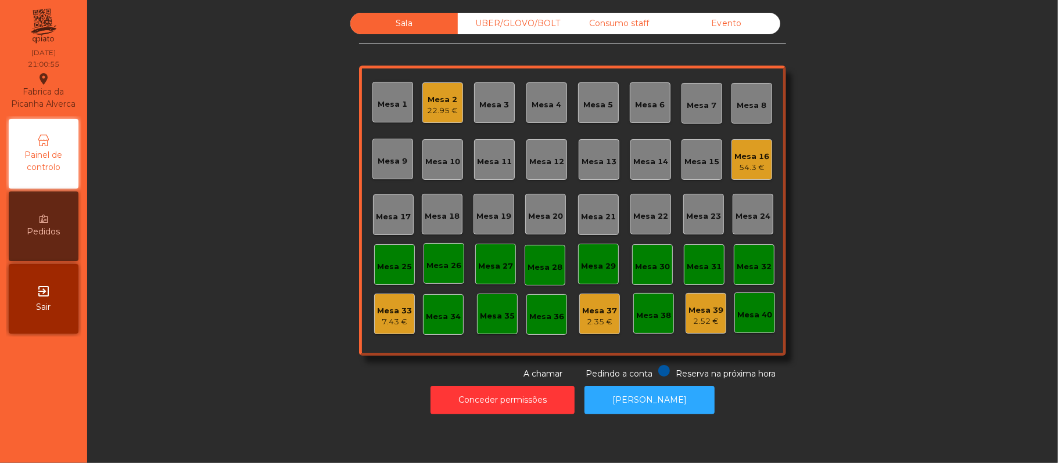
click at [510, 24] on div "UBER/GLOVO/BOLT" at bounding box center [511, 23] width 107 height 21
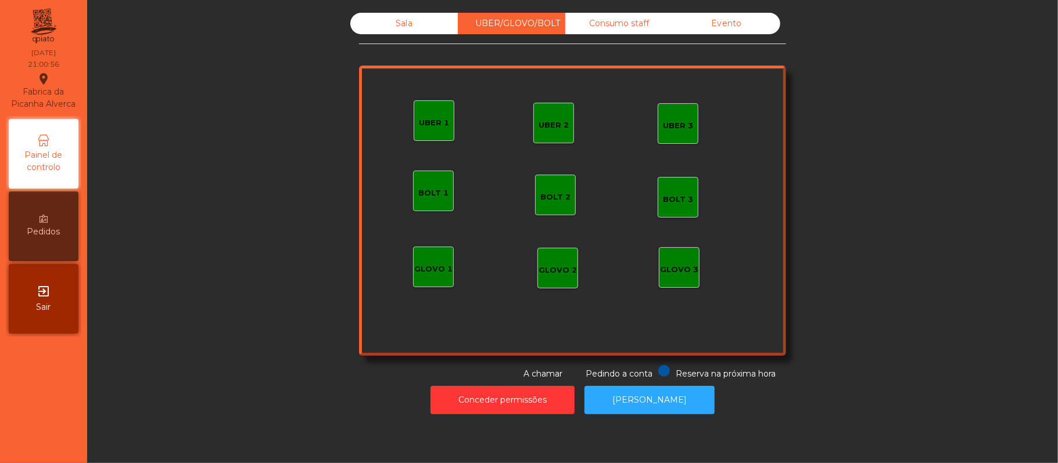
click at [440, 277] on div "GLOVO 1" at bounding box center [433, 267] width 41 height 41
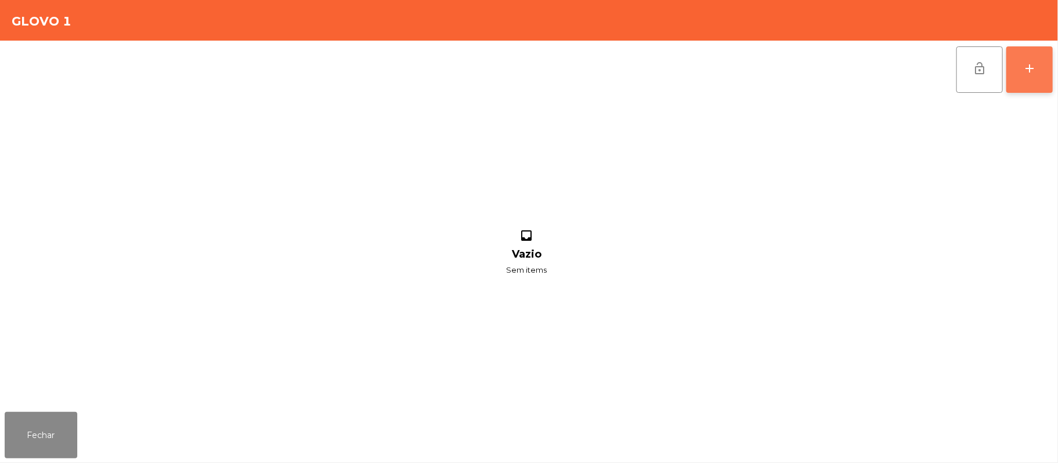
click at [1030, 75] on button "add" at bounding box center [1029, 69] width 46 height 46
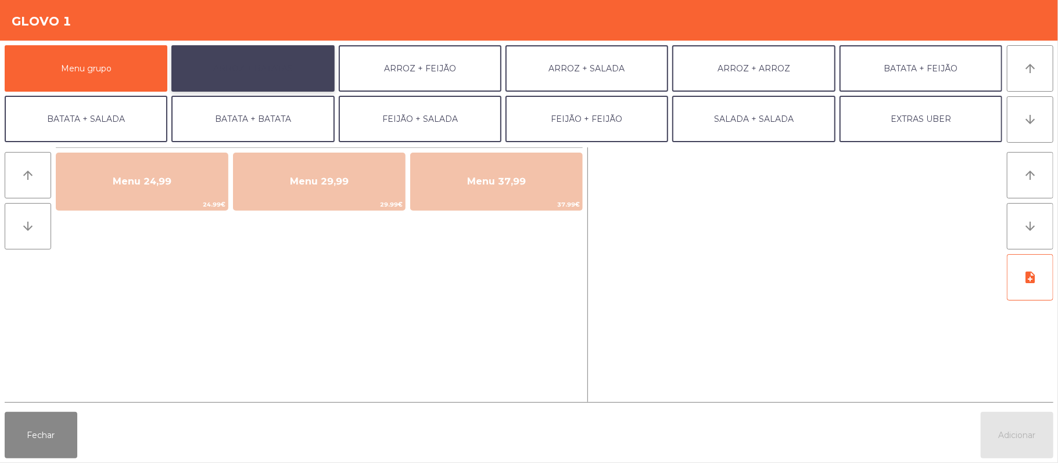
click at [276, 70] on button "ARROZ + BATATAS" at bounding box center [252, 68] width 163 height 46
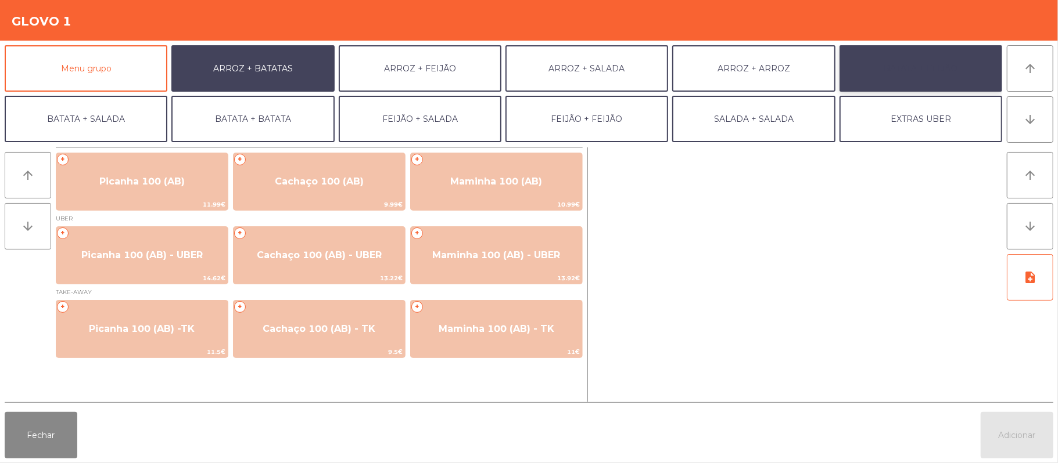
click at [883, 64] on button "BATATA + FEIJÃO" at bounding box center [920, 68] width 163 height 46
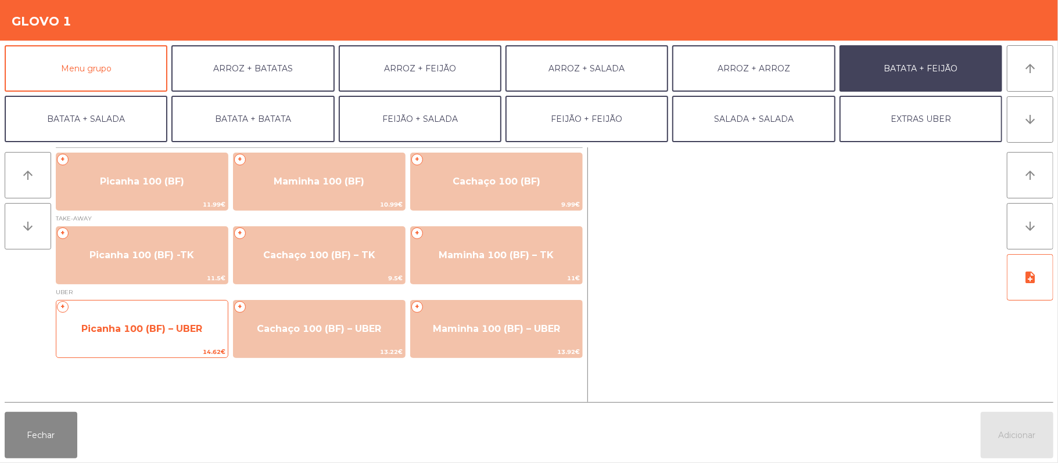
click at [166, 343] on span "Picanha 100 (BF) – UBER" at bounding box center [141, 329] width 171 height 31
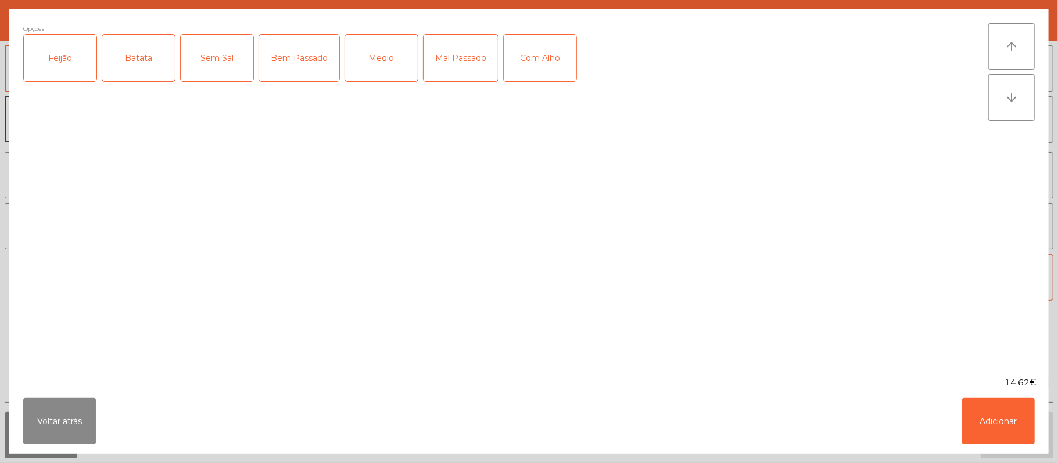
click at [65, 59] on div "Feijão" at bounding box center [60, 58] width 73 height 46
click at [128, 57] on div "Batata" at bounding box center [138, 58] width 73 height 46
click at [304, 57] on div "Bem Passado" at bounding box center [299, 58] width 80 height 46
click at [540, 47] on div "Com Alho" at bounding box center [540, 58] width 73 height 46
click at [1048, 430] on ngb-modal-window "Opções (Feijão, Batata, Bem Passado, Com Alho) Feijão Batata Sem Sal Bem Passad…" at bounding box center [529, 231] width 1058 height 463
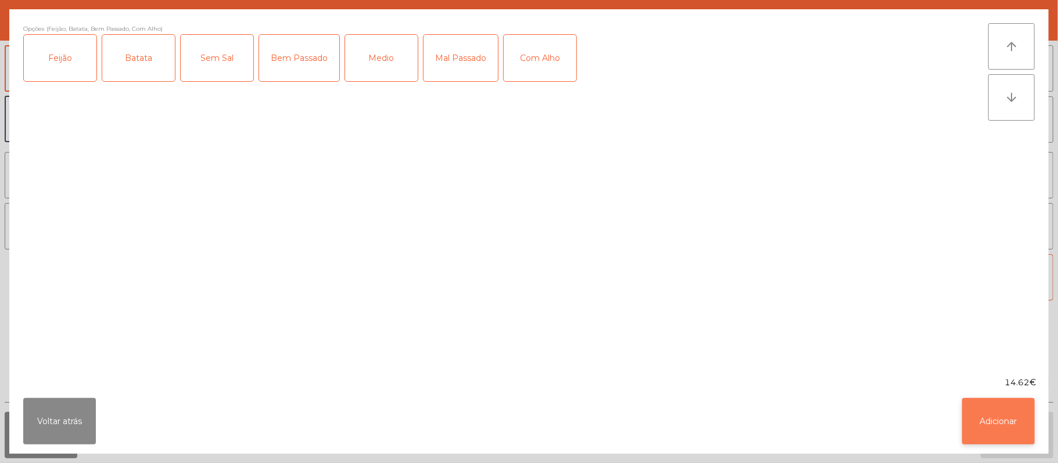
click at [1000, 411] on button "Adicionar" at bounding box center [998, 421] width 73 height 46
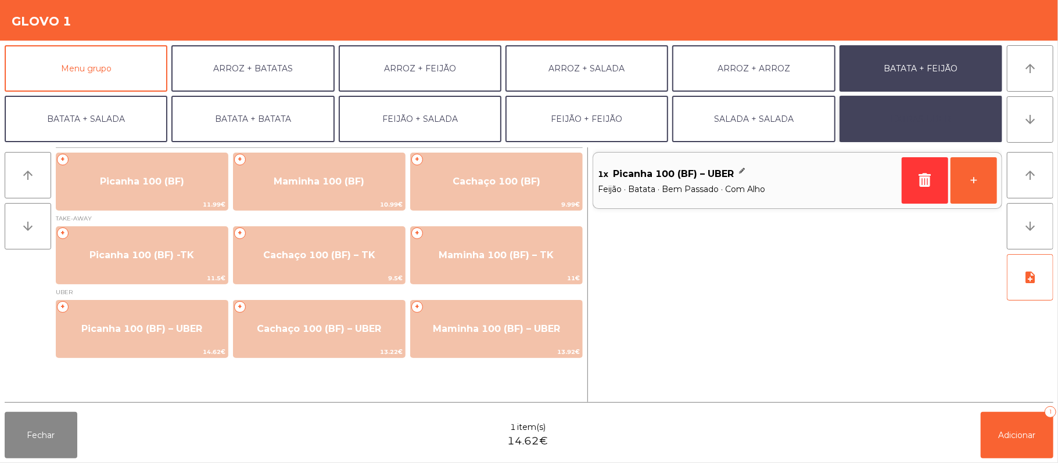
click at [911, 116] on button "EXTRAS UBER" at bounding box center [920, 119] width 163 height 46
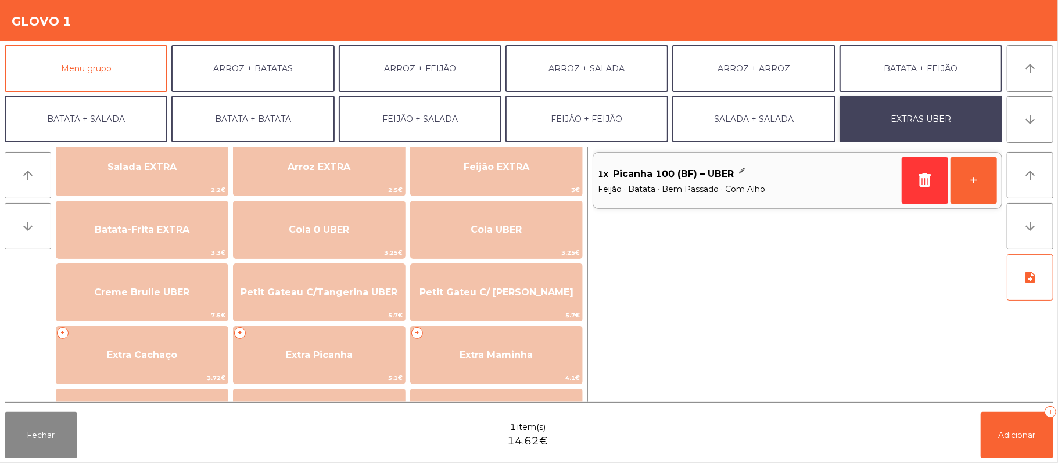
scroll to position [128, 0]
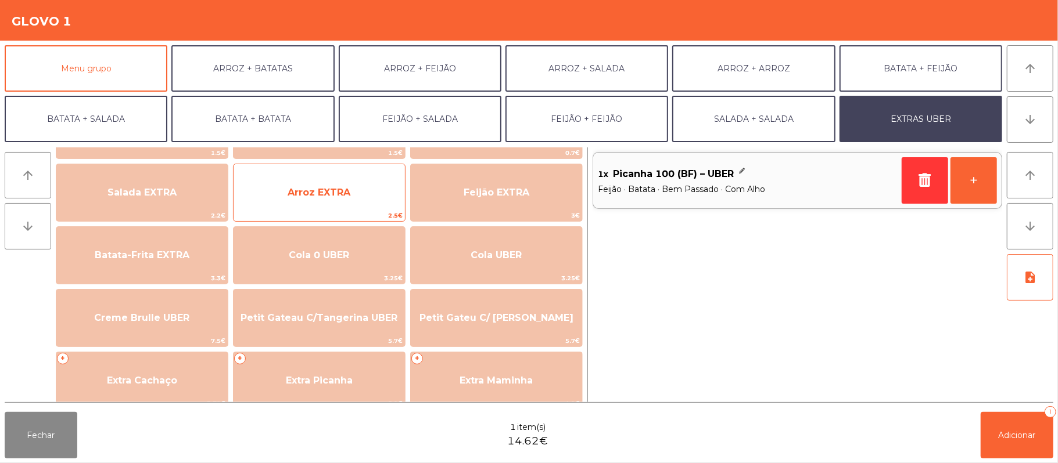
click at [361, 190] on span "Arroz EXTRA" at bounding box center [318, 192] width 171 height 31
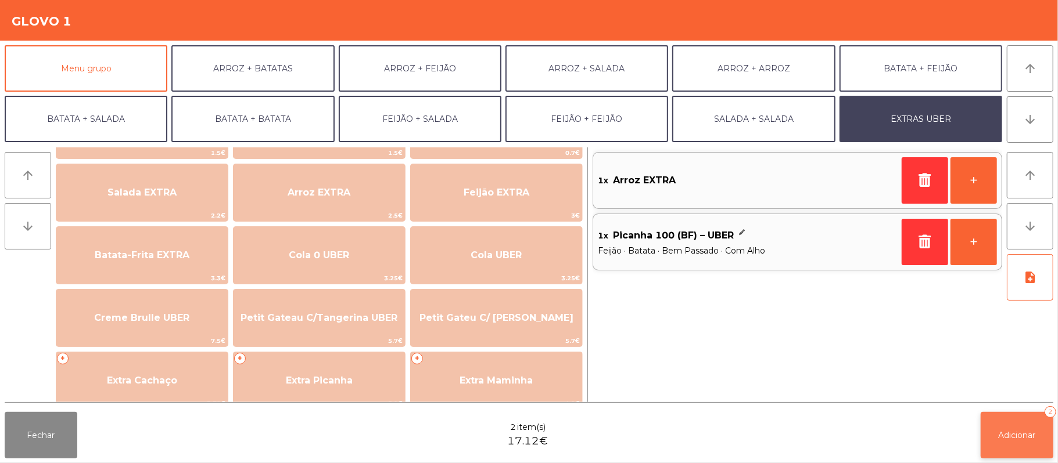
click at [1023, 430] on span "Adicionar" at bounding box center [1016, 435] width 37 height 10
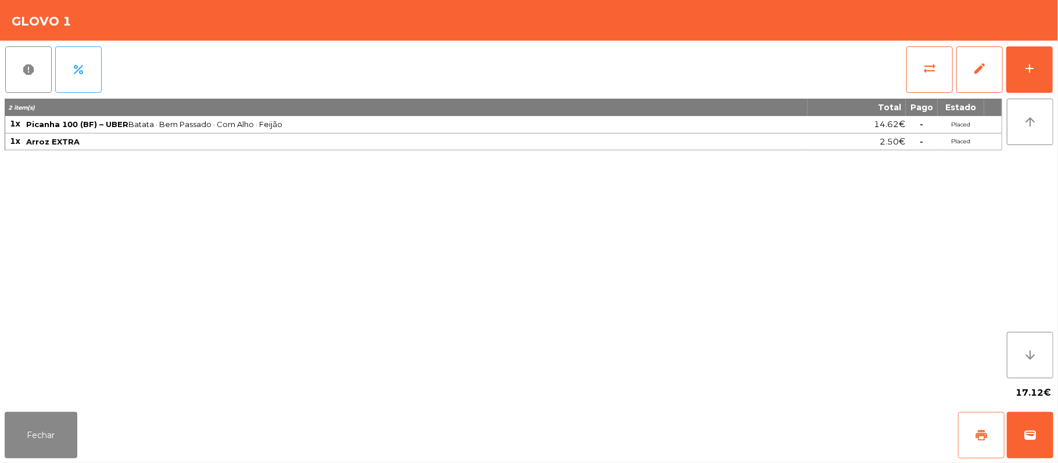
click at [974, 433] on span "print" at bounding box center [981, 436] width 14 height 14
click at [1031, 433] on span "wallet" at bounding box center [1030, 436] width 14 height 14
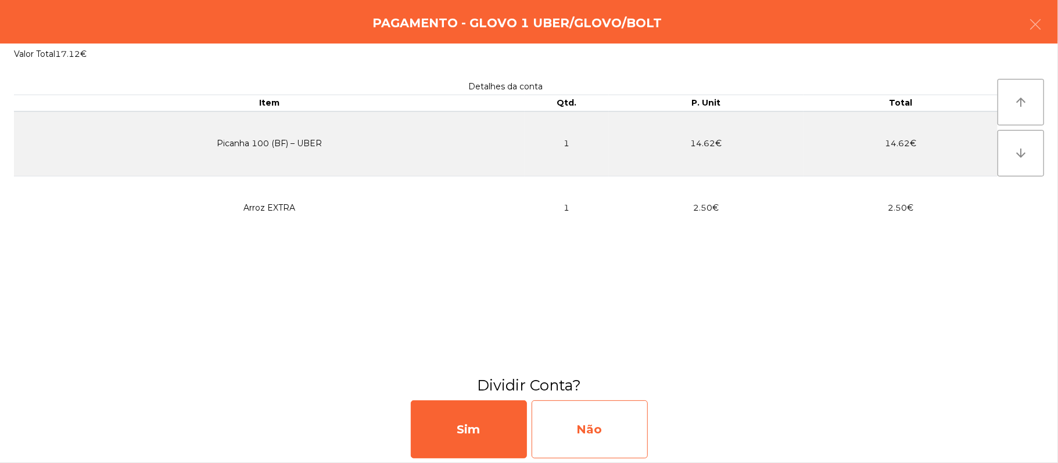
click at [619, 440] on div "Não" at bounding box center [589, 430] width 116 height 58
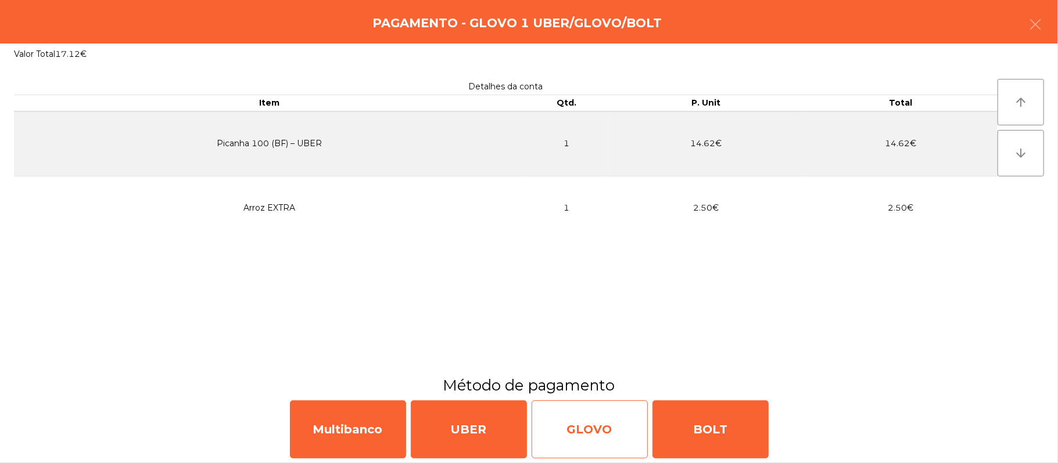
click at [588, 432] on div "GLOVO" at bounding box center [589, 430] width 116 height 58
select select "**"
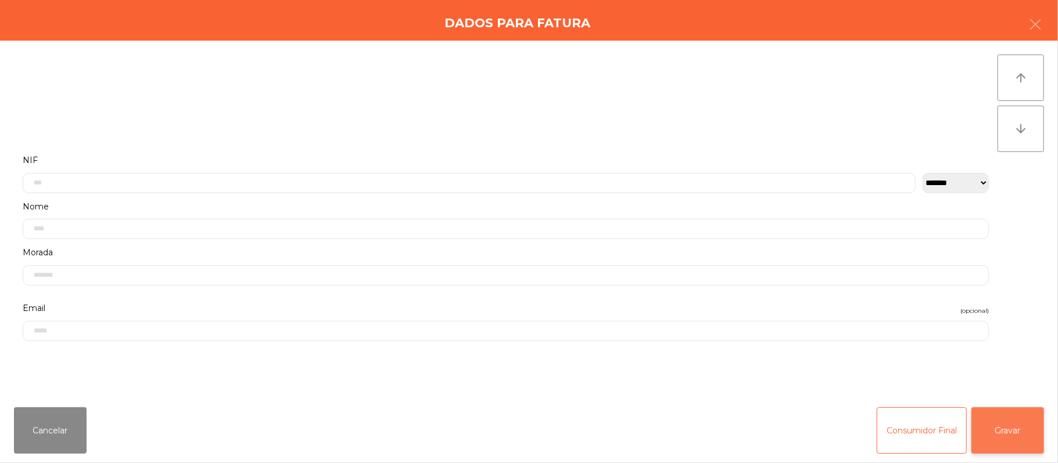
click at [1019, 435] on button "Gravar" at bounding box center [1007, 431] width 73 height 46
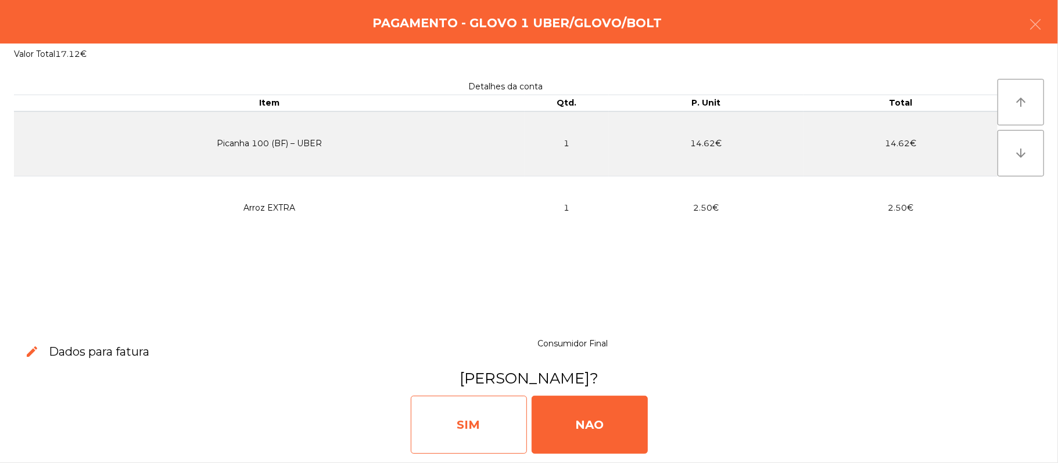
click at [477, 435] on div "SIM" at bounding box center [469, 425] width 116 height 58
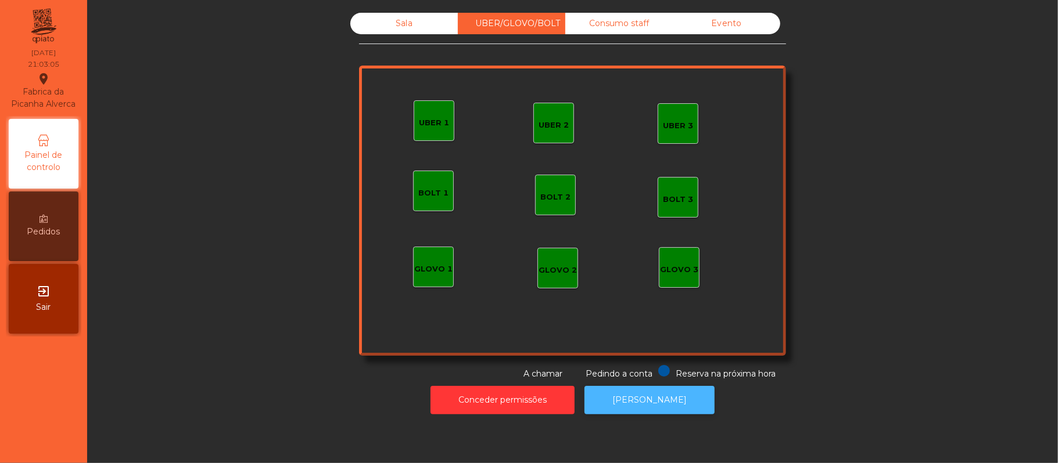
click at [633, 412] on button "[PERSON_NAME]" at bounding box center [649, 400] width 130 height 28
click at [436, 26] on div "Sala" at bounding box center [403, 23] width 107 height 21
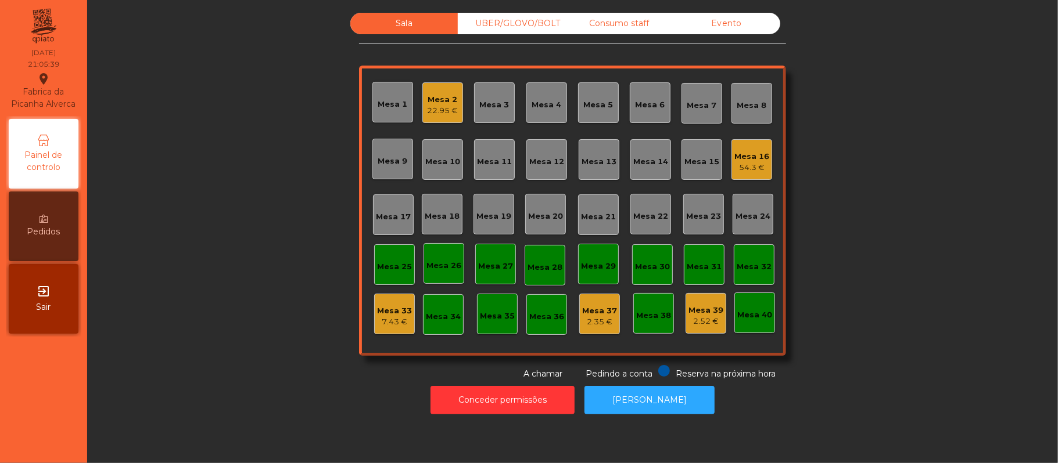
click at [425, 33] on div "Sala" at bounding box center [403, 23] width 107 height 21
click at [441, 112] on div "22.95 €" at bounding box center [442, 111] width 31 height 12
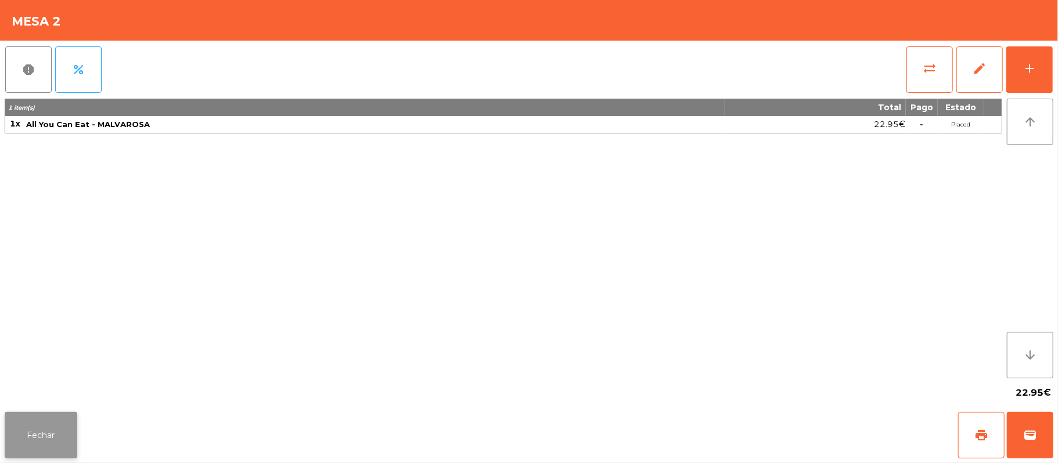
click at [74, 430] on button "Fechar" at bounding box center [41, 435] width 73 height 46
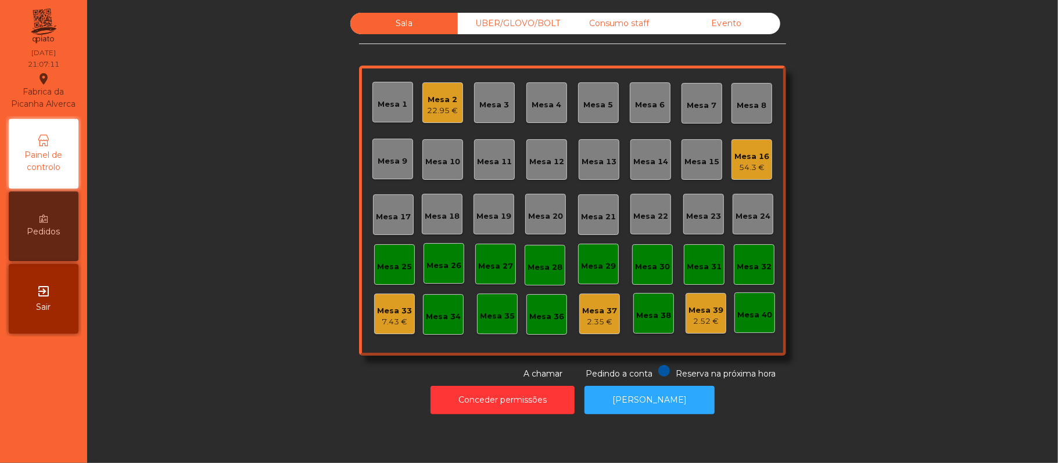
click at [758, 170] on div "54.3 €" at bounding box center [751, 168] width 35 height 12
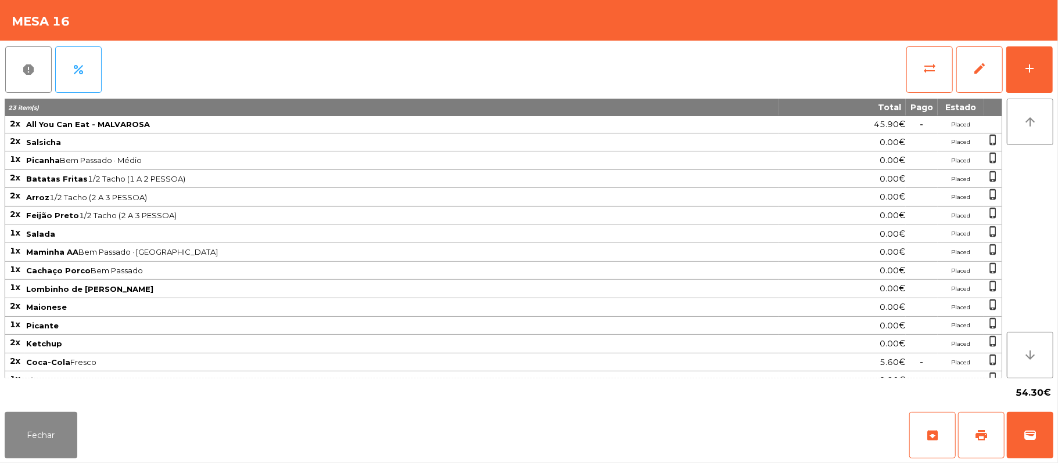
scroll to position [20, 0]
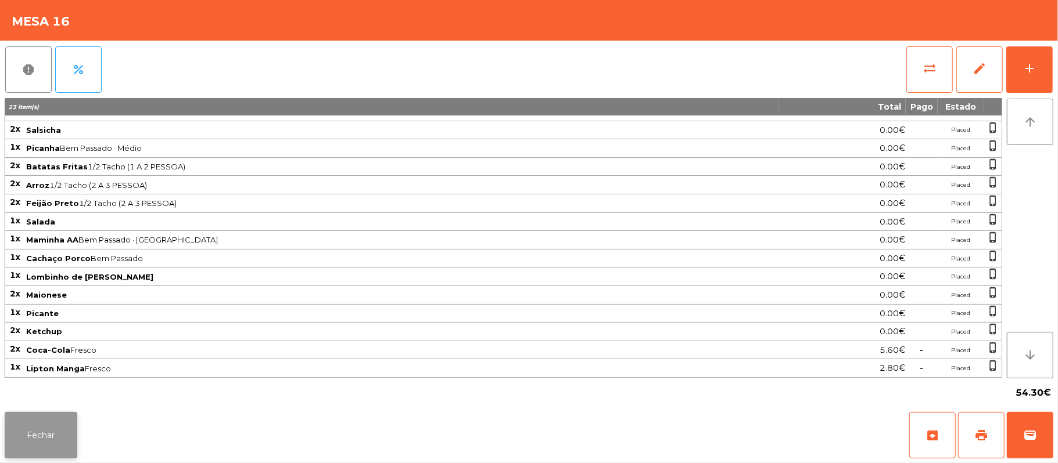
click at [64, 436] on button "Fechar" at bounding box center [41, 435] width 73 height 46
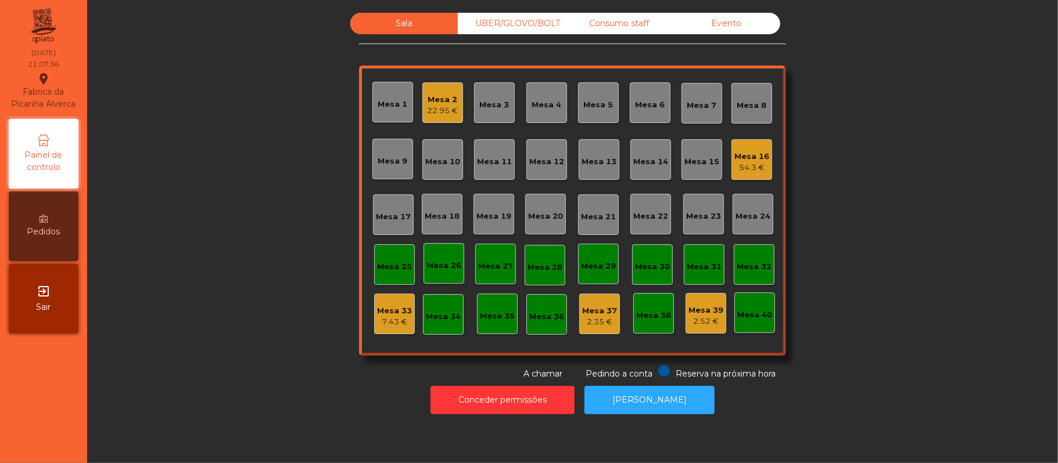
click at [742, 162] on div "54.3 €" at bounding box center [751, 168] width 35 height 12
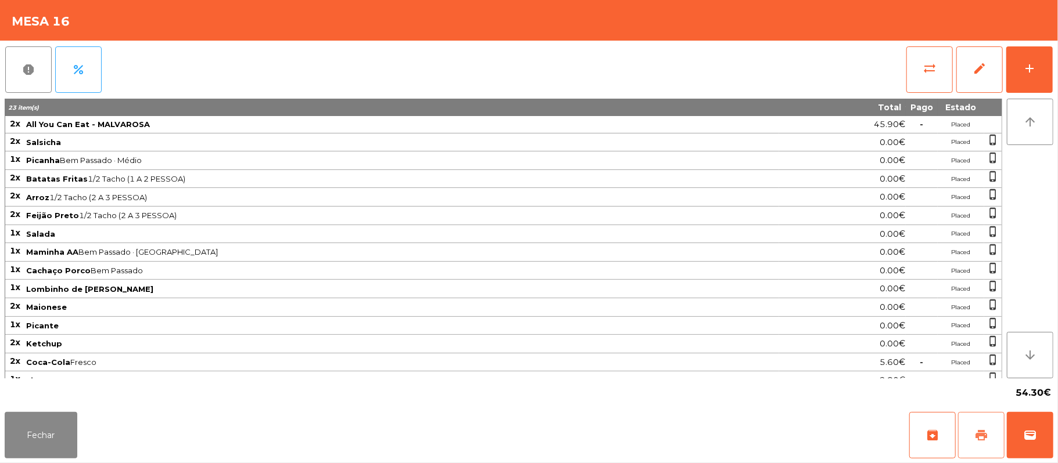
click at [995, 430] on button "print" at bounding box center [981, 435] width 46 height 46
click at [49, 429] on button "Fechar" at bounding box center [41, 435] width 73 height 46
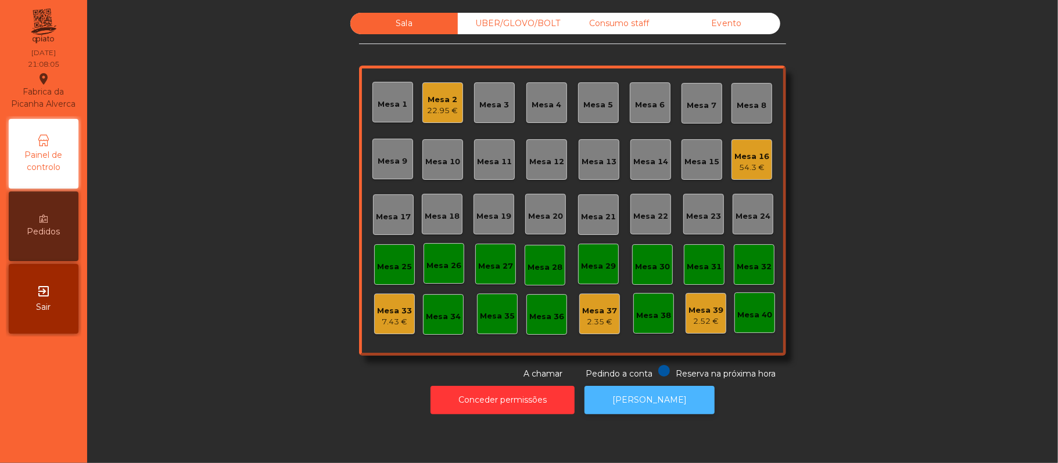
click at [634, 389] on button "[PERSON_NAME]" at bounding box center [649, 400] width 130 height 28
click at [753, 159] on div "Mesa 16" at bounding box center [751, 157] width 35 height 12
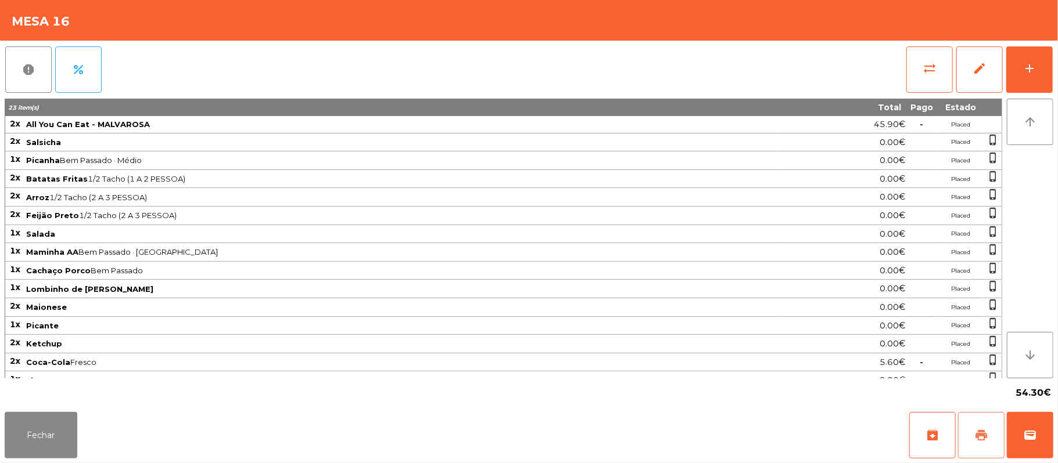
click at [983, 437] on span "print" at bounding box center [981, 436] width 14 height 14
click at [1042, 437] on button "wallet" at bounding box center [1029, 435] width 46 height 46
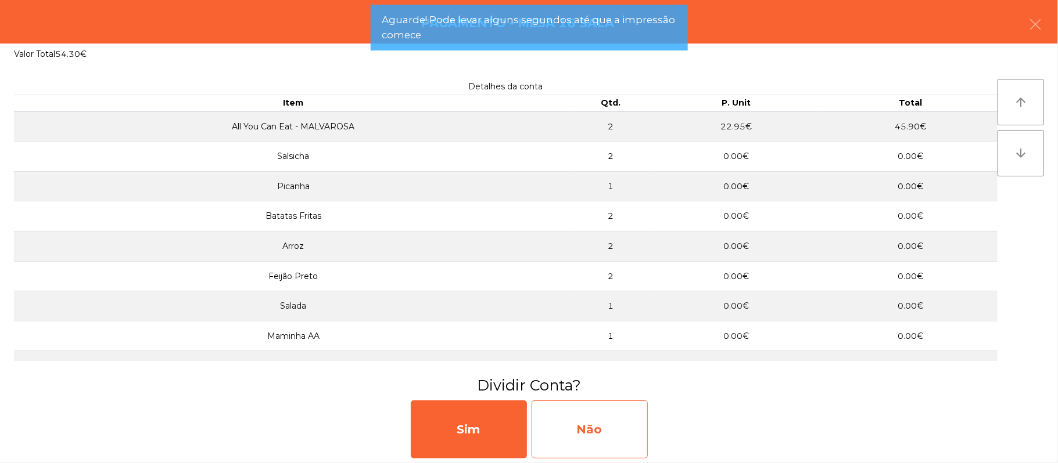
click at [596, 437] on div "Não" at bounding box center [589, 430] width 116 height 58
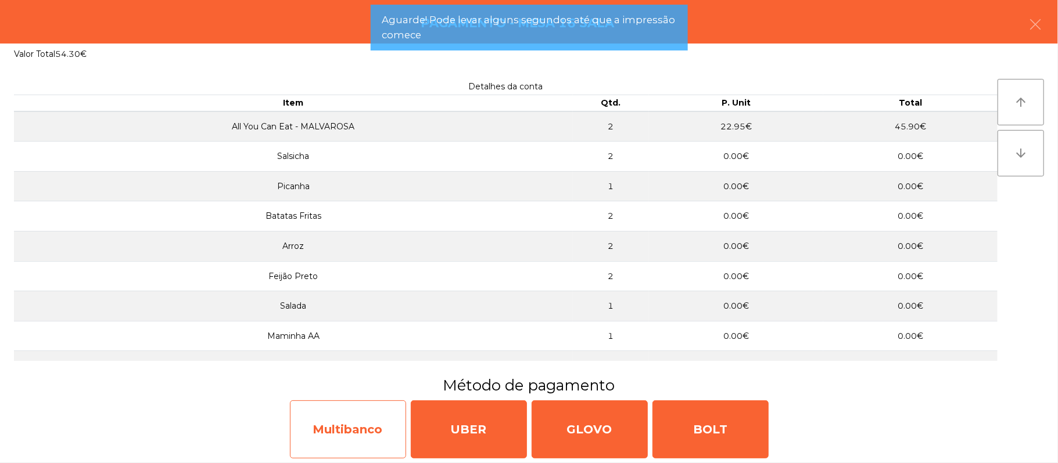
click at [354, 444] on div "Multibanco" at bounding box center [348, 430] width 116 height 58
select select "**"
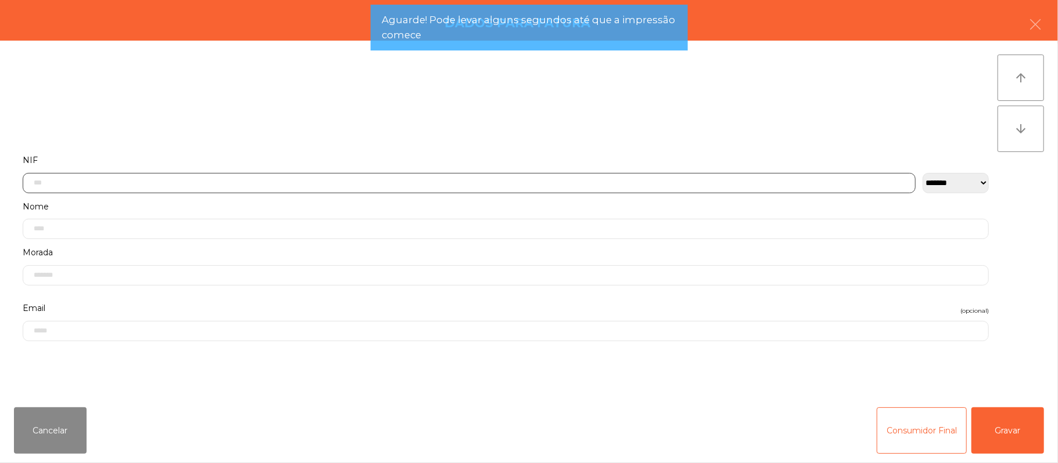
click at [297, 186] on input "text" at bounding box center [469, 183] width 893 height 20
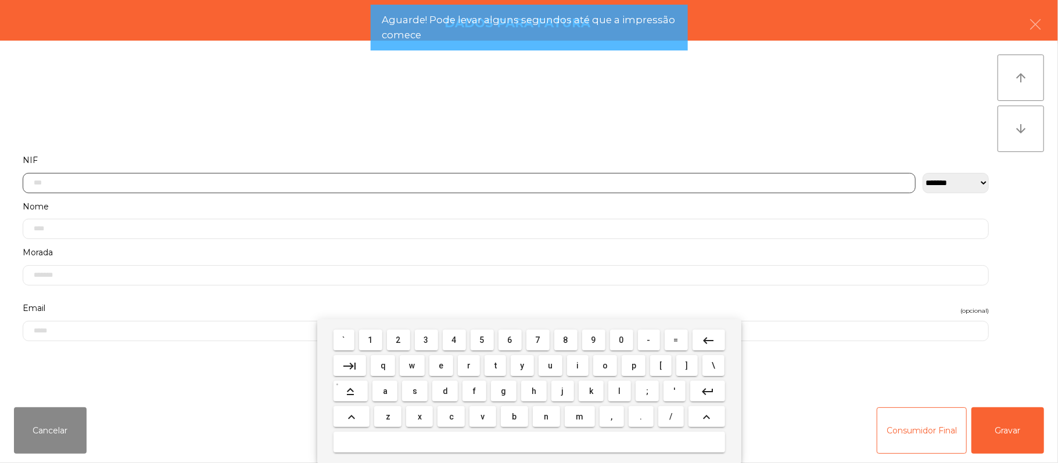
scroll to position [98, 0]
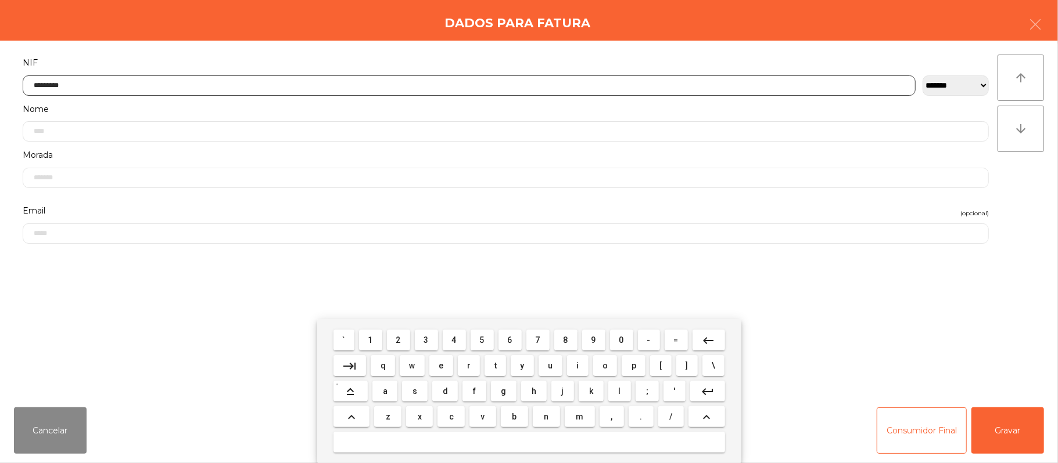
type input "*********"
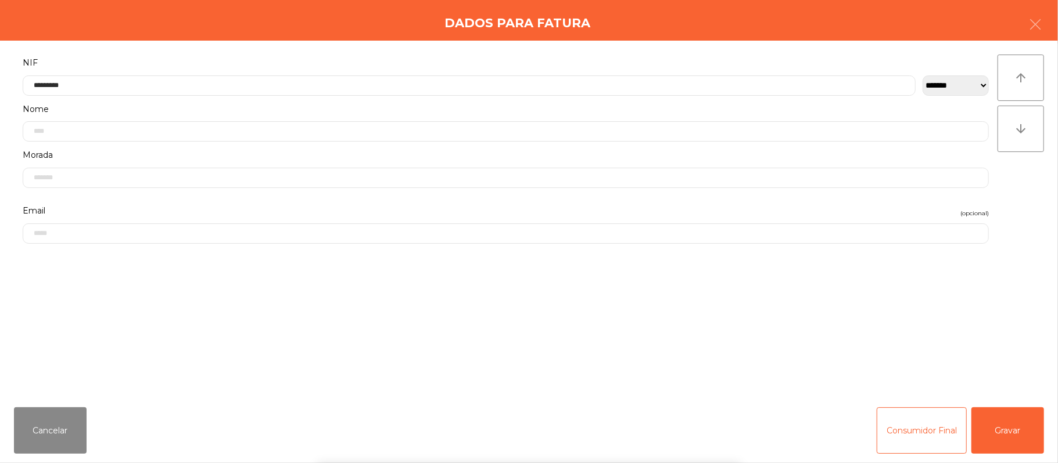
click at [1032, 430] on div "` 1 2 3 4 5 6 7 8 9 0 - = keyboard_backspace keyboard_tab q w e r t y u i o p […" at bounding box center [529, 391] width 1058 height 144
click at [1010, 433] on button "Gravar" at bounding box center [1007, 431] width 73 height 46
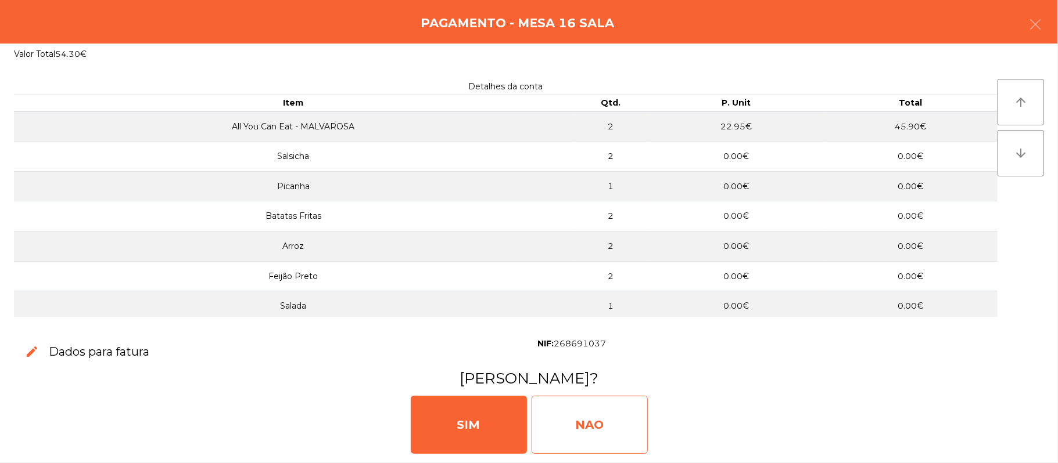
click at [614, 436] on div "NAO" at bounding box center [589, 425] width 116 height 58
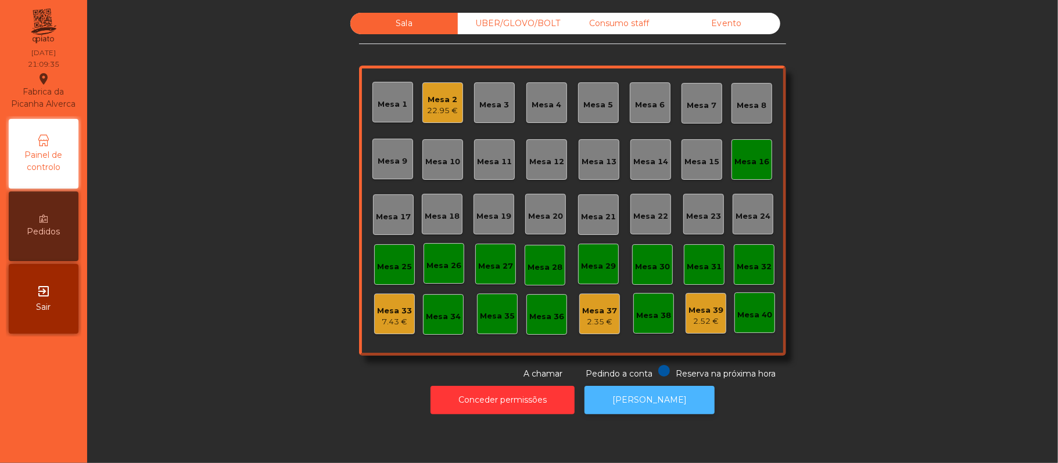
click at [662, 386] on button "[PERSON_NAME]" at bounding box center [649, 400] width 130 height 28
click at [746, 177] on div "Mesa 16" at bounding box center [751, 159] width 41 height 41
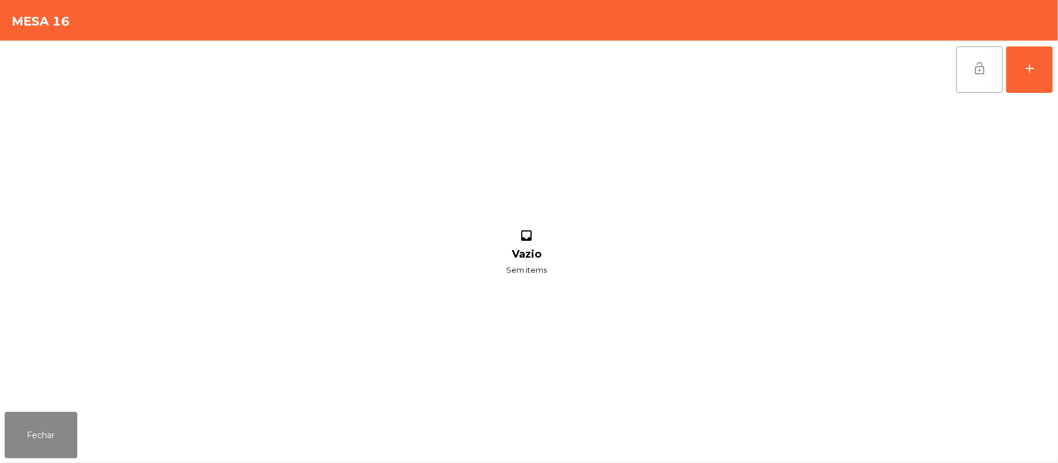
click at [969, 89] on button "lock_open" at bounding box center [979, 69] width 46 height 46
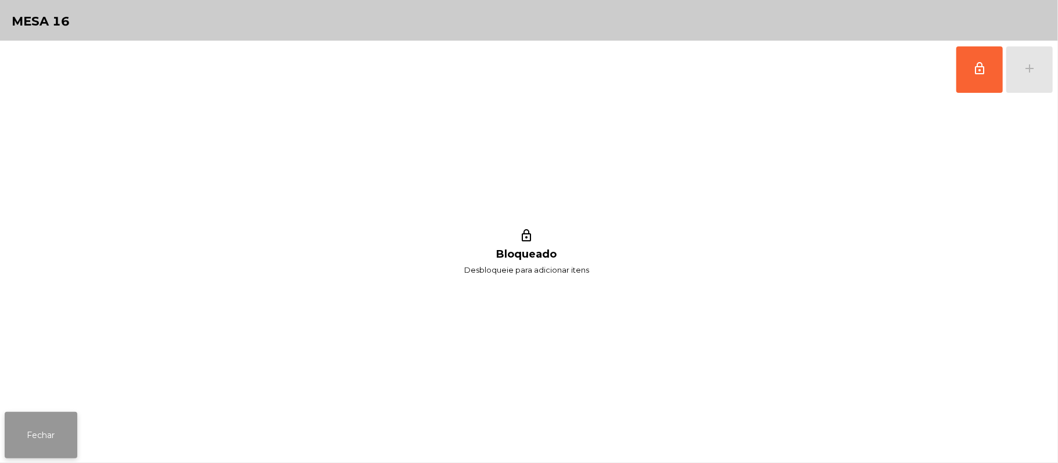
click at [56, 453] on button "Fechar" at bounding box center [41, 435] width 73 height 46
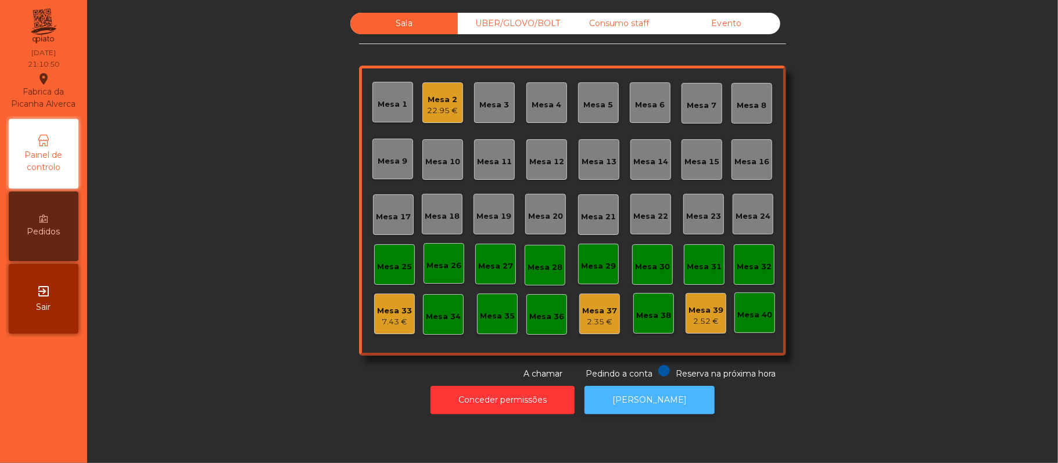
click at [663, 410] on button "[PERSON_NAME]" at bounding box center [649, 400] width 130 height 28
click at [664, 407] on button "[PERSON_NAME]" at bounding box center [649, 400] width 130 height 28
click at [398, 216] on div "Mesa 17" at bounding box center [393, 217] width 35 height 12
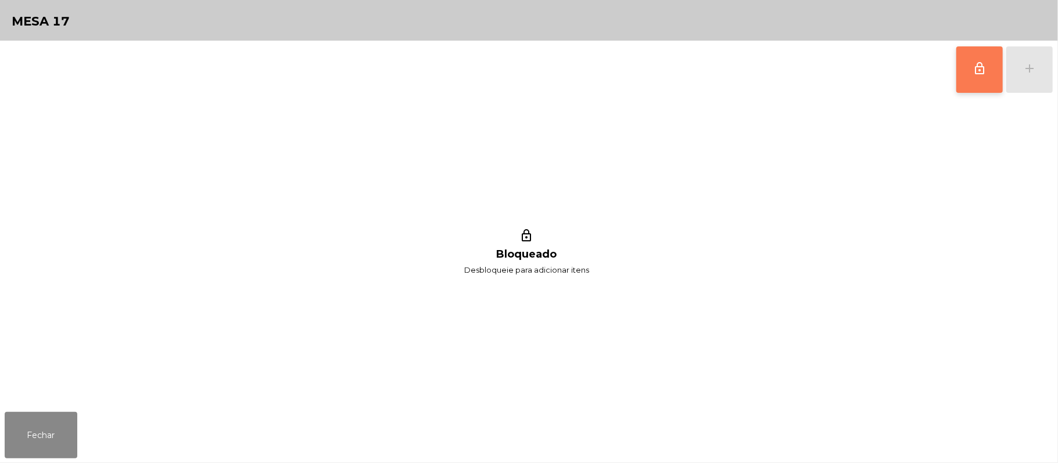
click at [986, 81] on button "lock_outline" at bounding box center [979, 69] width 46 height 46
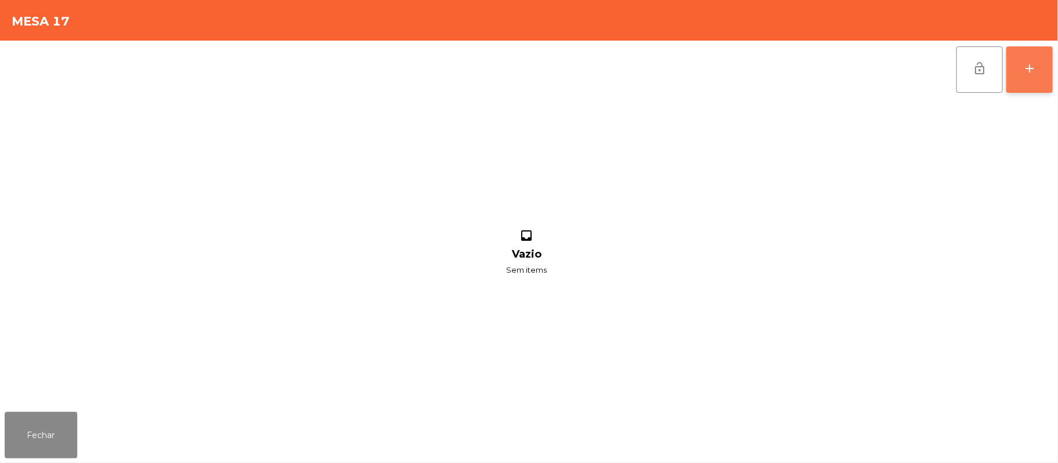
click at [1023, 75] on button "add" at bounding box center [1029, 69] width 46 height 46
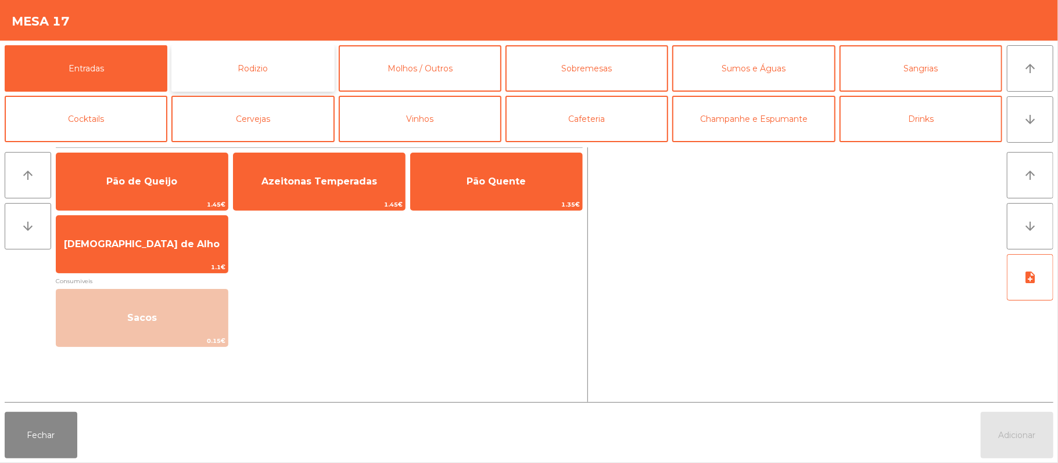
click at [272, 73] on button "Rodizio" at bounding box center [252, 68] width 163 height 46
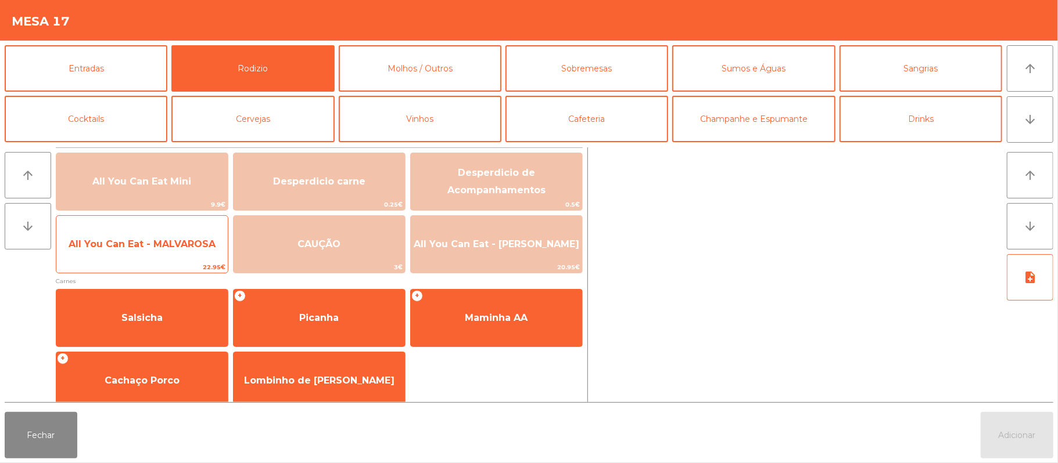
click at [193, 251] on span "All You Can Eat - MALVAROSA" at bounding box center [141, 244] width 171 height 31
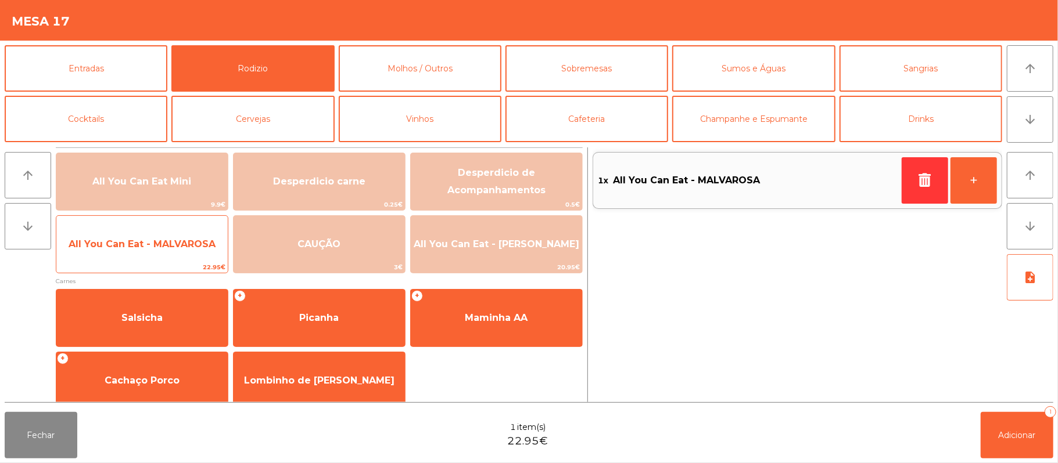
click at [193, 246] on span "All You Can Eat - MALVAROSA" at bounding box center [142, 244] width 147 height 11
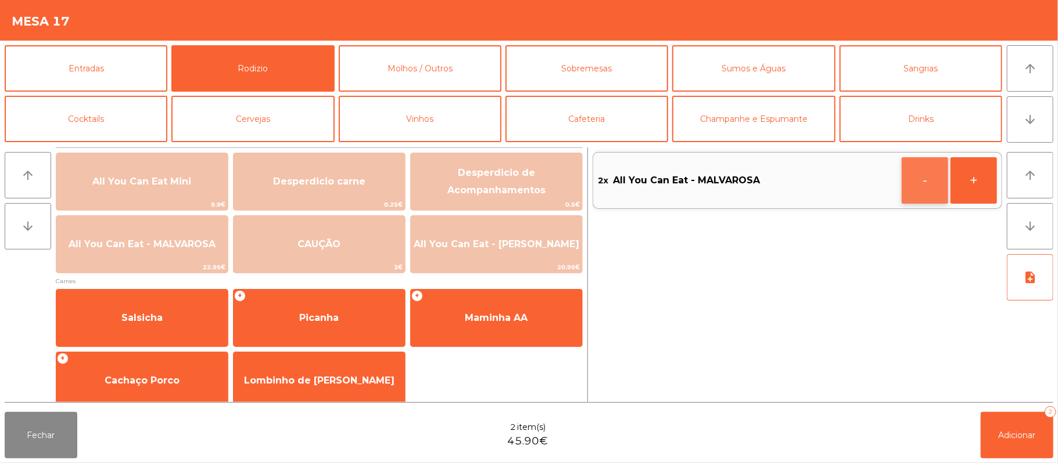
click at [918, 182] on button "-" at bounding box center [924, 180] width 46 height 46
click at [1000, 426] on button "Adicionar 1" at bounding box center [1016, 435] width 73 height 46
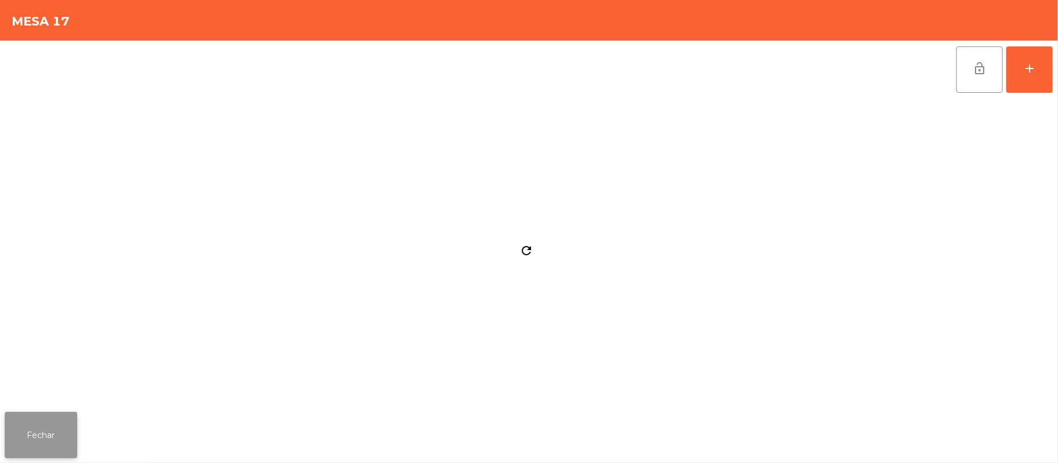
click at [38, 439] on button "Fechar" at bounding box center [41, 435] width 73 height 46
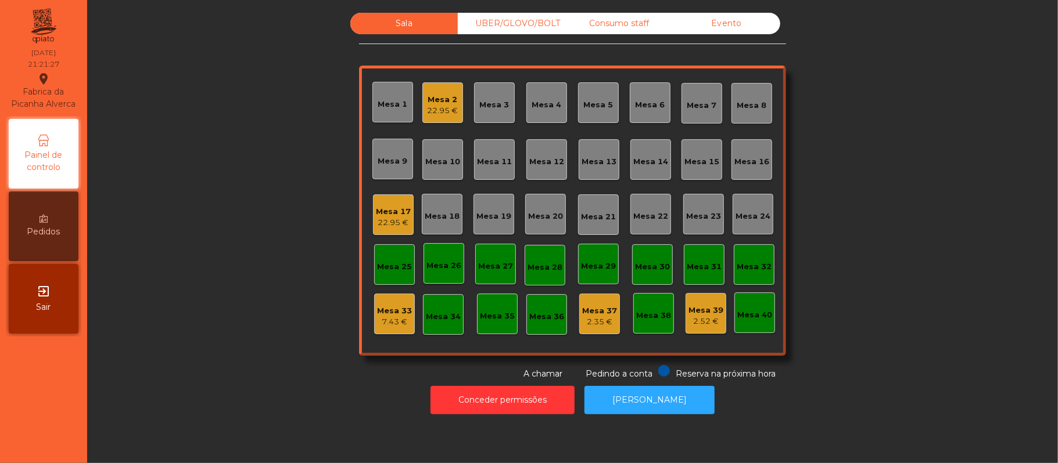
click at [433, 113] on div "22.95 €" at bounding box center [442, 111] width 31 height 12
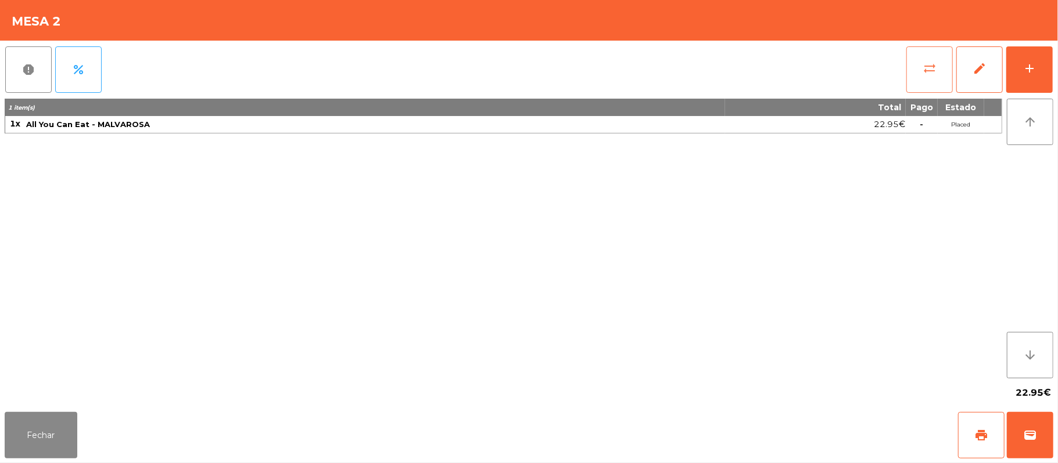
click at [932, 81] on button "sync_alt" at bounding box center [929, 69] width 46 height 46
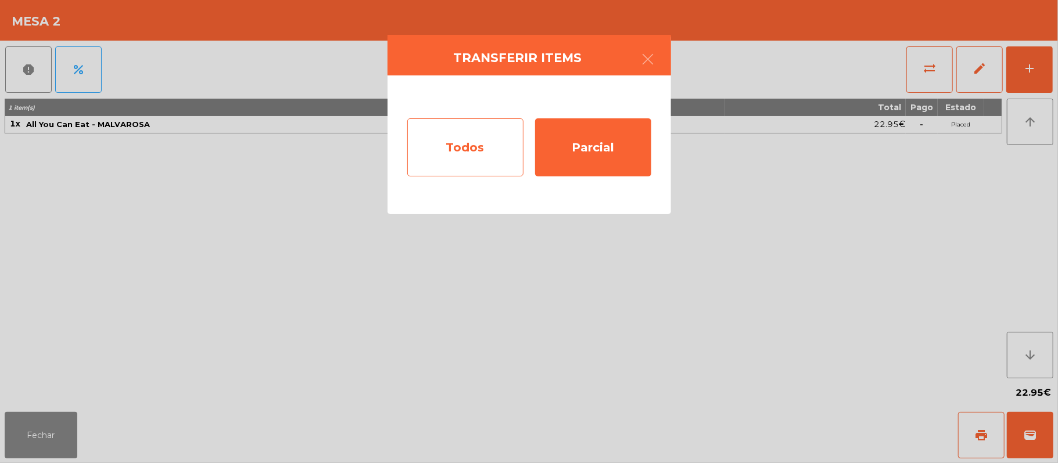
click at [504, 149] on div "Todos" at bounding box center [465, 147] width 116 height 58
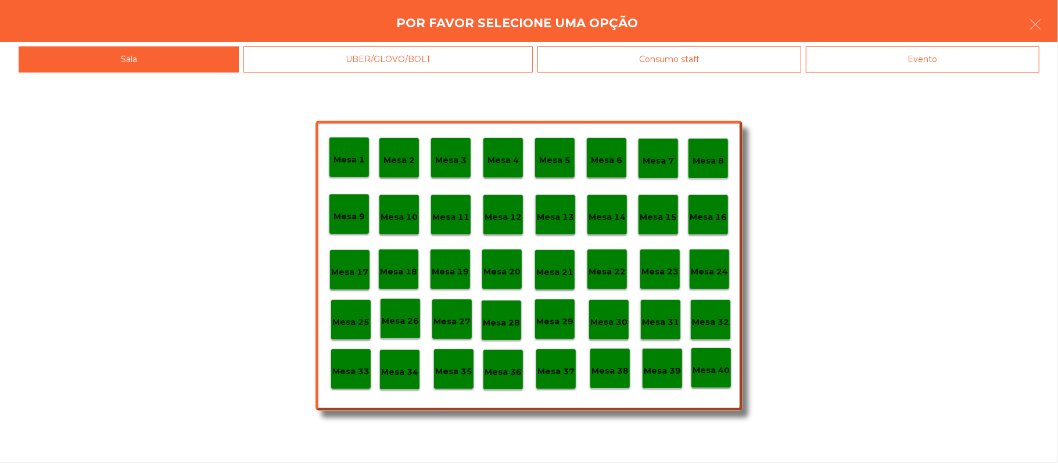
click at [353, 280] on div "Mesa 17" at bounding box center [349, 270] width 41 height 41
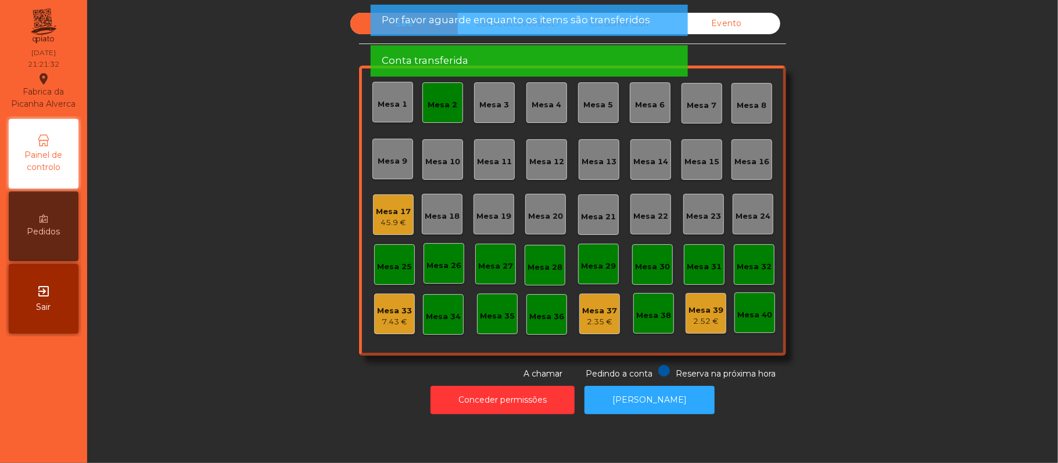
click at [432, 112] on div "Mesa 2" at bounding box center [442, 102] width 41 height 41
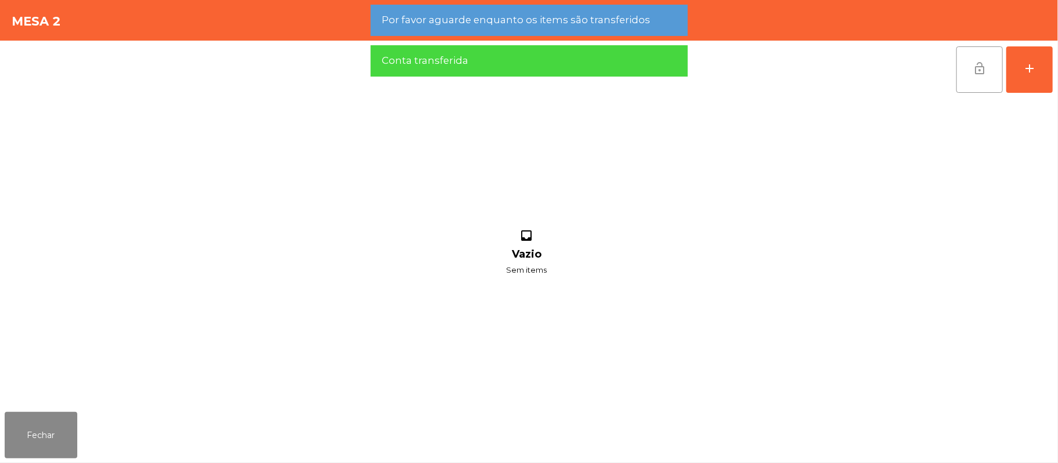
click at [962, 79] on button "lock_open" at bounding box center [979, 69] width 46 height 46
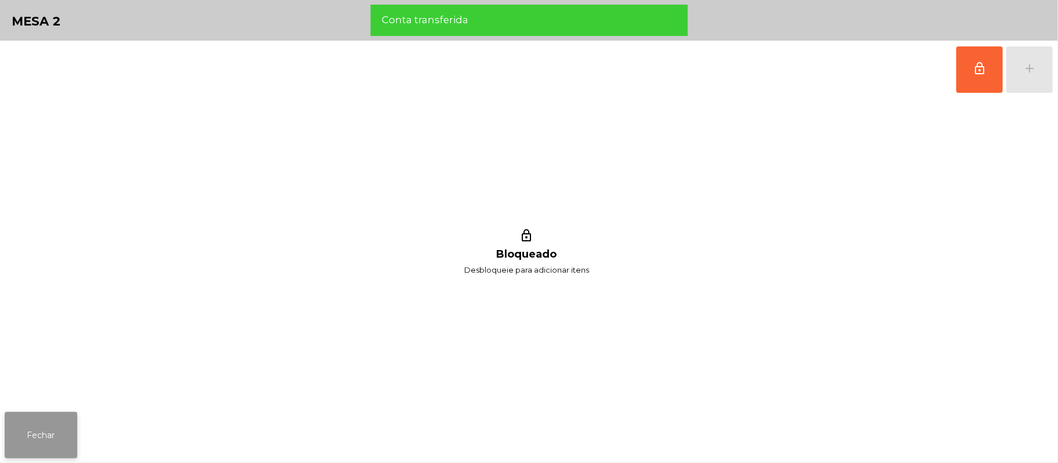
click at [41, 456] on button "Fechar" at bounding box center [41, 435] width 73 height 46
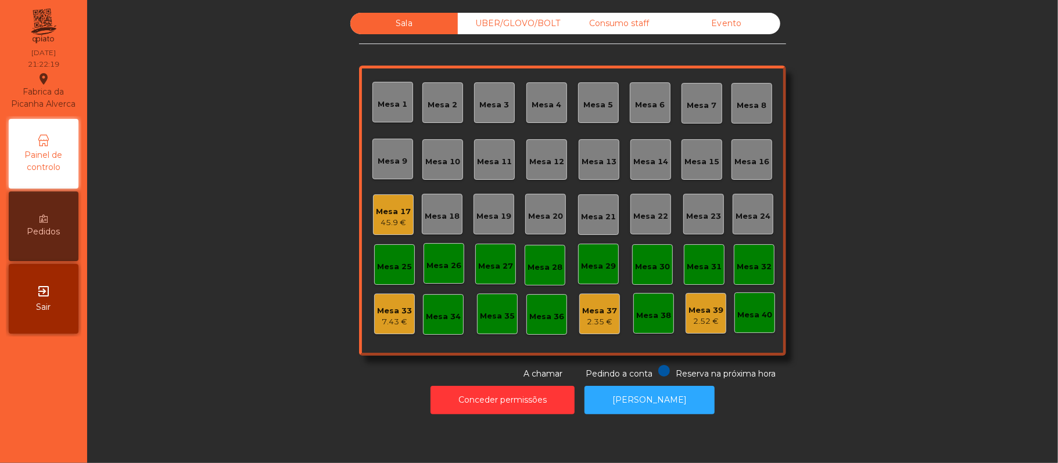
click at [494, 224] on div "Mesa 19" at bounding box center [493, 214] width 41 height 41
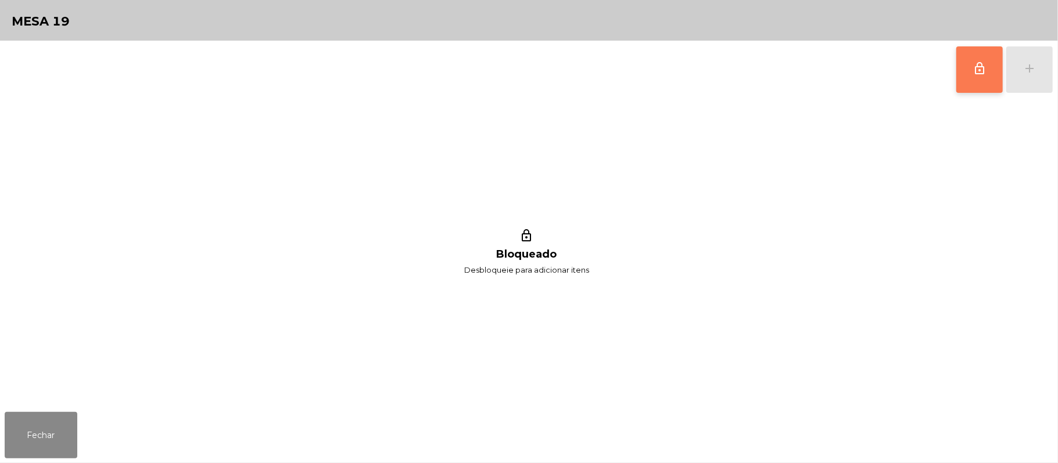
click at [974, 78] on button "lock_outline" at bounding box center [979, 69] width 46 height 46
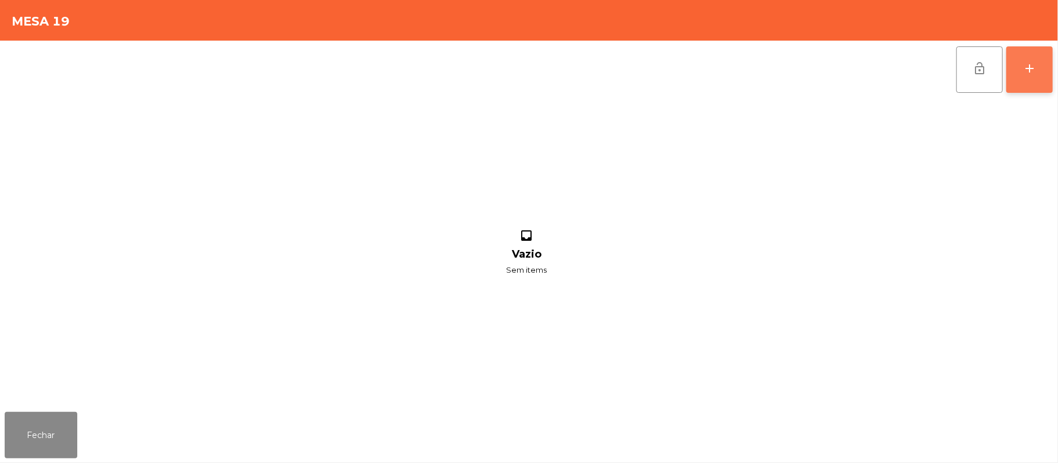
click at [1040, 77] on button "add" at bounding box center [1029, 69] width 46 height 46
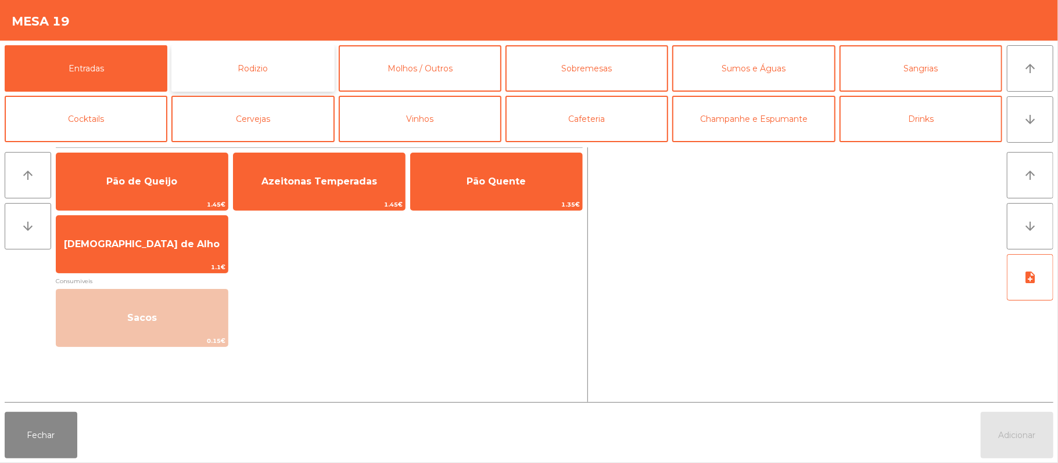
click at [285, 72] on button "Rodizio" at bounding box center [252, 68] width 163 height 46
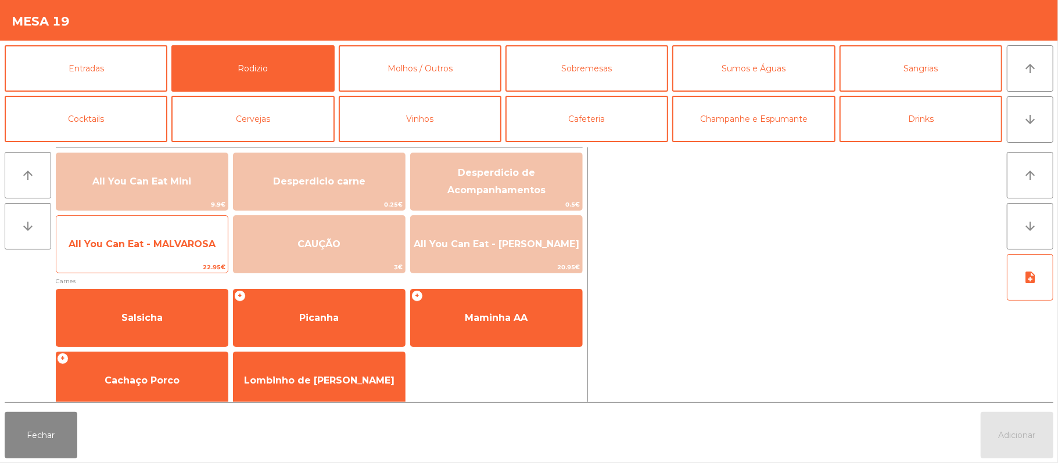
click at [170, 235] on span "All You Can Eat - MALVAROSA" at bounding box center [141, 244] width 171 height 31
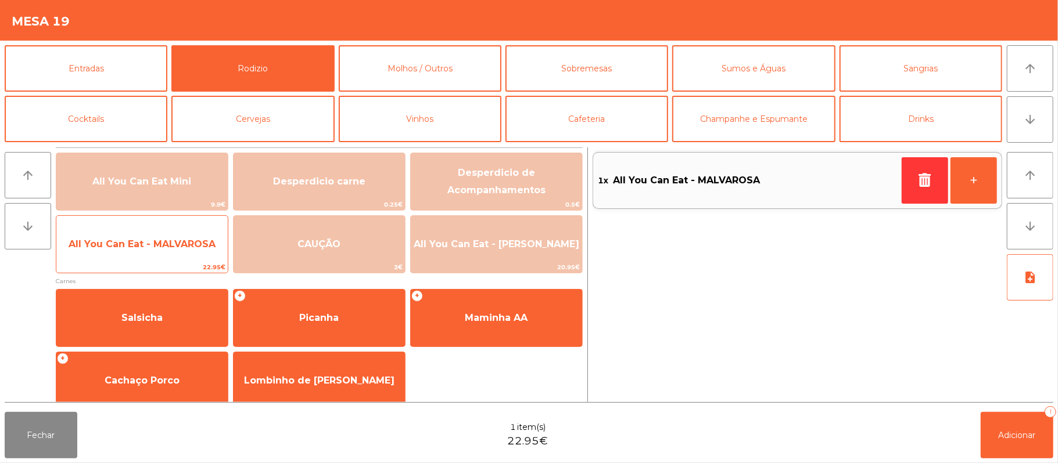
click at [166, 252] on span "All You Can Eat - MALVAROSA" at bounding box center [141, 244] width 171 height 31
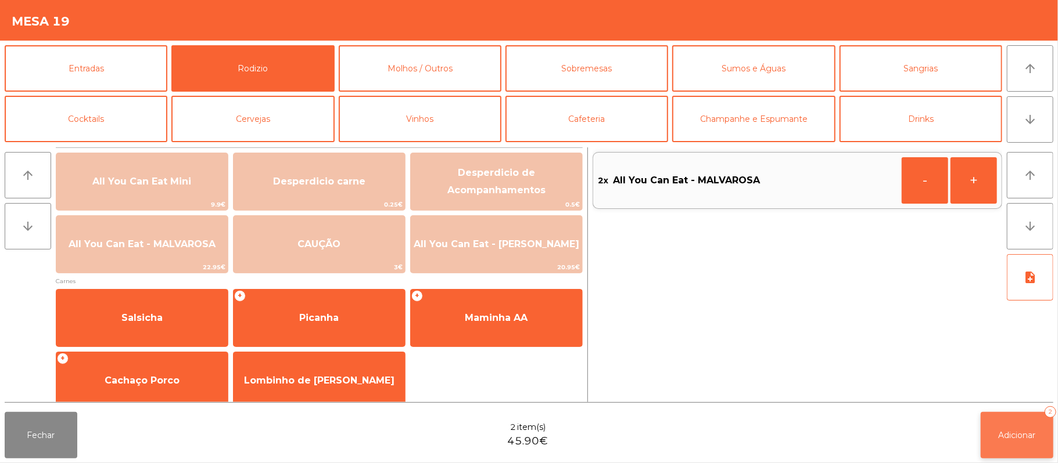
click at [1021, 437] on span "Adicionar" at bounding box center [1016, 435] width 37 height 10
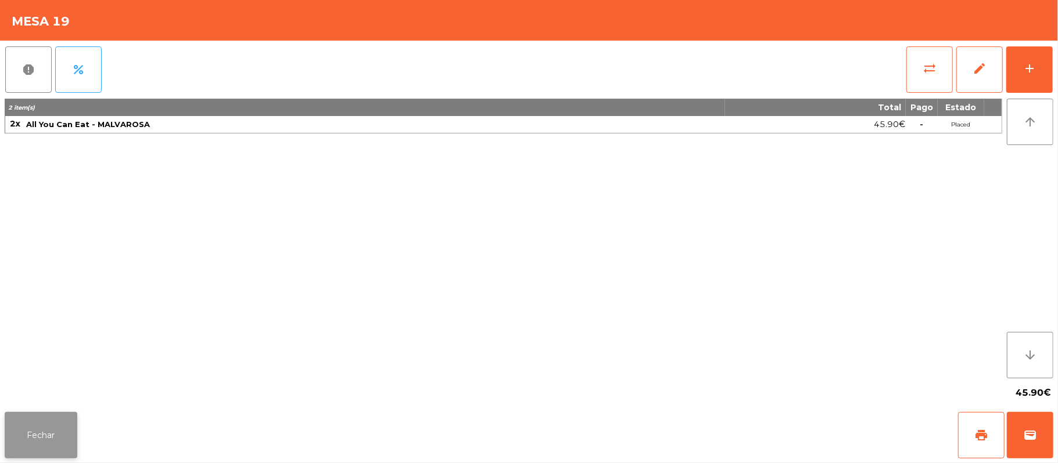
click at [49, 456] on button "Fechar" at bounding box center [41, 435] width 73 height 46
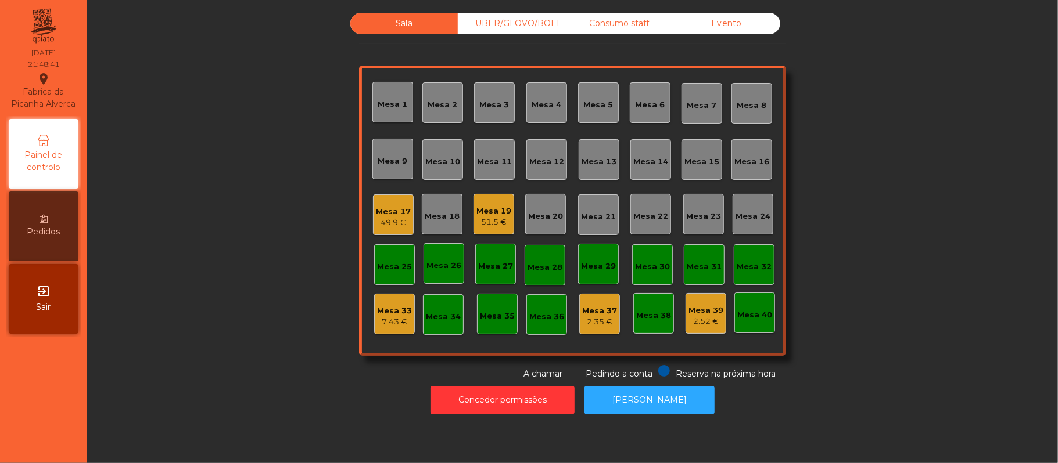
click at [479, 222] on div "51.5 €" at bounding box center [493, 223] width 35 height 12
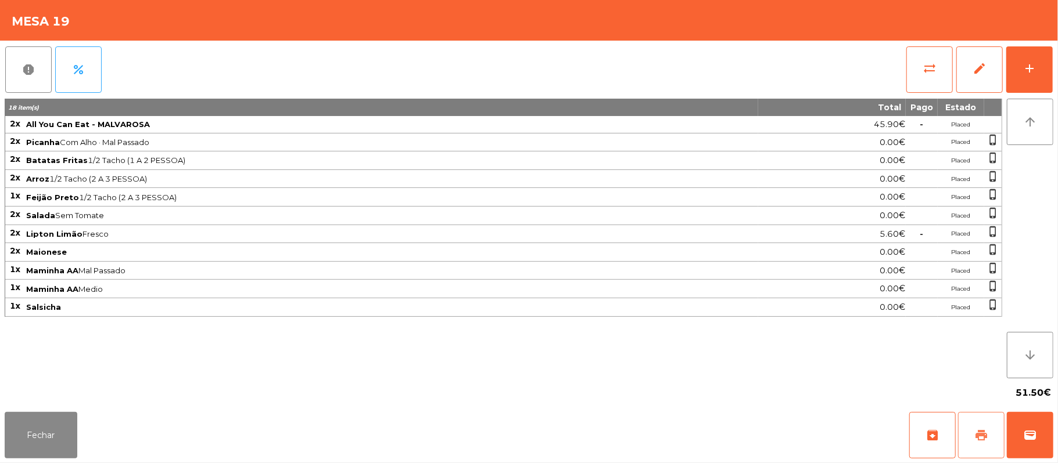
click at [981, 417] on button "print" at bounding box center [981, 435] width 46 height 46
